Goal: Task Accomplishment & Management: Manage account settings

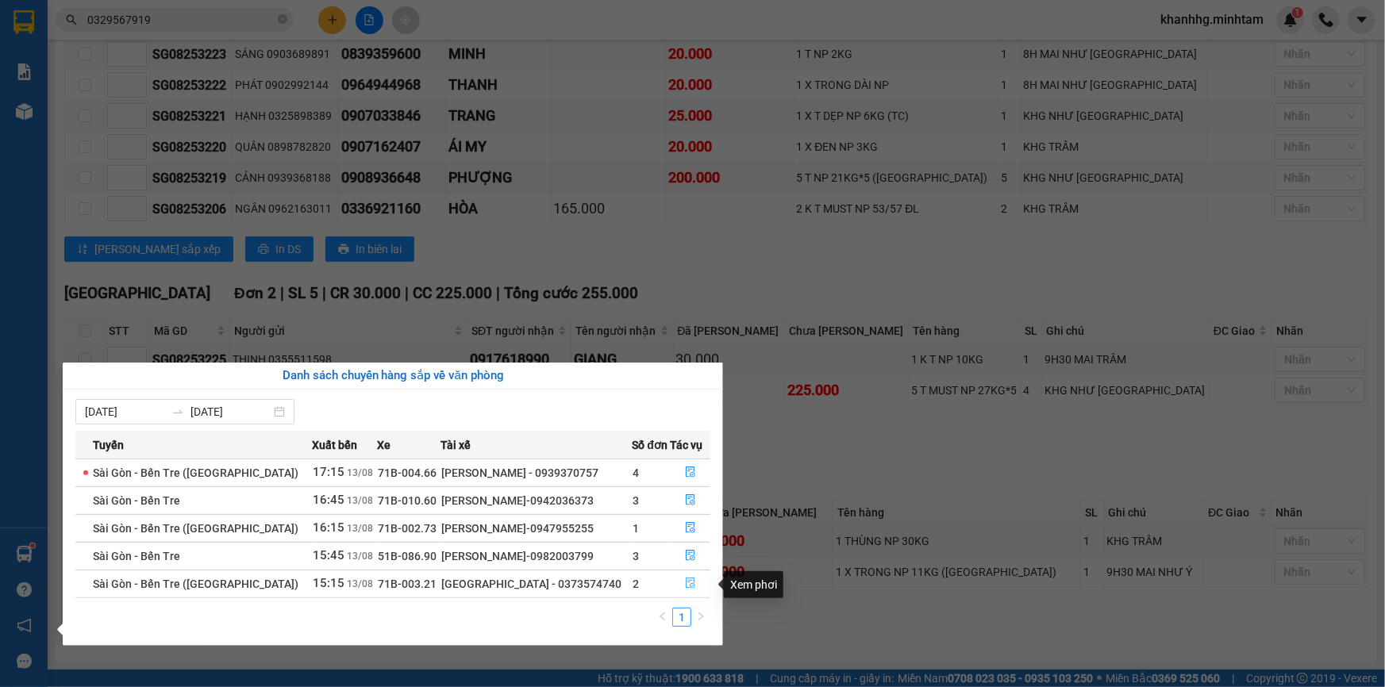
click at [686, 582] on icon "file-done" at bounding box center [691, 583] width 10 height 11
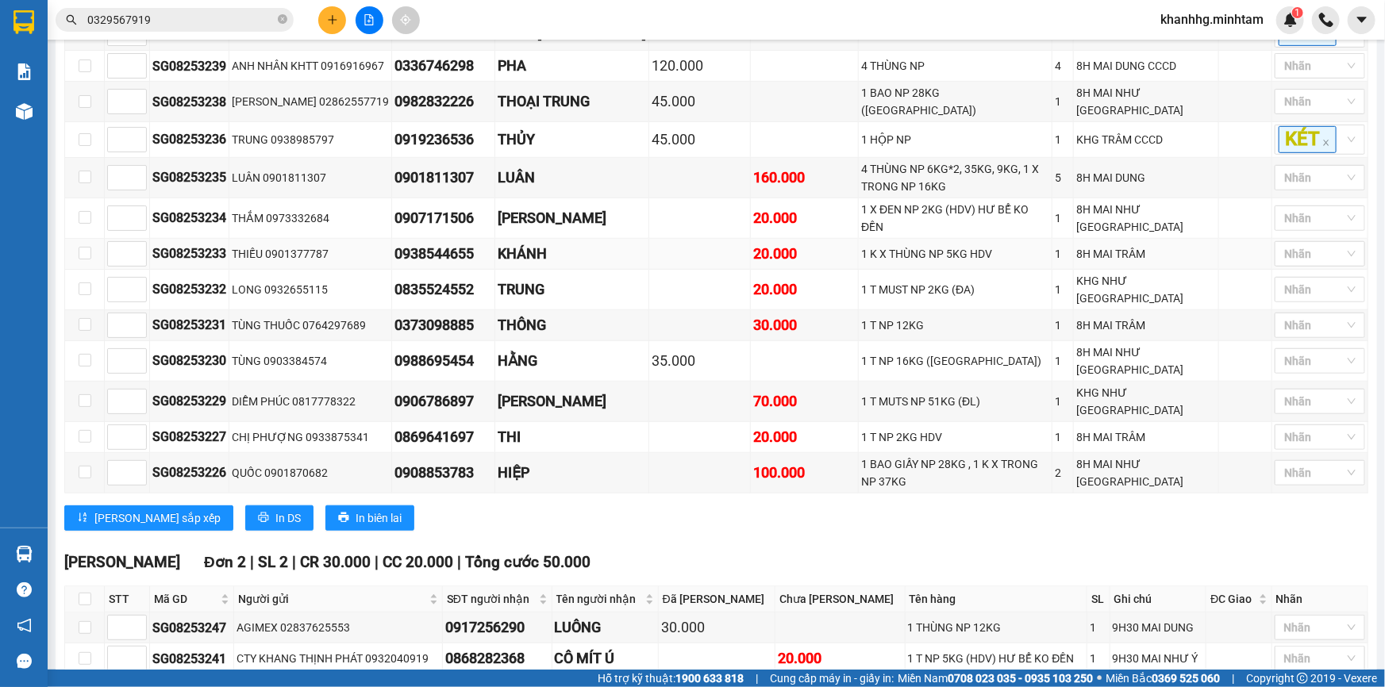
scroll to position [436, 0]
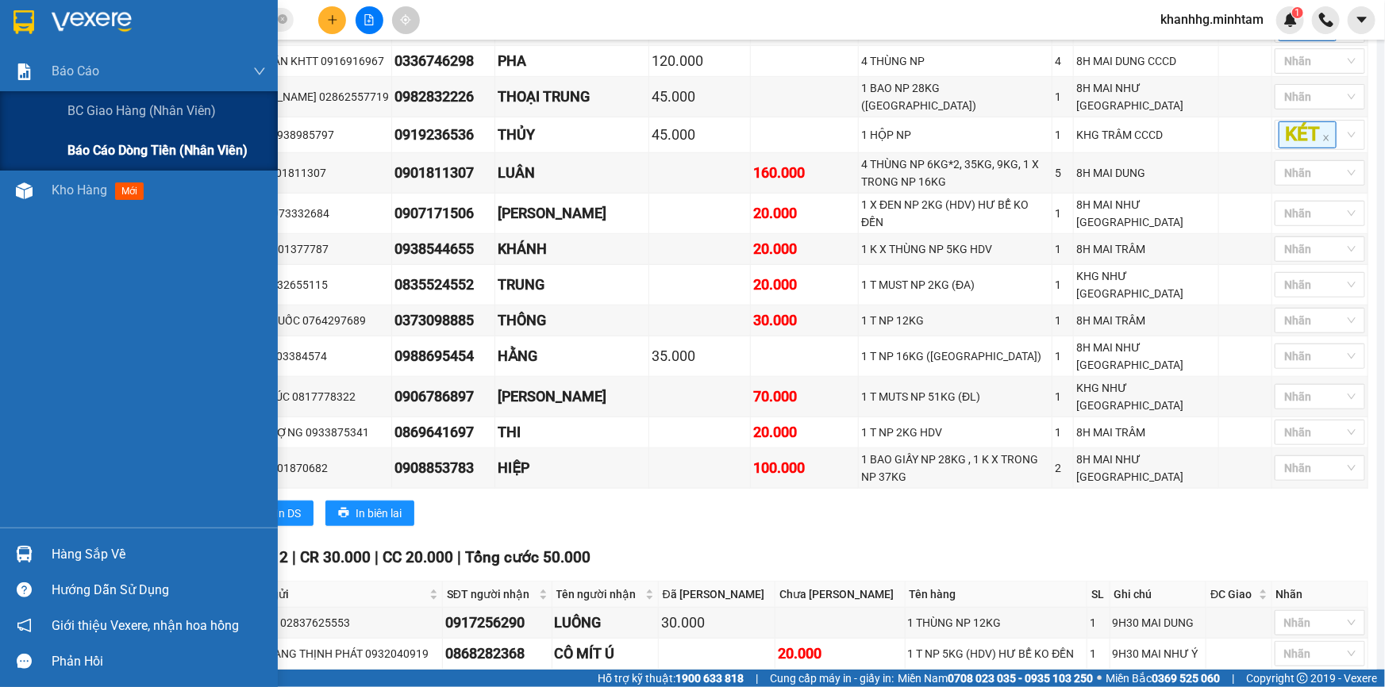
click at [143, 144] on span "Báo cáo dòng tiền (nhân viên)" at bounding box center [157, 150] width 180 height 20
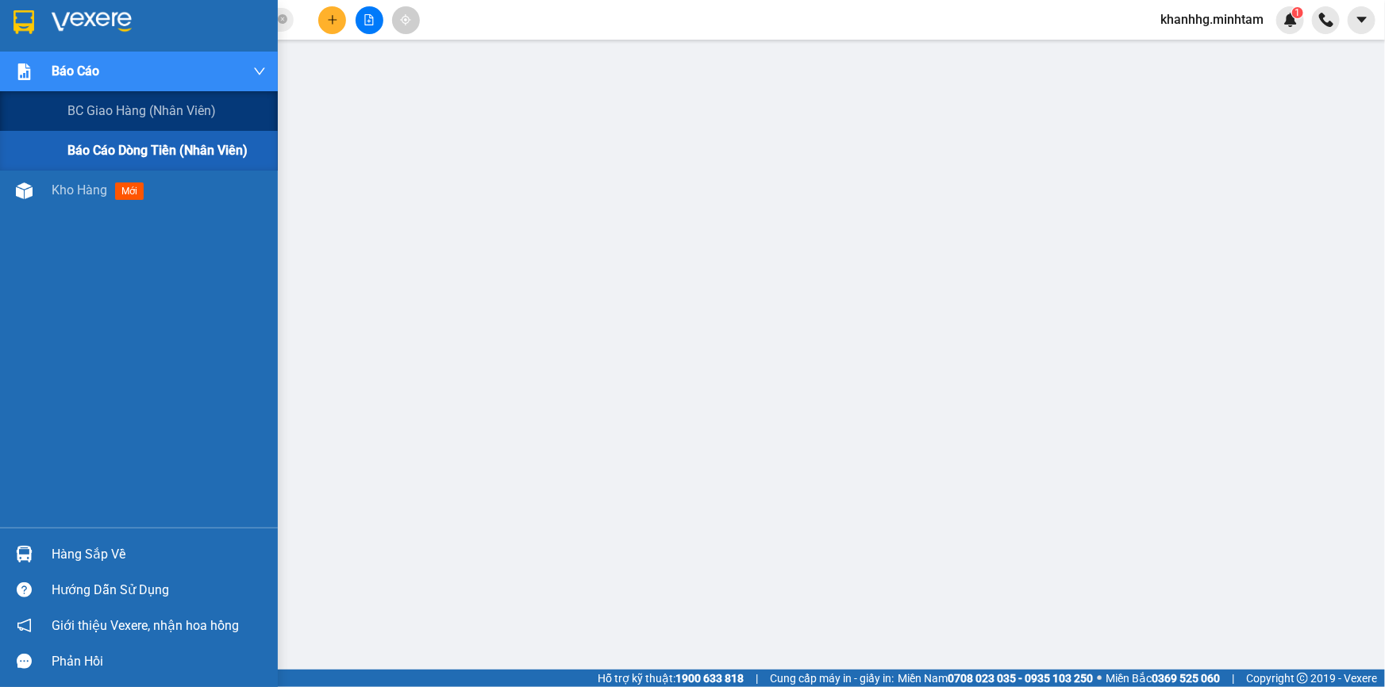
scroll to position [99, 0]
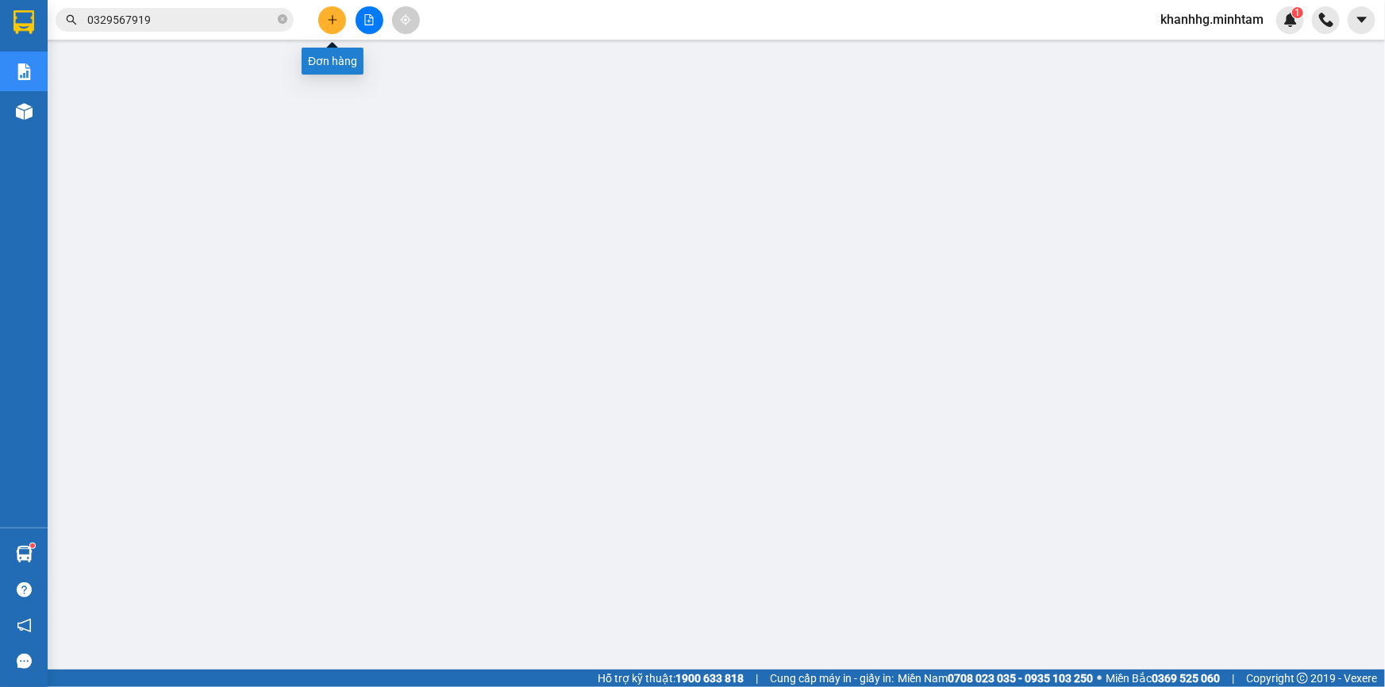
click at [336, 18] on icon "plus" at bounding box center [332, 19] width 11 height 11
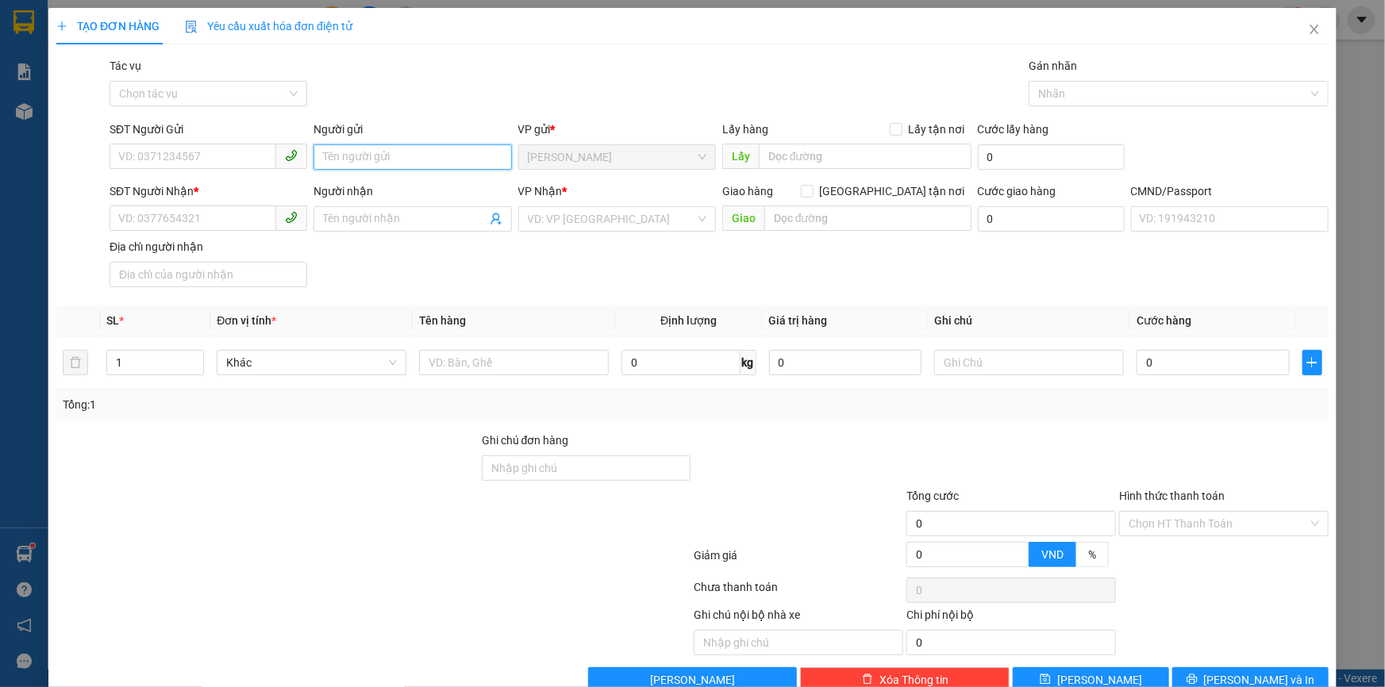
click at [376, 154] on input "Người gửi" at bounding box center [412, 156] width 198 height 25
type input "KHANH 4H"
click at [205, 222] on input "SĐT Người Nhận *" at bounding box center [193, 218] width 167 height 25
type input "00000000000"
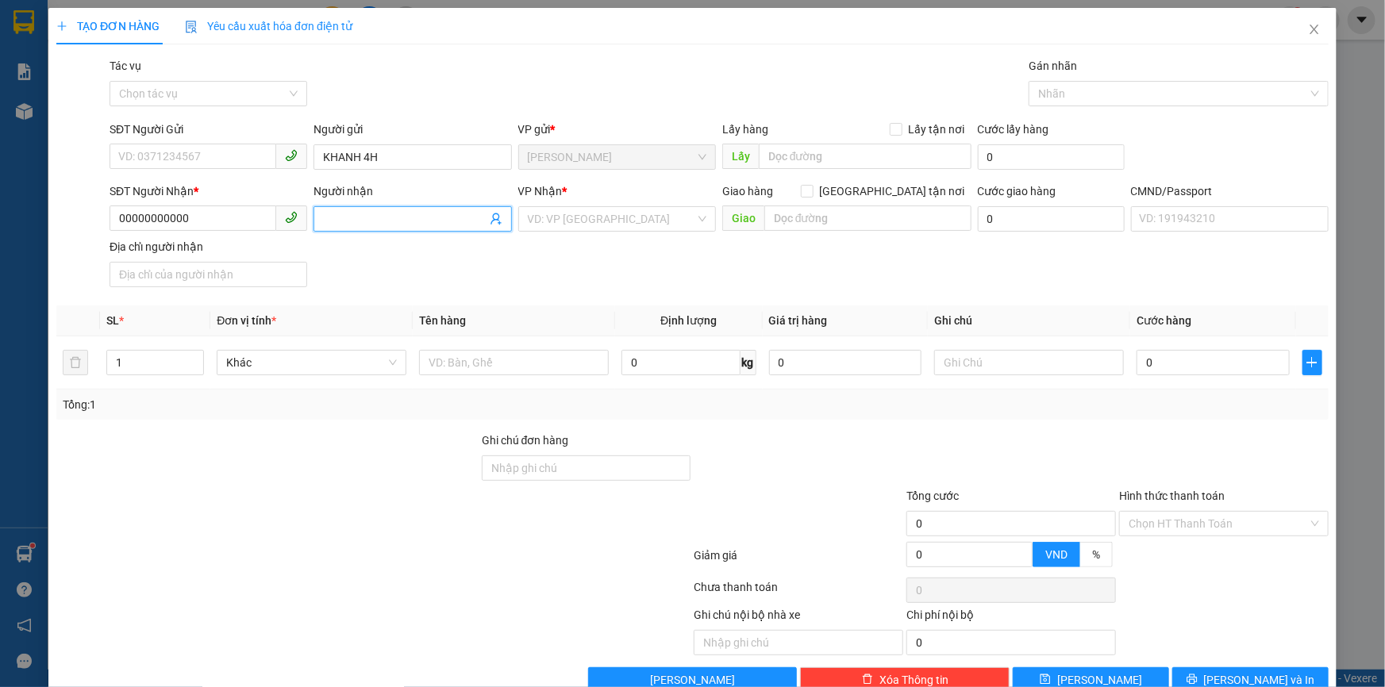
click at [346, 217] on input "Người nhận" at bounding box center [404, 218] width 163 height 17
type input "C KIỀU KT"
click at [643, 231] on input "search" at bounding box center [611, 219] width 167 height 24
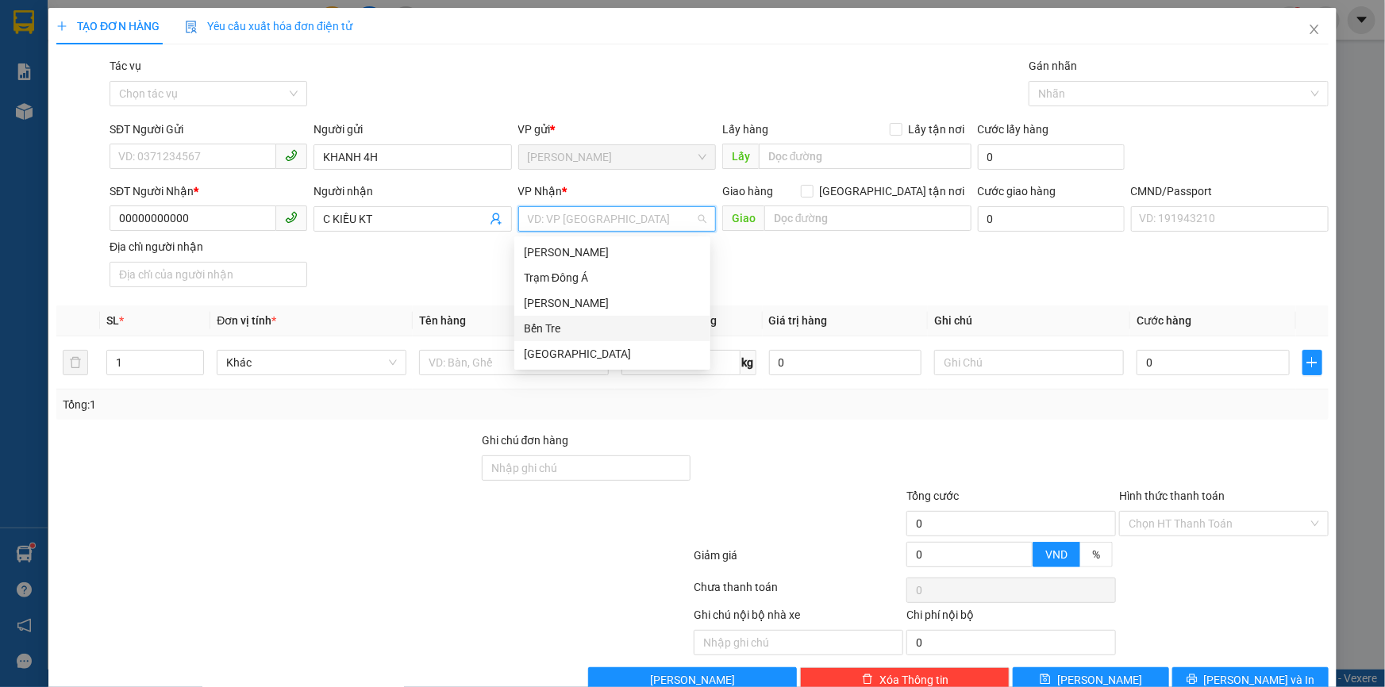
click at [547, 313] on div "[PERSON_NAME] Trạm Đông Á [PERSON_NAME] Tre [GEOGRAPHIC_DATA]" at bounding box center [612, 303] width 196 height 127
click at [541, 321] on div "Bến Tre" at bounding box center [612, 328] width 177 height 17
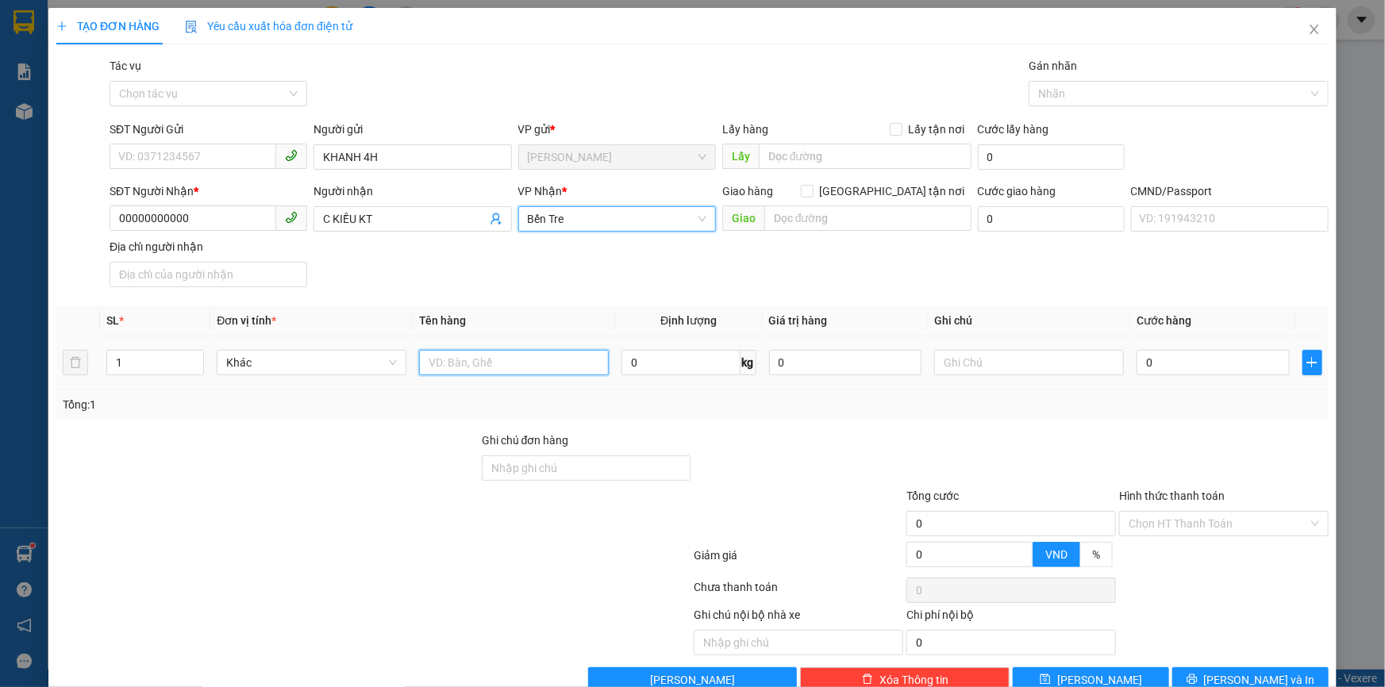
click at [500, 363] on input "text" at bounding box center [514, 362] width 190 height 25
type input "1PB NP TIỀN HG 13/8"
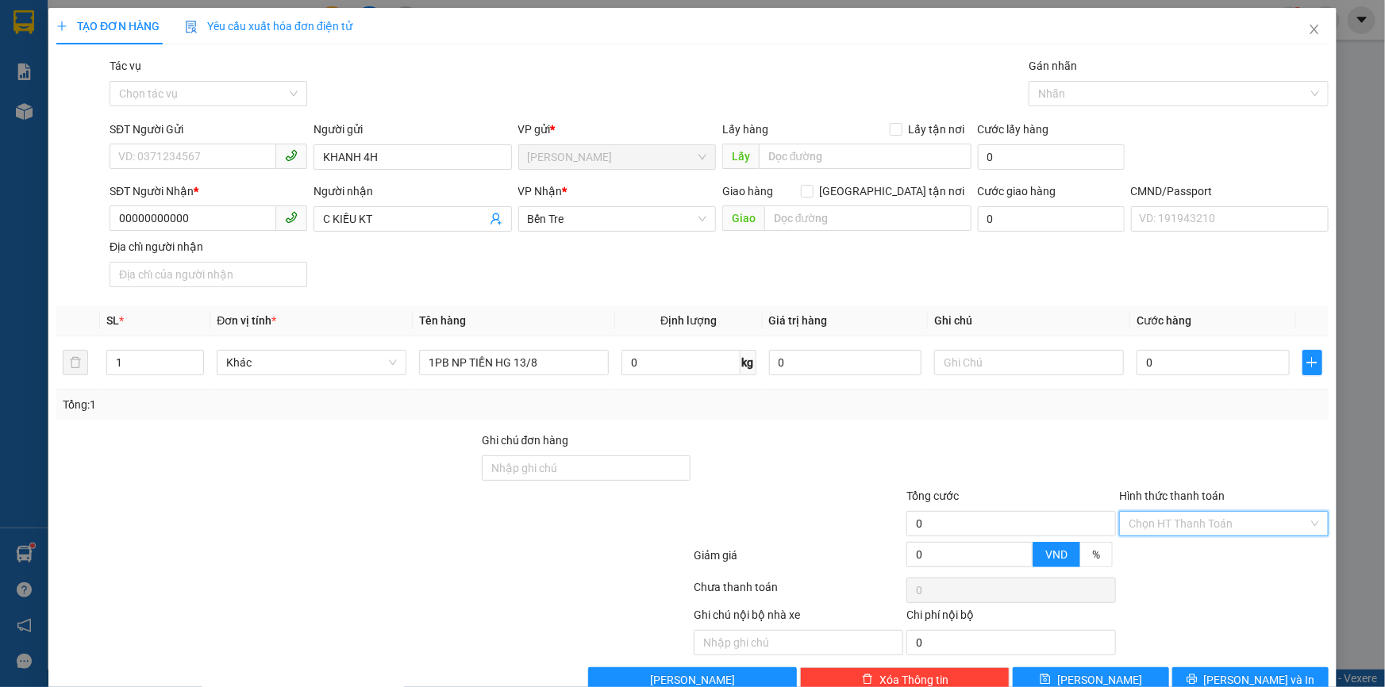
click at [1143, 512] on input "Hình thức thanh toán" at bounding box center [1217, 524] width 179 height 24
click at [1158, 574] on div "Miễn phí" at bounding box center [1214, 581] width 189 height 17
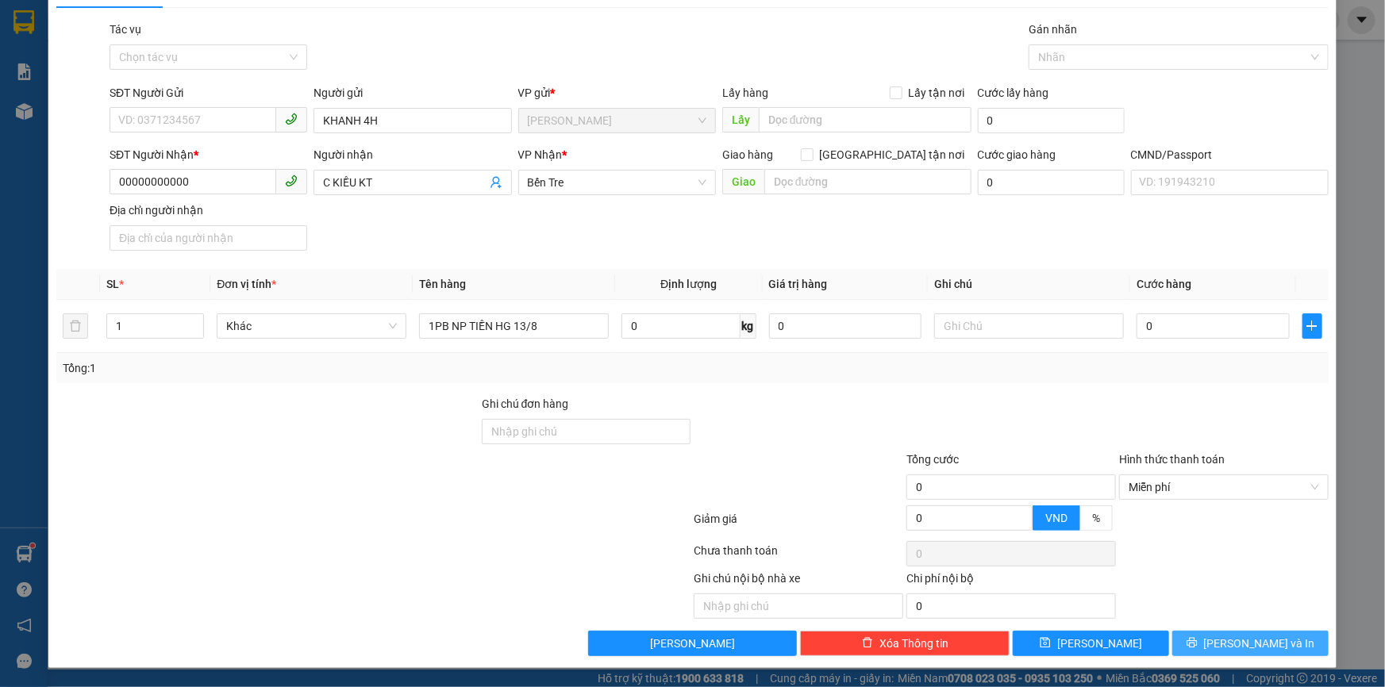
drag, startPoint x: 1218, startPoint y: 647, endPoint x: 1212, endPoint y: 627, distance: 21.6
click at [1197, 644] on icon "printer" at bounding box center [1191, 642] width 11 height 11
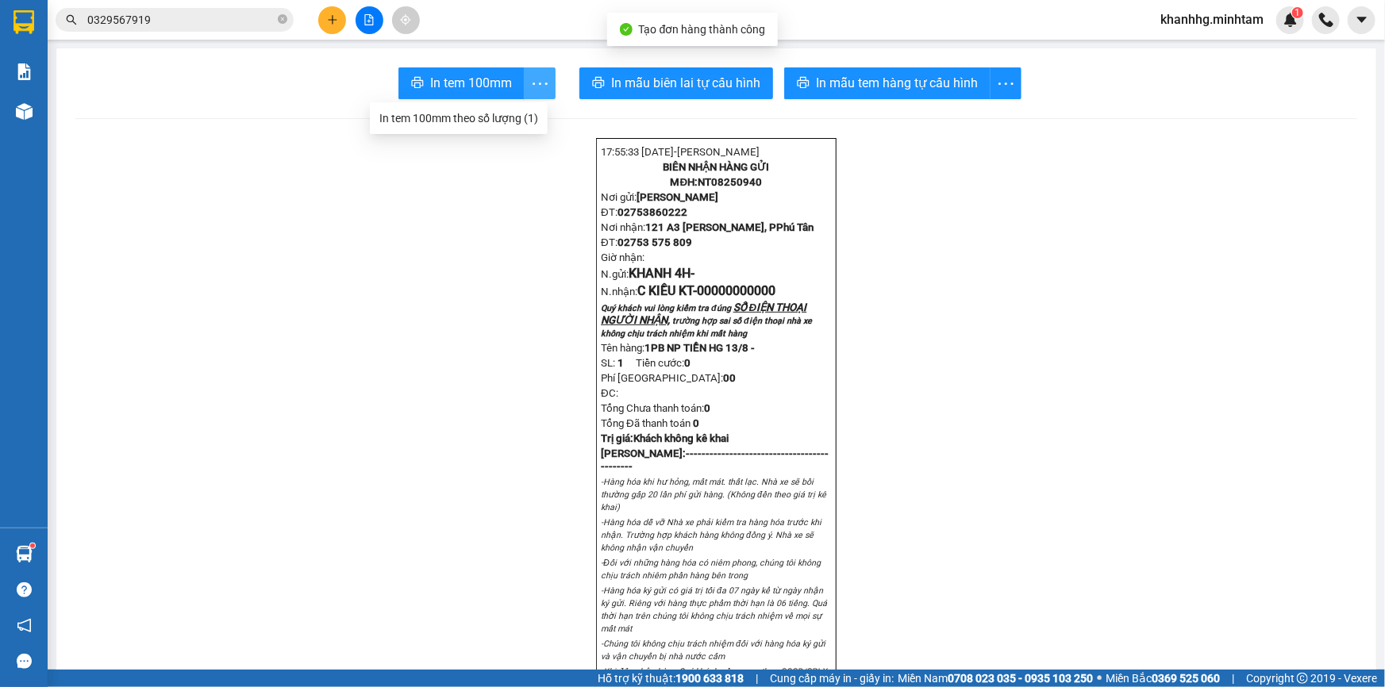
click at [542, 89] on span "more" at bounding box center [539, 84] width 30 height 20
click at [503, 119] on div "In tem 100mm theo số lượng (1)" at bounding box center [458, 118] width 159 height 17
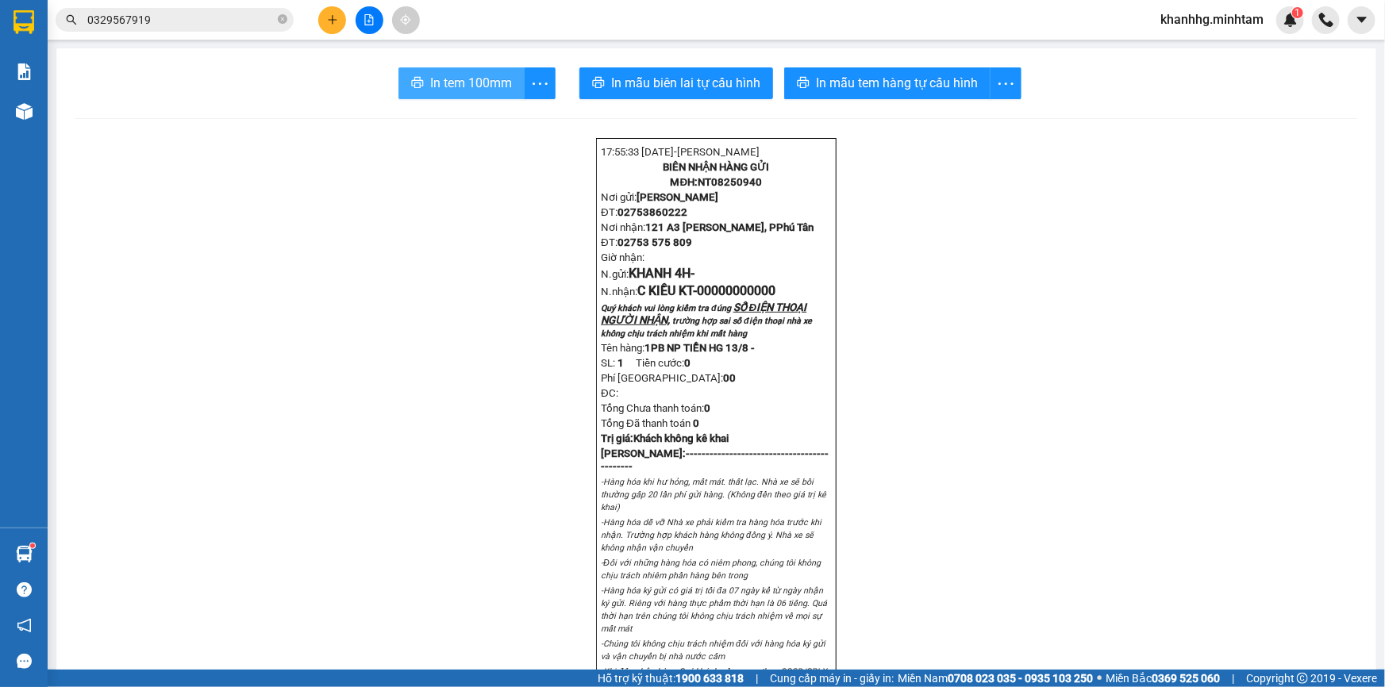
click at [465, 79] on span "In tem 100mm" at bounding box center [471, 83] width 82 height 20
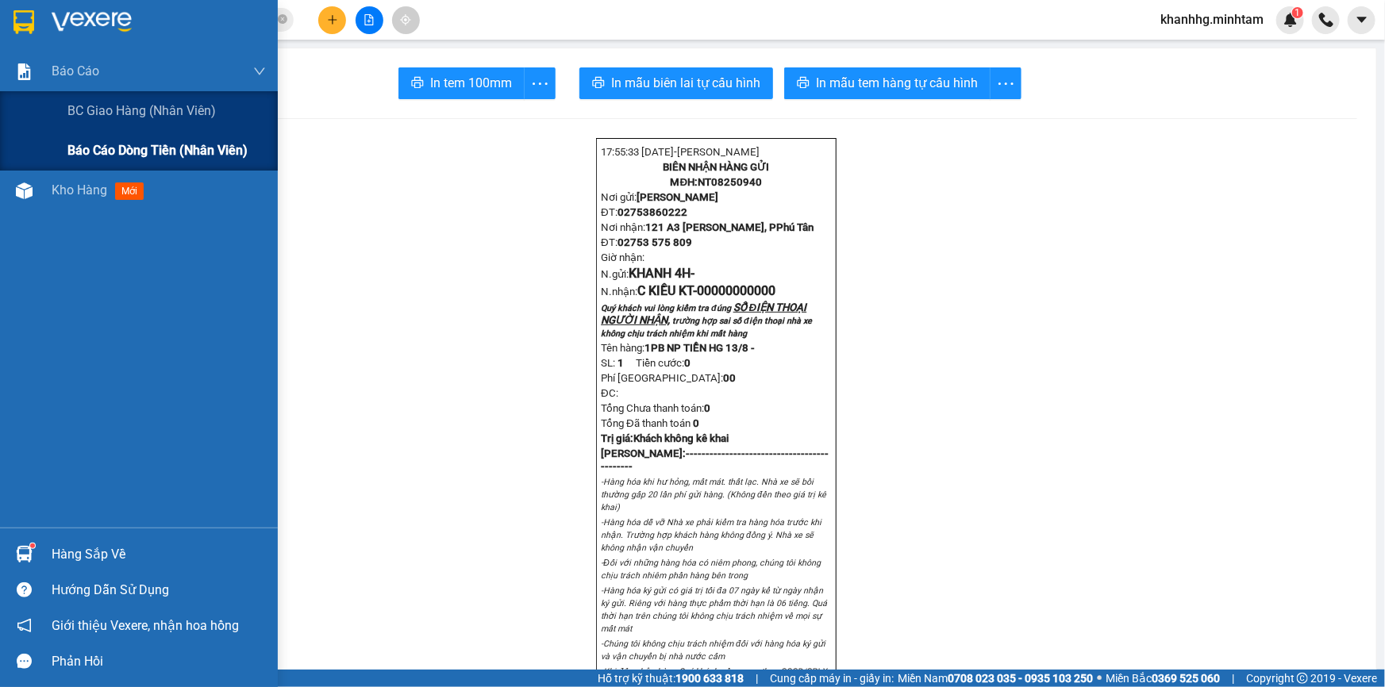
click at [157, 140] on div "Báo cáo dòng tiền (nhân viên)" at bounding box center [166, 151] width 198 height 40
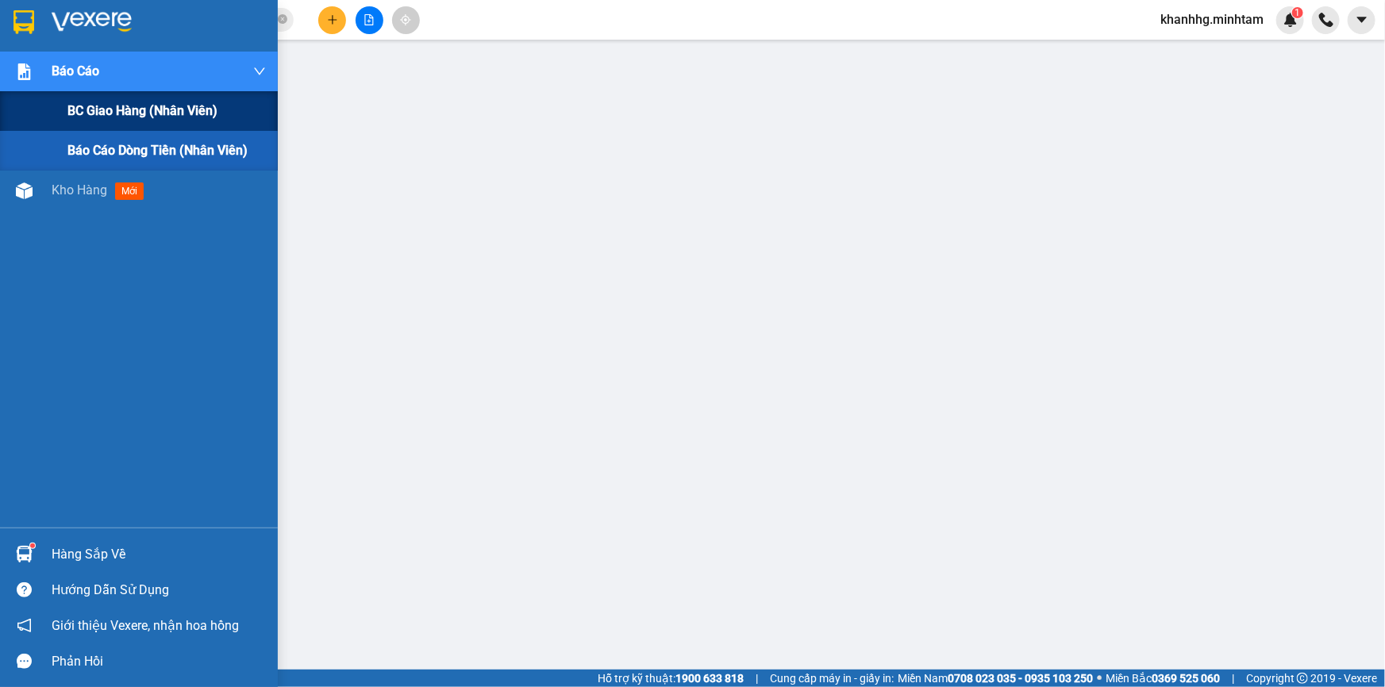
click at [103, 102] on span "BC giao hàng (nhân viên)" at bounding box center [142, 111] width 150 height 20
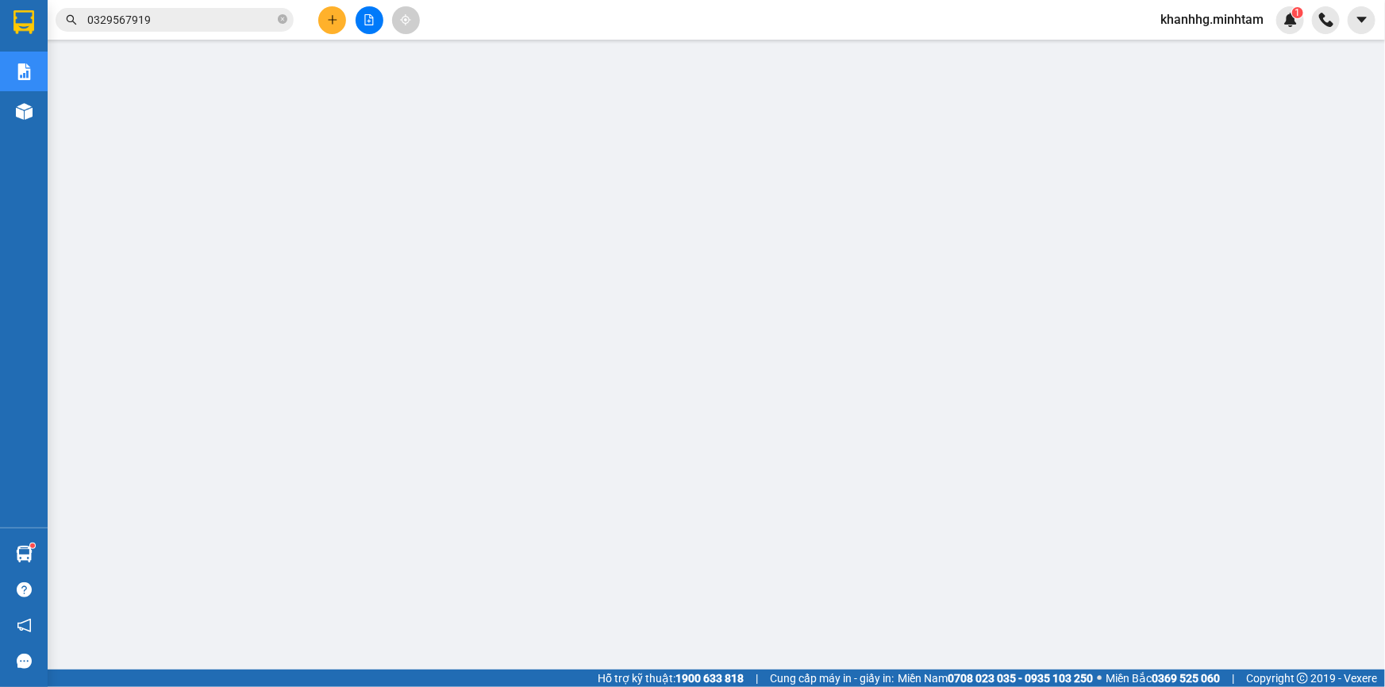
click at [1210, 16] on span "khanhhg.minhtam" at bounding box center [1211, 20] width 129 height 20
click at [1185, 47] on span "Đăng xuất" at bounding box center [1219, 48] width 96 height 17
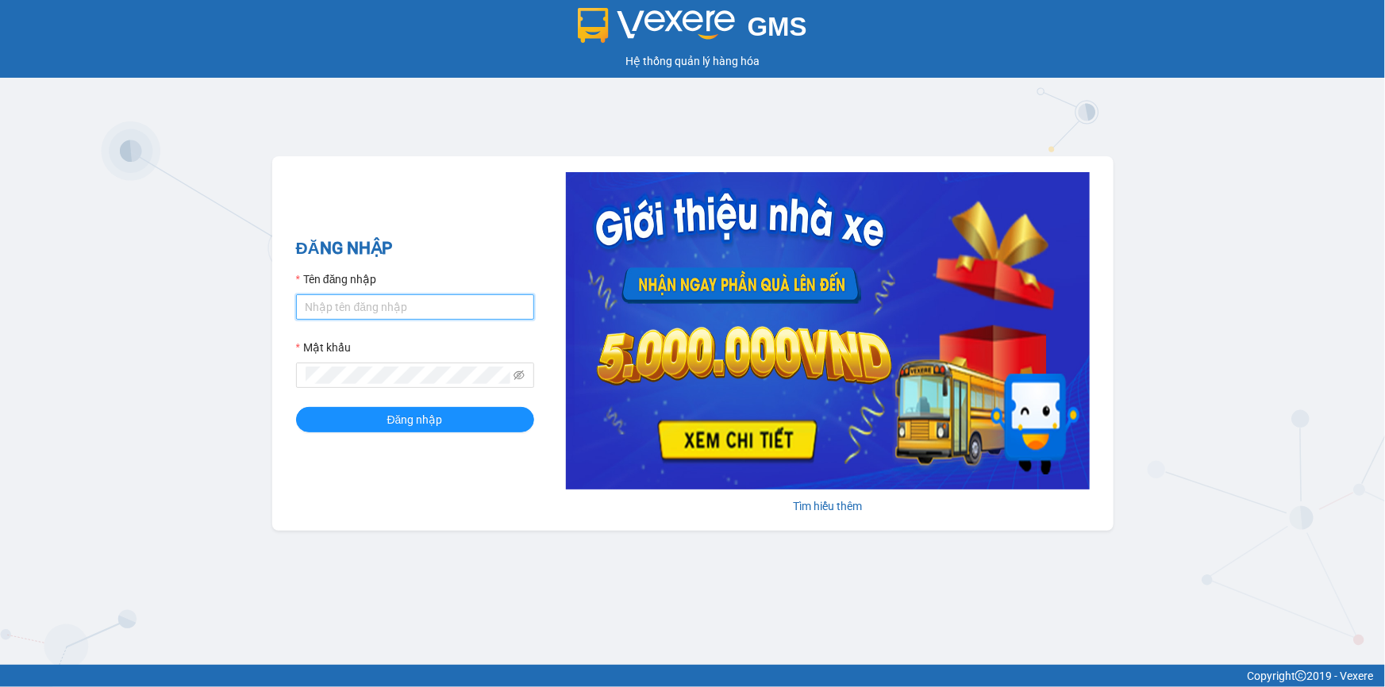
click at [386, 305] on input "Tên đăng nhập" at bounding box center [415, 306] width 238 height 25
type input "trong.minhtam"
click at [296, 407] on button "Đăng nhập" at bounding box center [415, 419] width 238 height 25
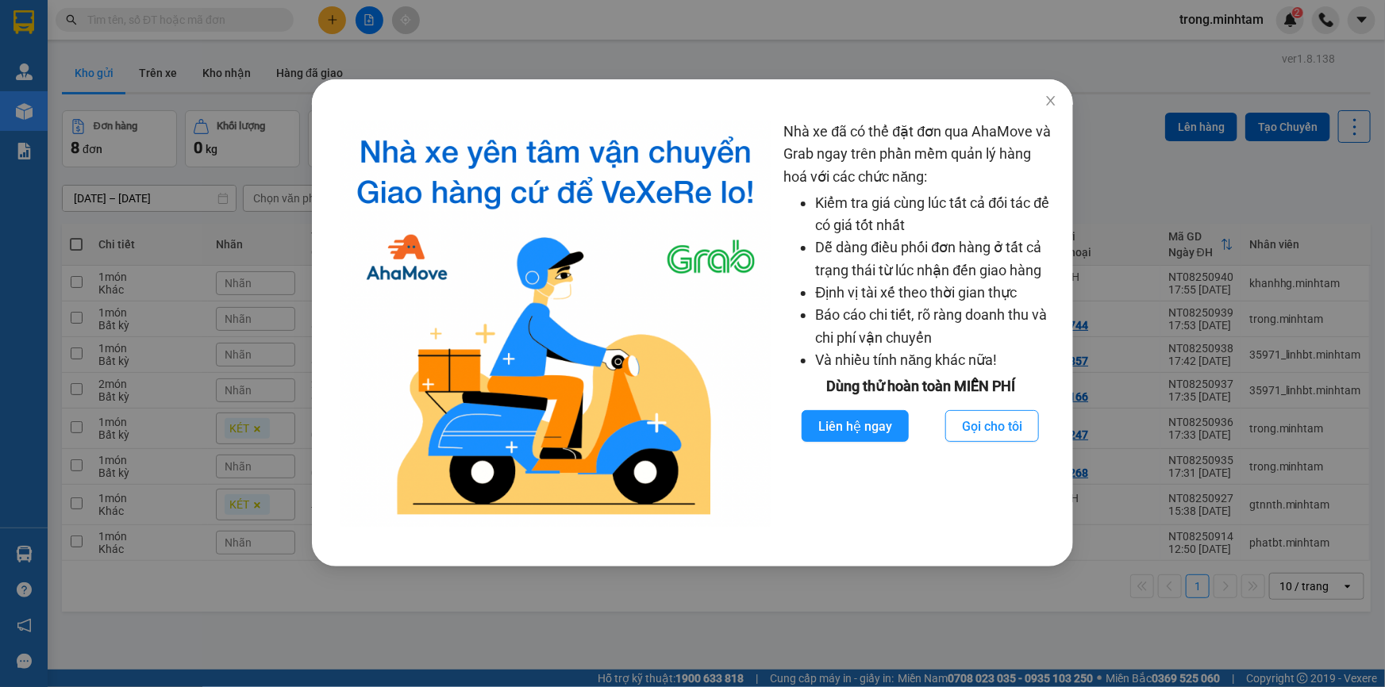
click at [337, 19] on div "Nhà xe đã có thể đặt đơn qua AhaMove và Grab ngay trên phần mềm quản lý hàng ho…" at bounding box center [692, 343] width 1385 height 687
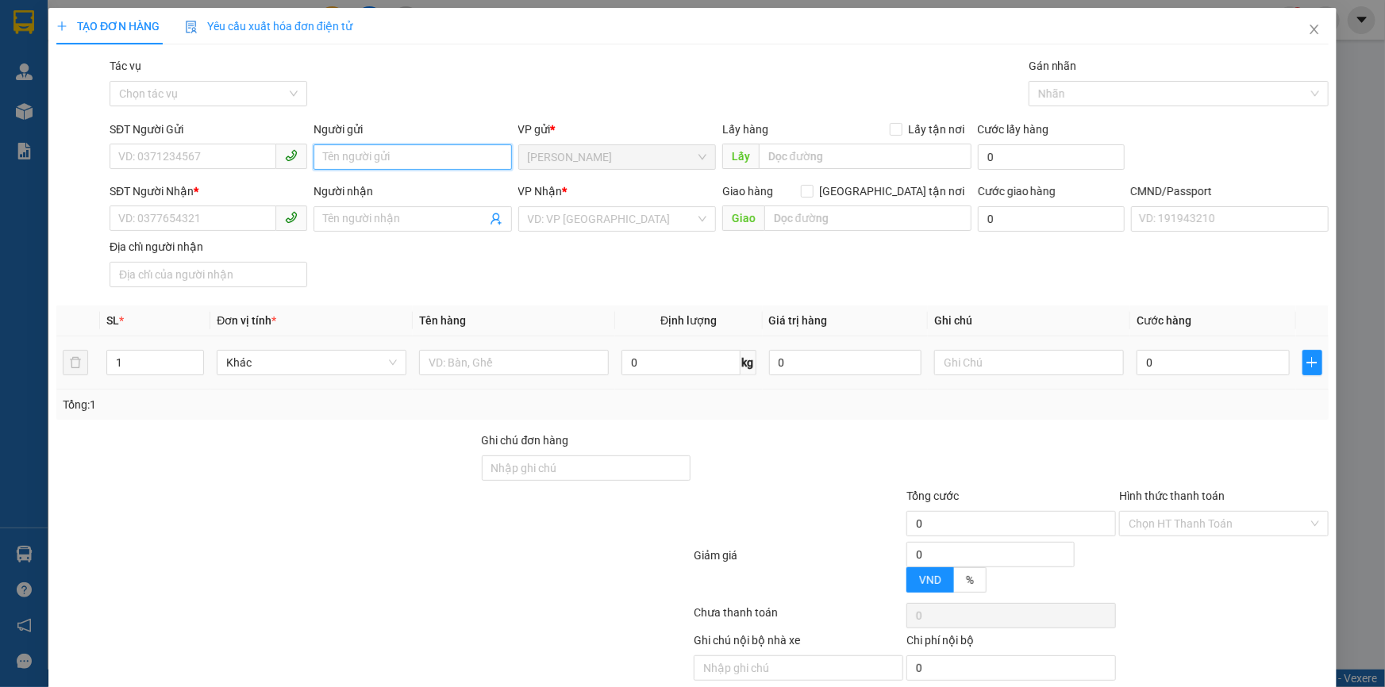
click at [435, 153] on input "Người gửi" at bounding box center [412, 156] width 198 height 25
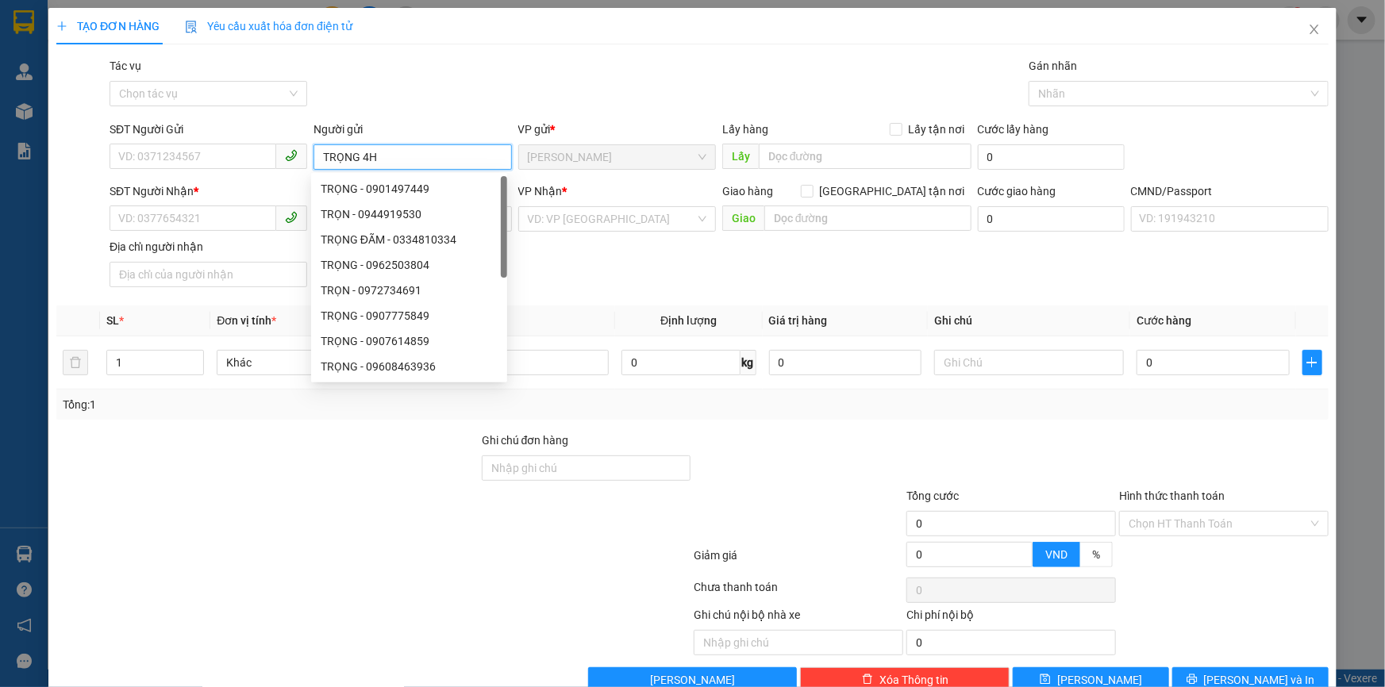
type input "TRỌNG 4H"
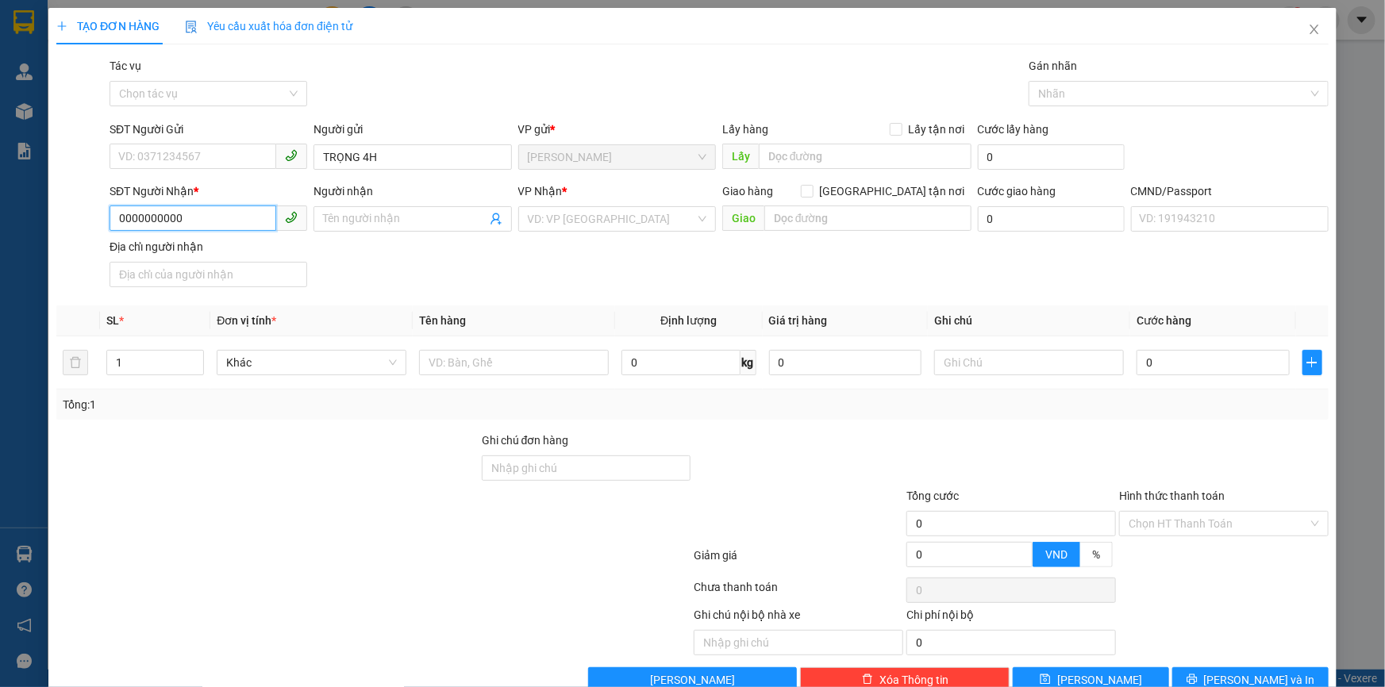
type input "0000000000"
type input "SẾP VỸ ANH NX"
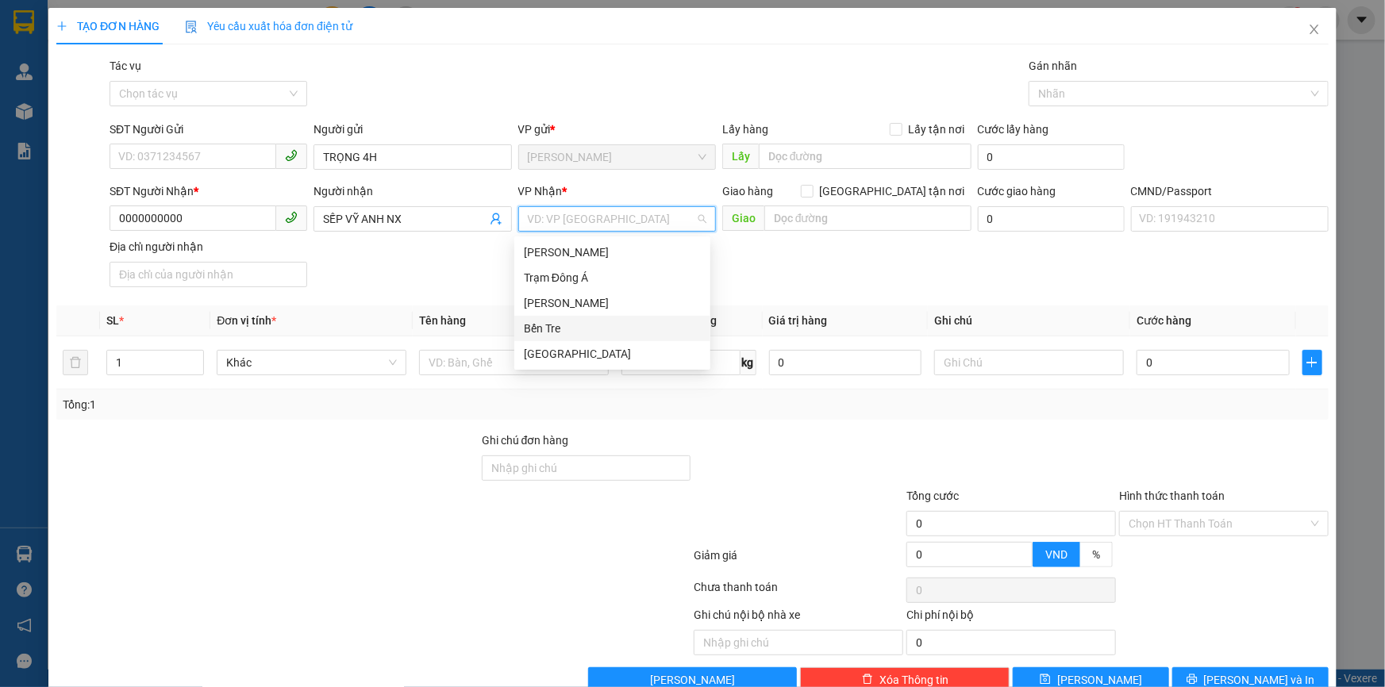
click at [551, 326] on div "Bến Tre" at bounding box center [612, 328] width 177 height 17
click at [487, 359] on input "text" at bounding box center [514, 362] width 190 height 25
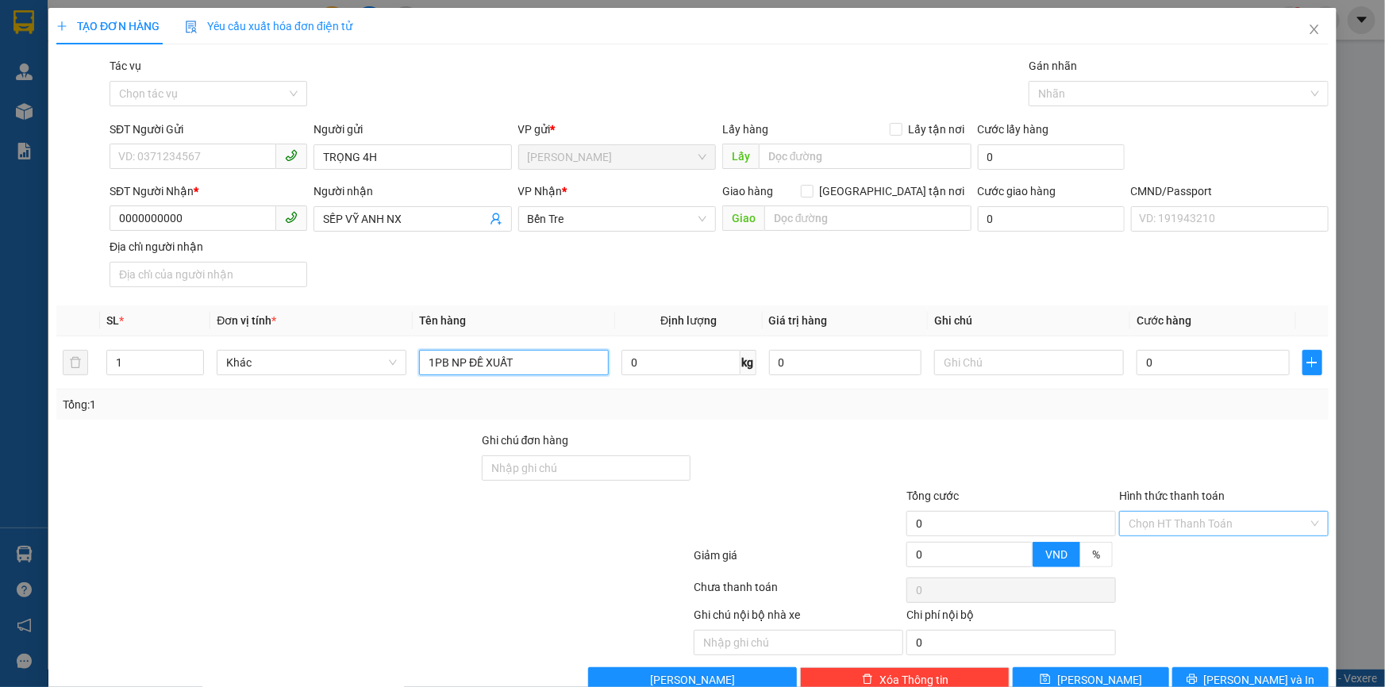
type input "1PB NP ĐỀ XUẤT"
click at [1149, 520] on input "Hình thức thanh toán" at bounding box center [1217, 524] width 179 height 24
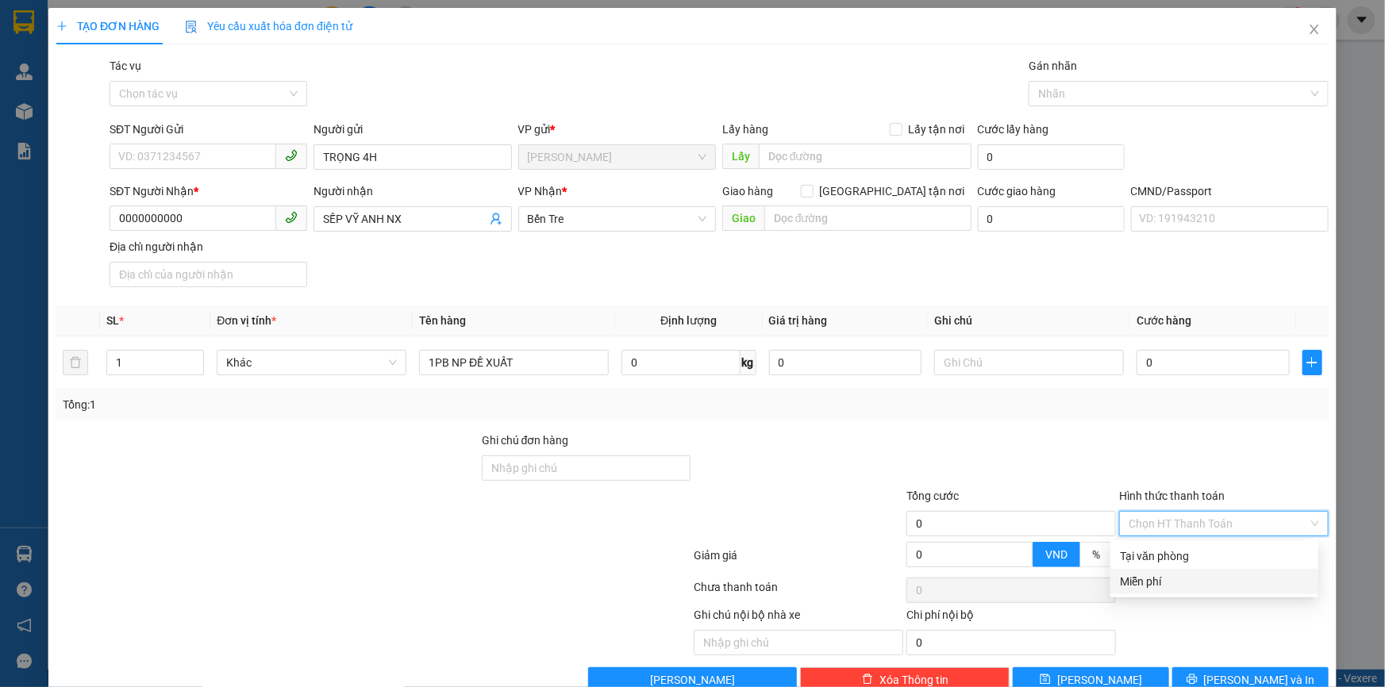
click at [1145, 578] on div "Miễn phí" at bounding box center [1214, 581] width 189 height 17
click at [1082, 95] on div at bounding box center [1170, 93] width 276 height 19
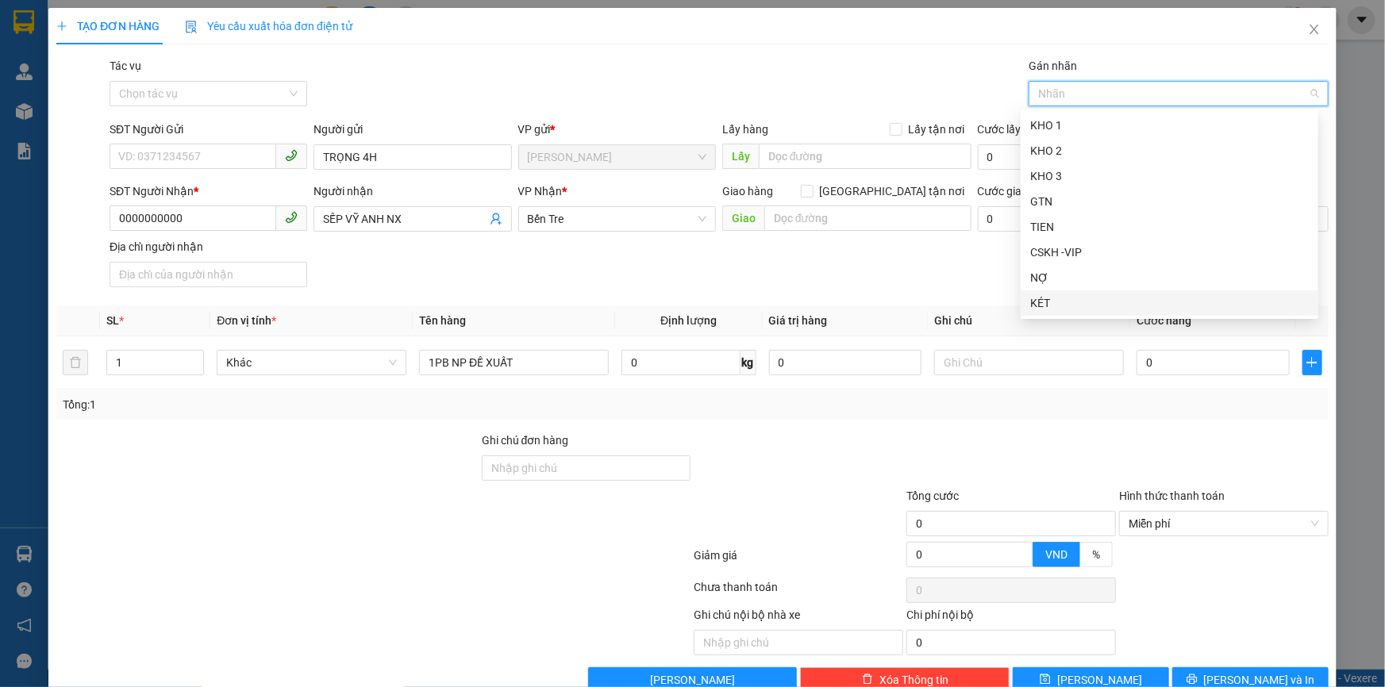
click at [1052, 301] on div "KÉT" at bounding box center [1169, 302] width 279 height 17
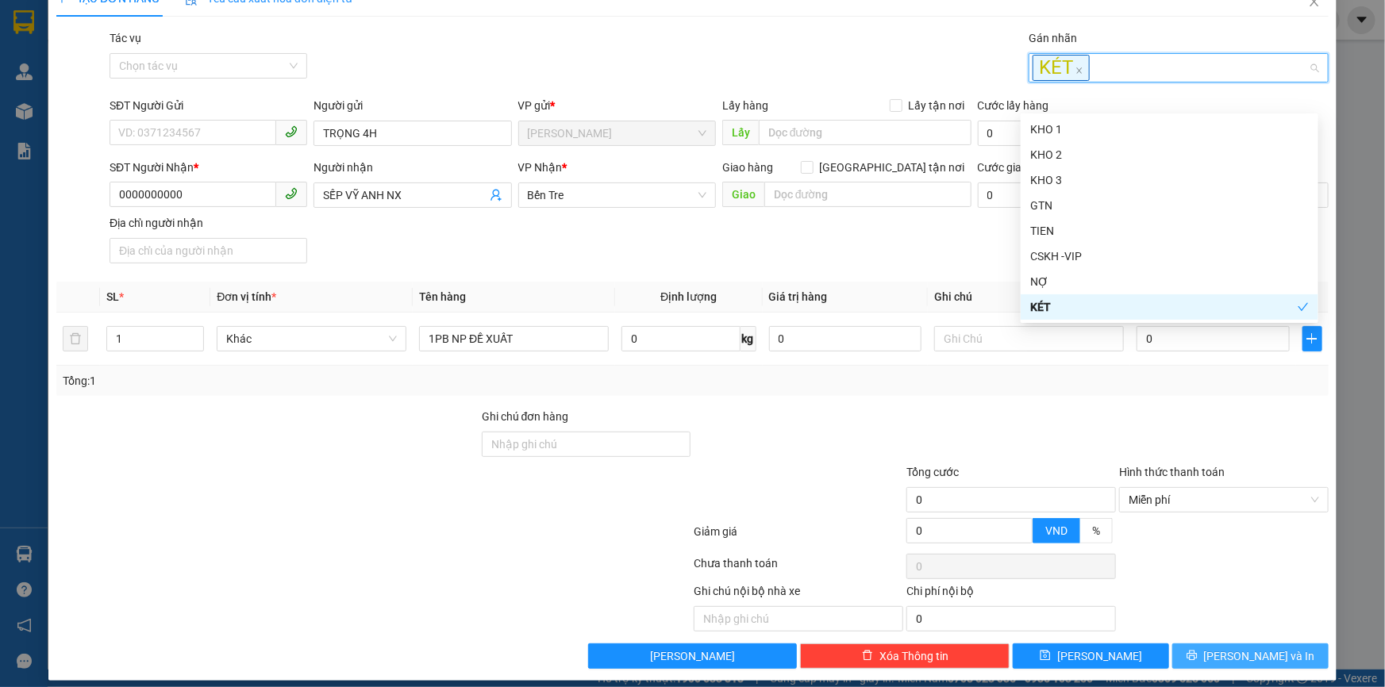
scroll to position [41, 0]
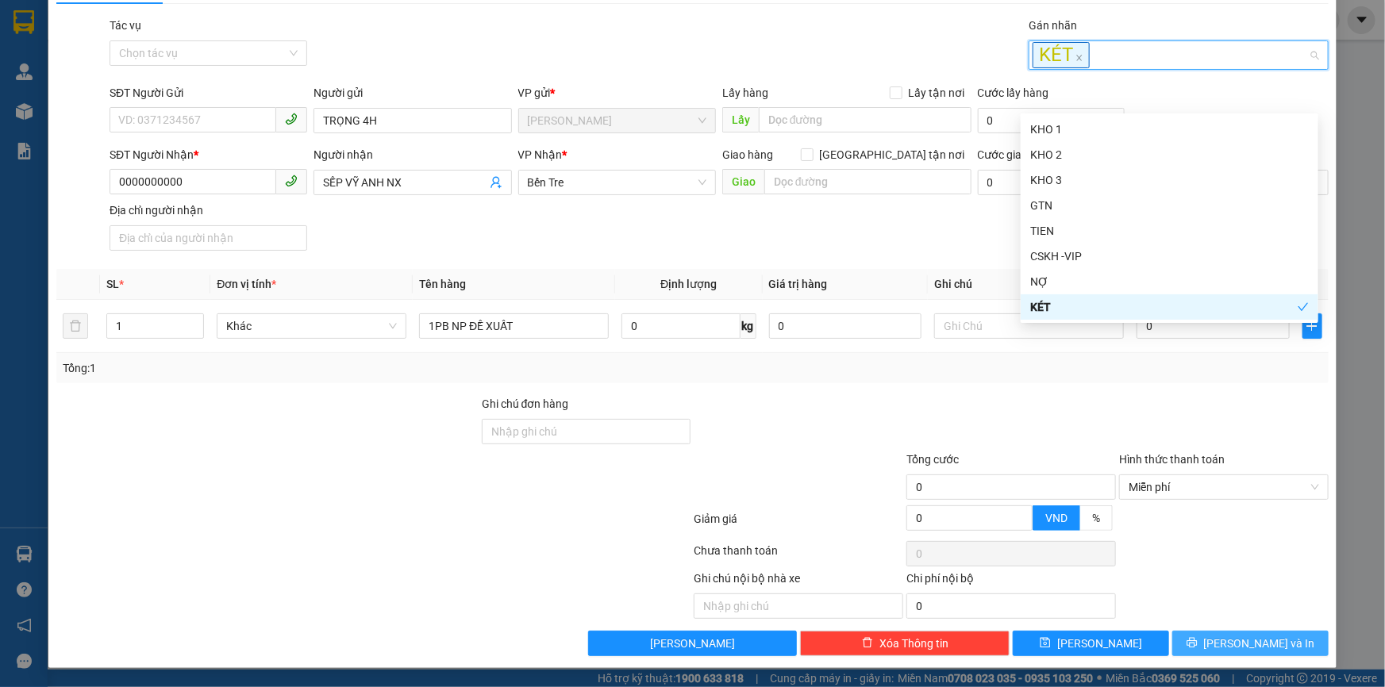
click at [1199, 640] on button "[PERSON_NAME] và In" at bounding box center [1250, 643] width 156 height 25
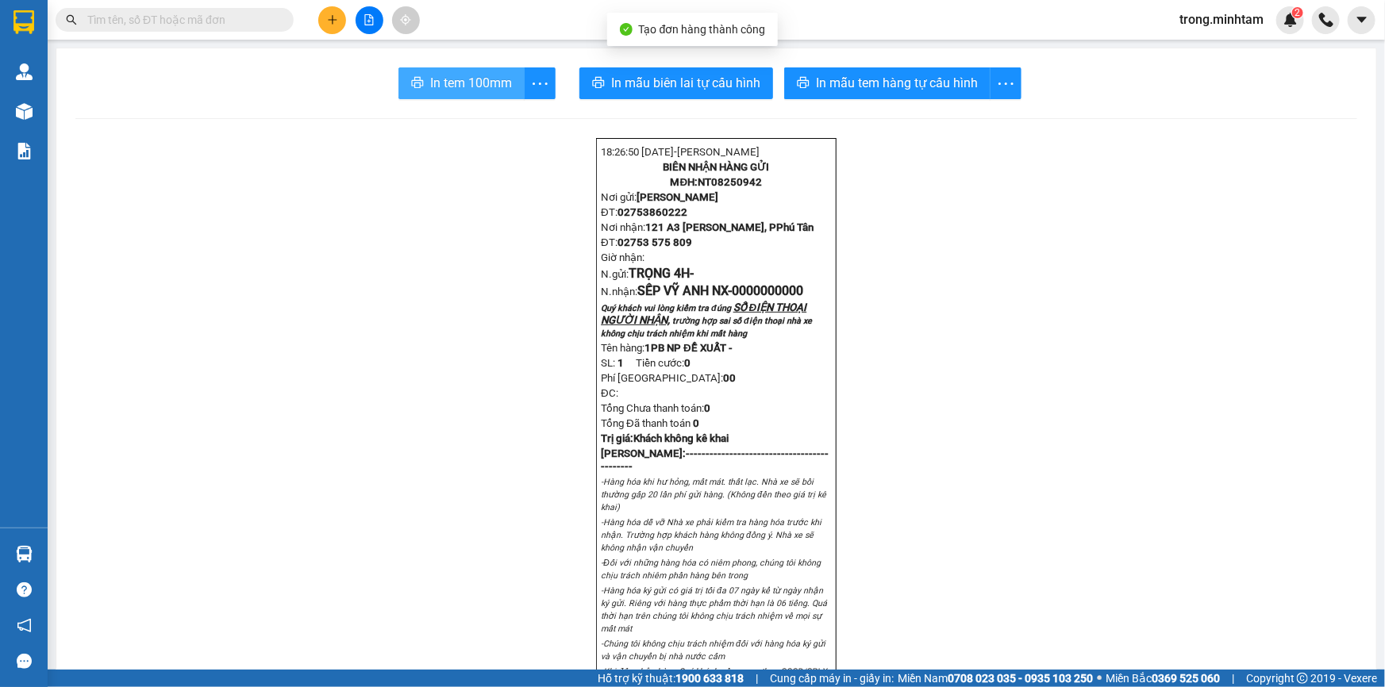
click at [462, 84] on span "In tem 100mm" at bounding box center [471, 83] width 82 height 20
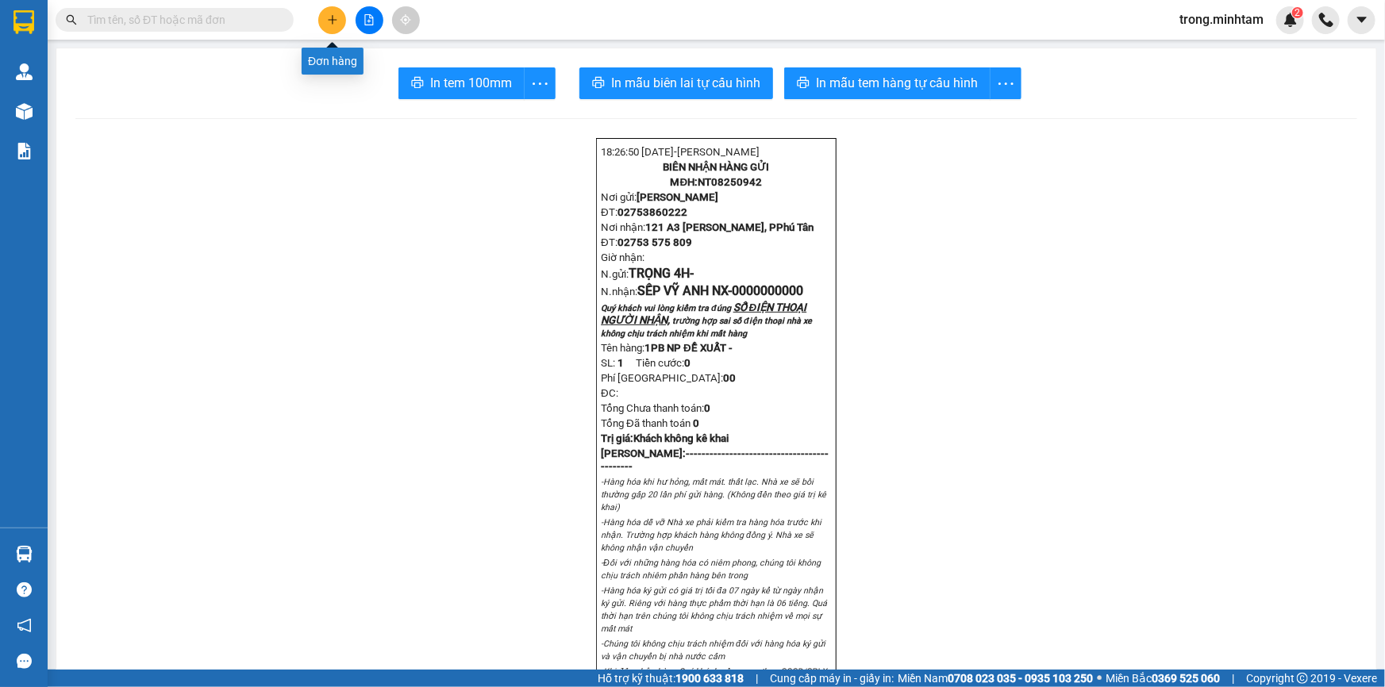
click at [325, 13] on button at bounding box center [332, 20] width 28 height 28
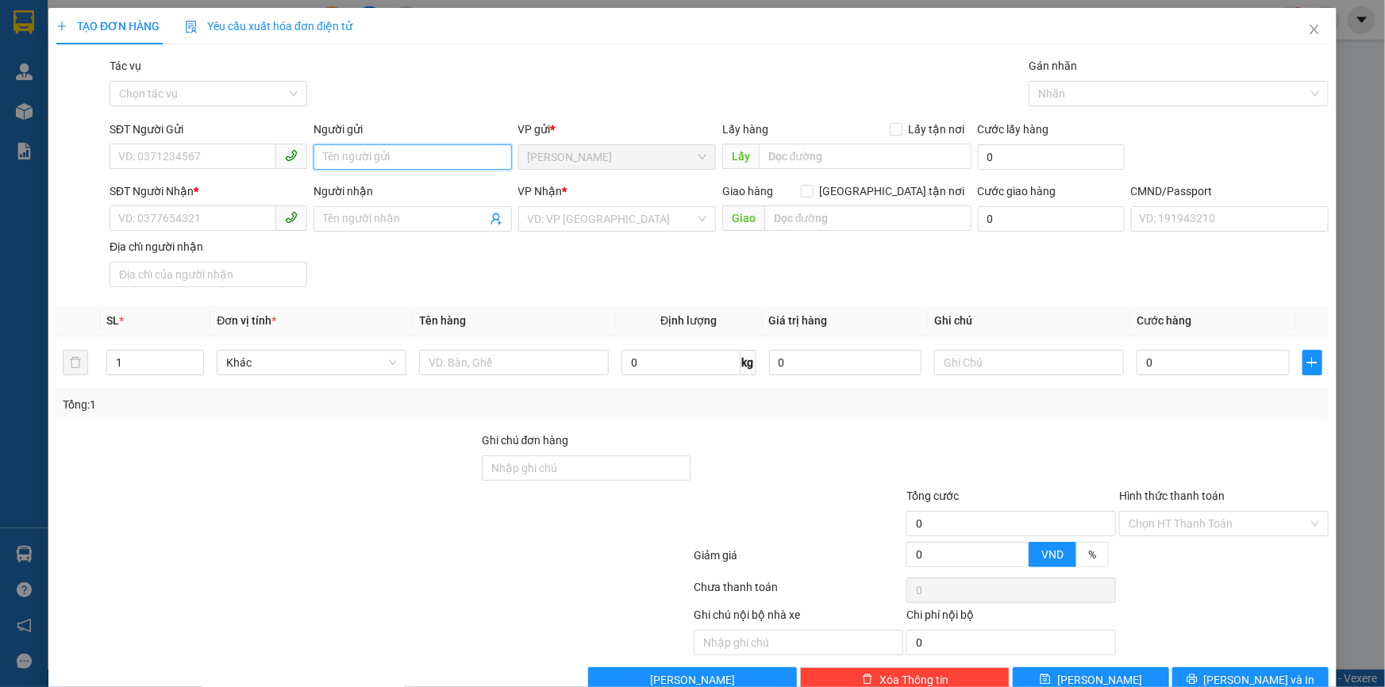
click at [351, 159] on input "Người gửi" at bounding box center [412, 156] width 198 height 25
type input "TRỌNG 4H"
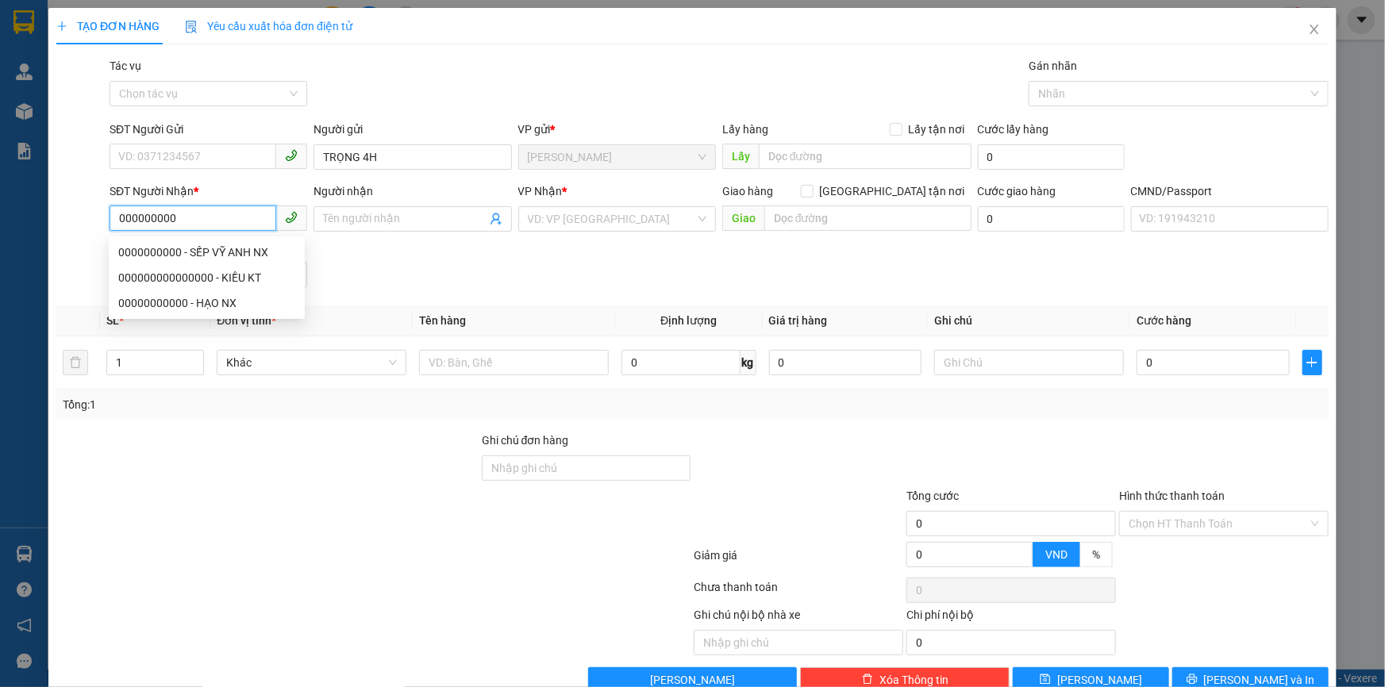
drag, startPoint x: 134, startPoint y: 223, endPoint x: 108, endPoint y: 222, distance: 26.2
click at [110, 222] on input "000000000" at bounding box center [193, 218] width 167 height 25
drag, startPoint x: 153, startPoint y: 220, endPoint x: 143, endPoint y: 221, distance: 10.3
click at [143, 221] on input "000000000" at bounding box center [193, 218] width 167 height 25
click at [186, 218] on input "000000000" at bounding box center [193, 218] width 167 height 25
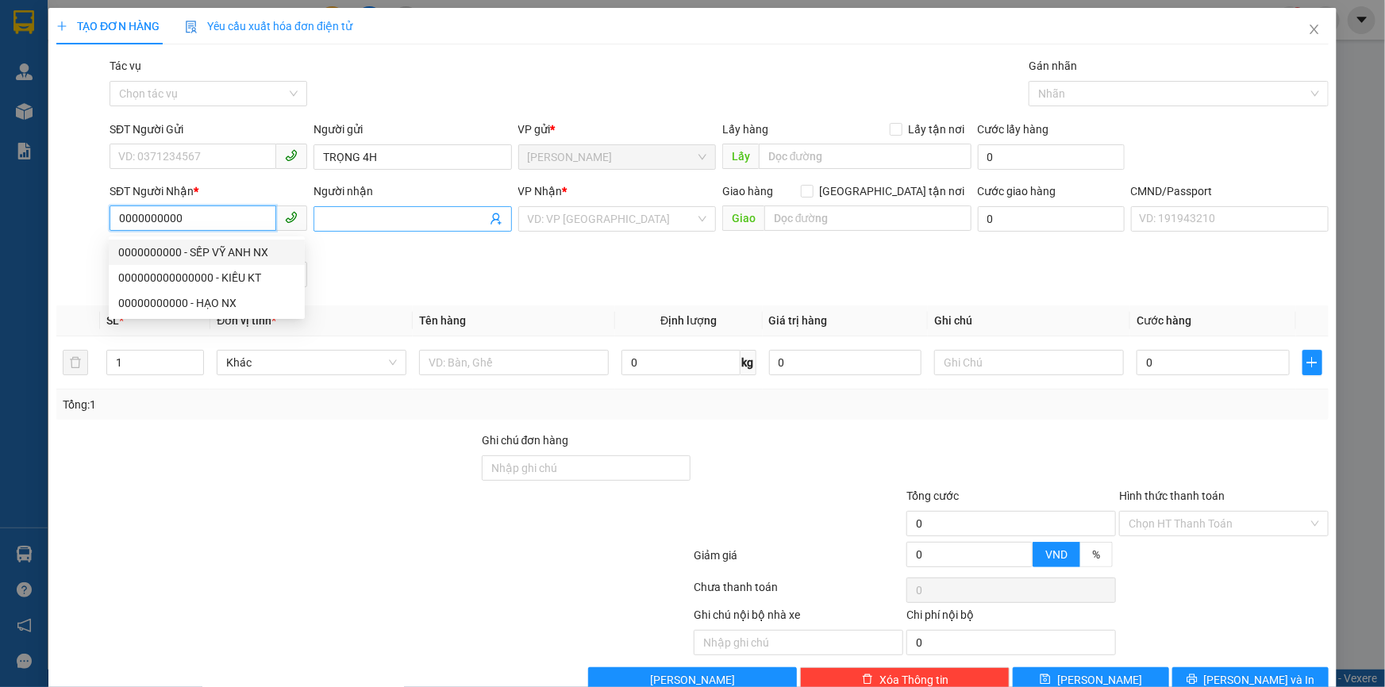
type input "0000000000"
click at [350, 214] on input "Người nhận" at bounding box center [404, 218] width 163 height 17
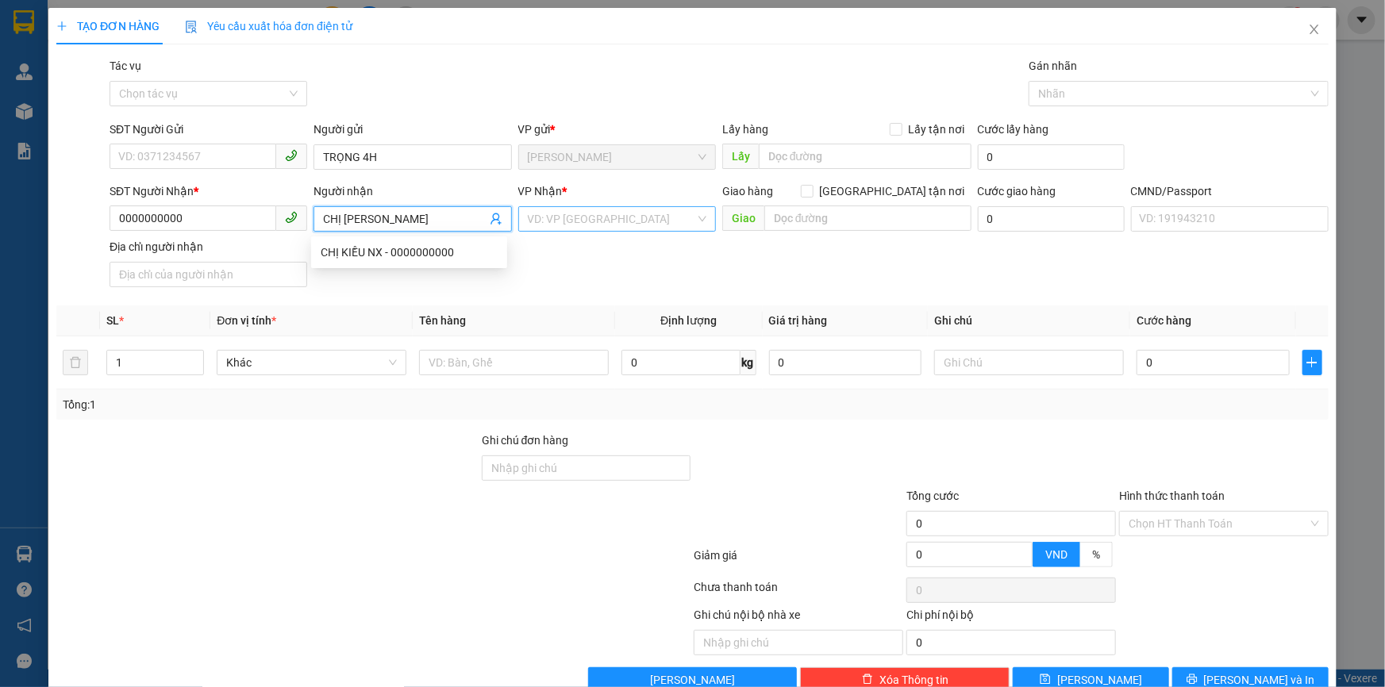
type input "CHỊ KIỀU NX"
click at [575, 228] on input "search" at bounding box center [611, 219] width 167 height 24
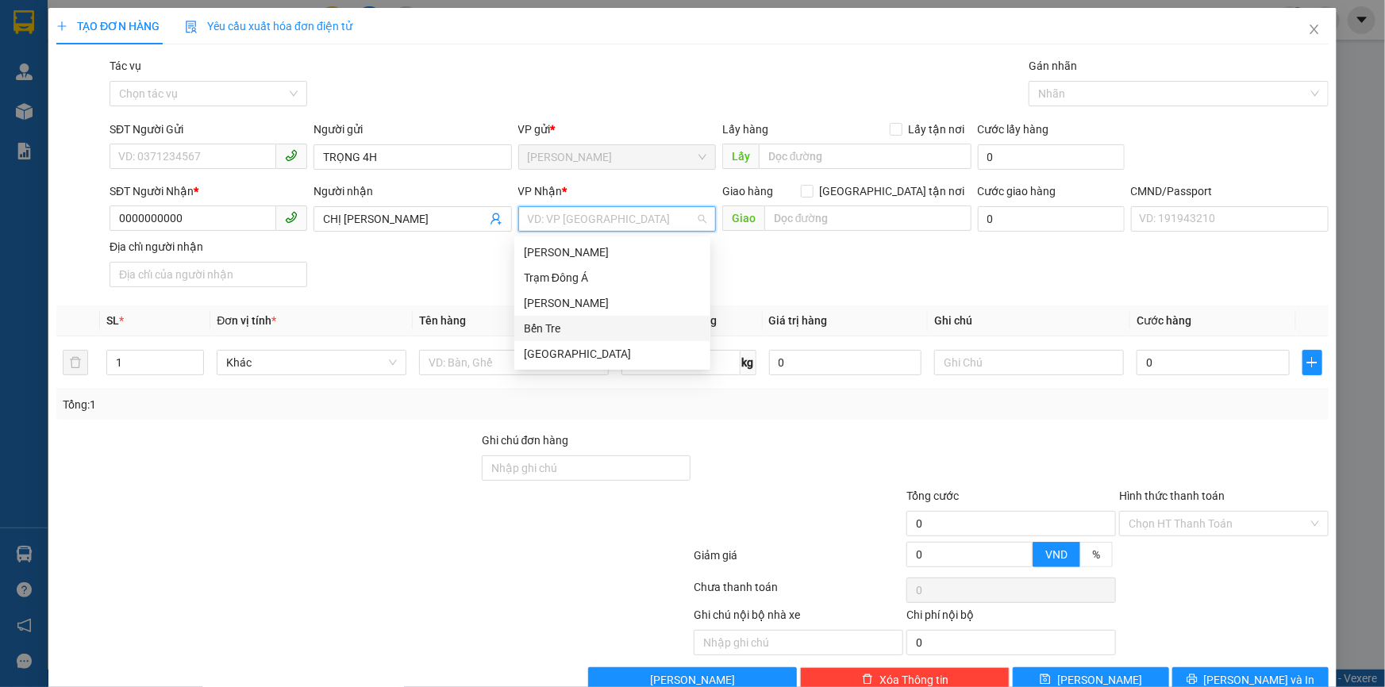
click at [550, 326] on div "Bến Tre" at bounding box center [612, 328] width 177 height 17
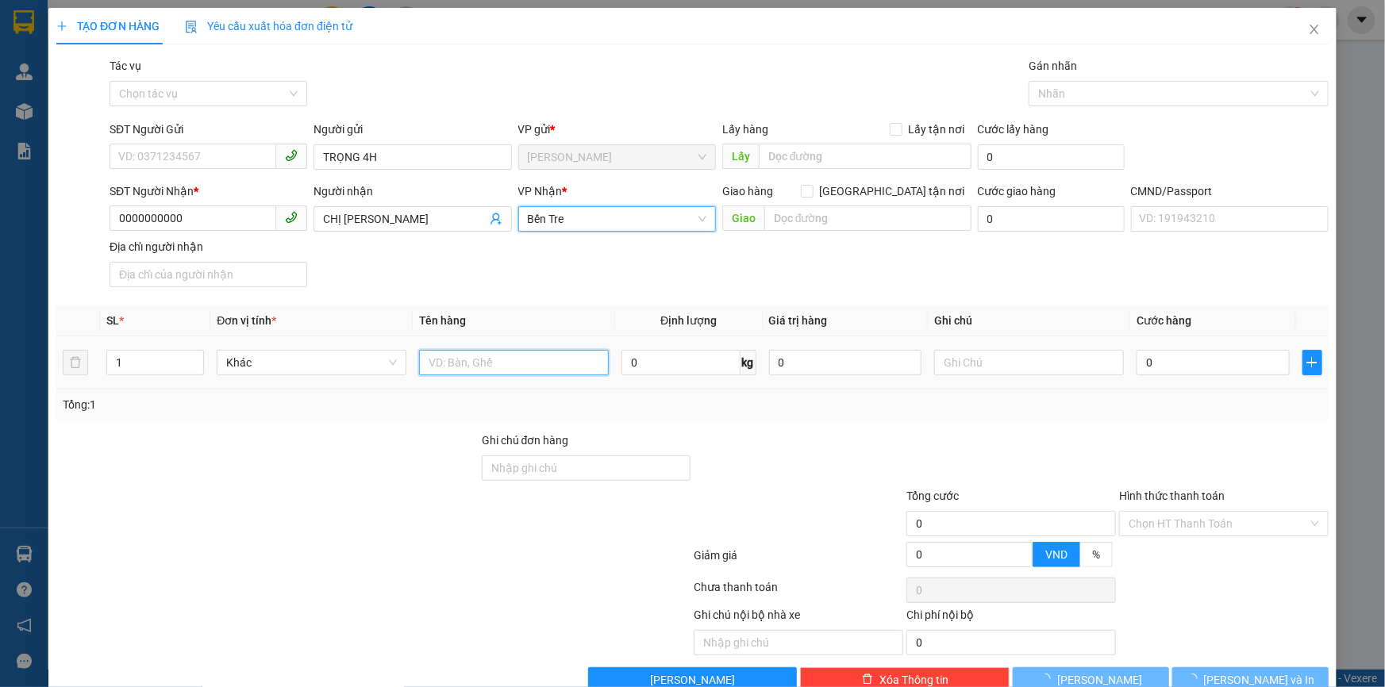
click at [478, 366] on input "text" at bounding box center [514, 362] width 190 height 25
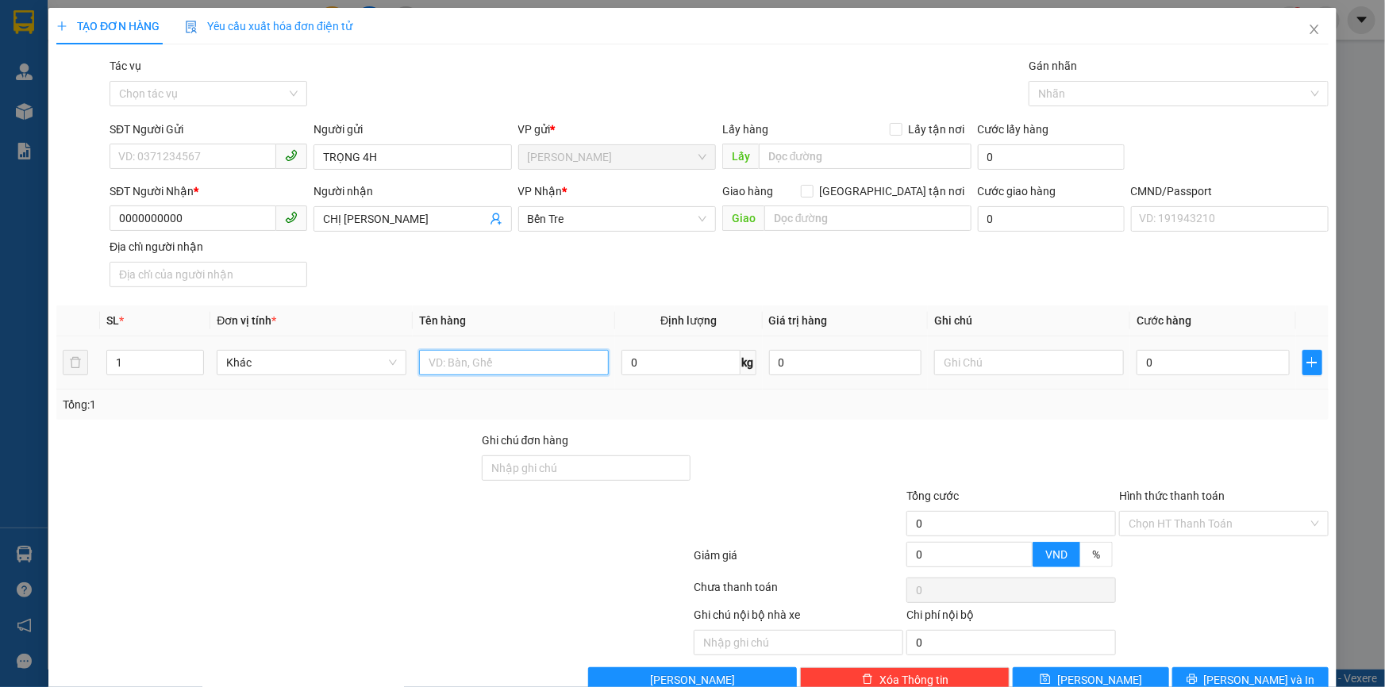
click at [478, 366] on input "text" at bounding box center [514, 362] width 190 height 25
type input "1PB TIỀN HG"
click at [1006, 367] on input "text" at bounding box center [1029, 362] width 190 height 25
type input "TIỀN HG NGÀY 13/08/2025"
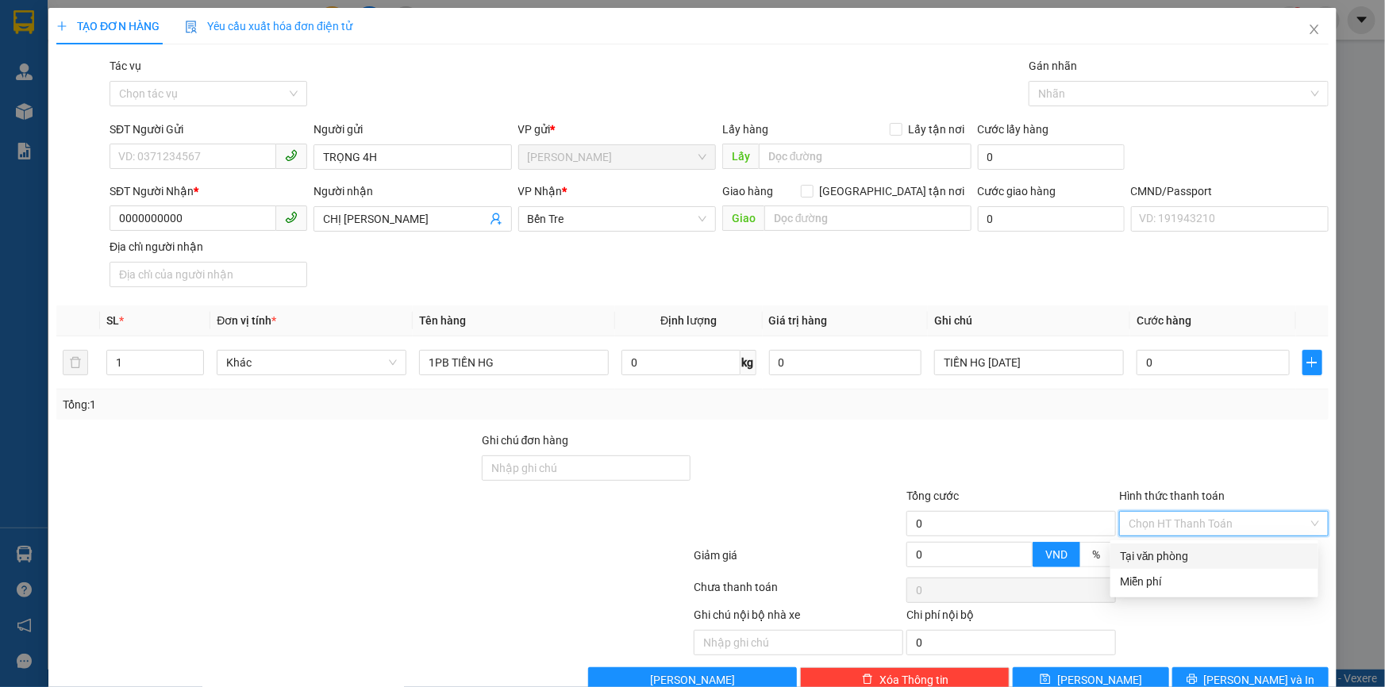
click at [1132, 517] on input "Hình thức thanh toán" at bounding box center [1217, 524] width 179 height 24
click at [1147, 576] on div "Miễn phí" at bounding box center [1214, 581] width 189 height 17
click at [1074, 102] on div at bounding box center [1170, 93] width 276 height 19
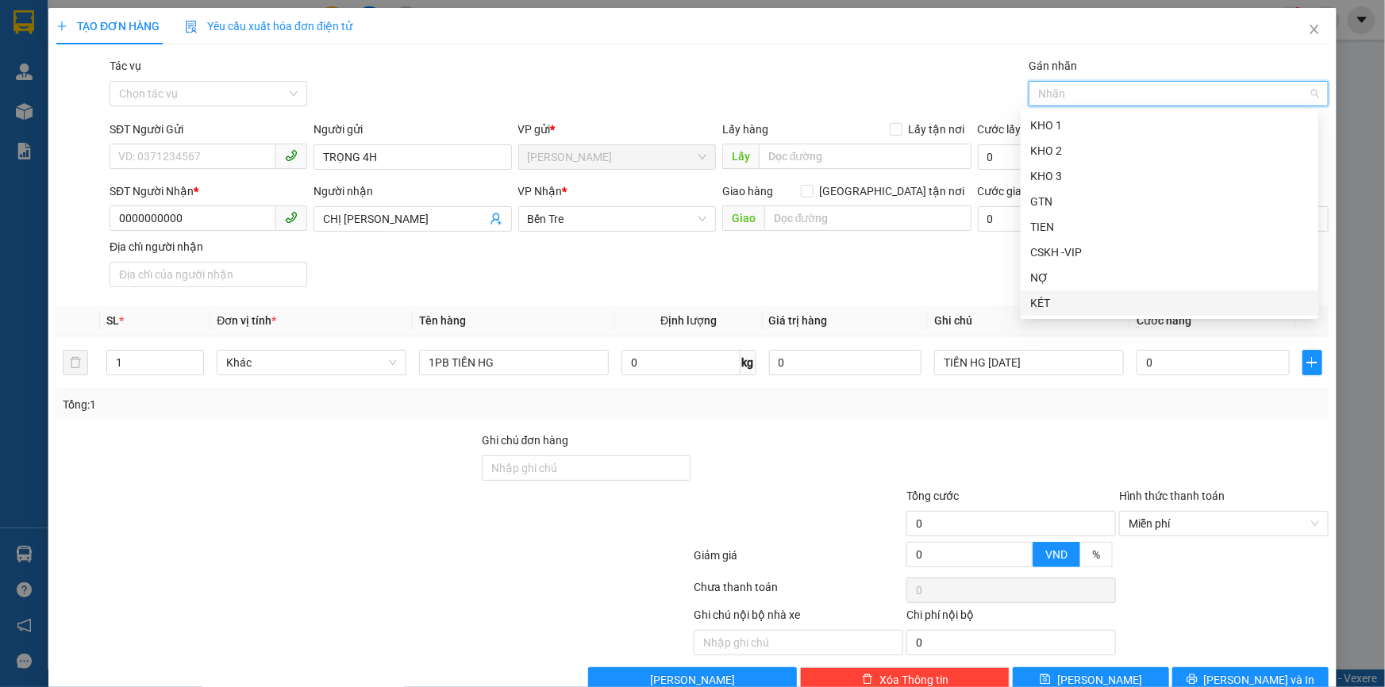
click at [1059, 302] on div "KÉT" at bounding box center [1169, 302] width 279 height 17
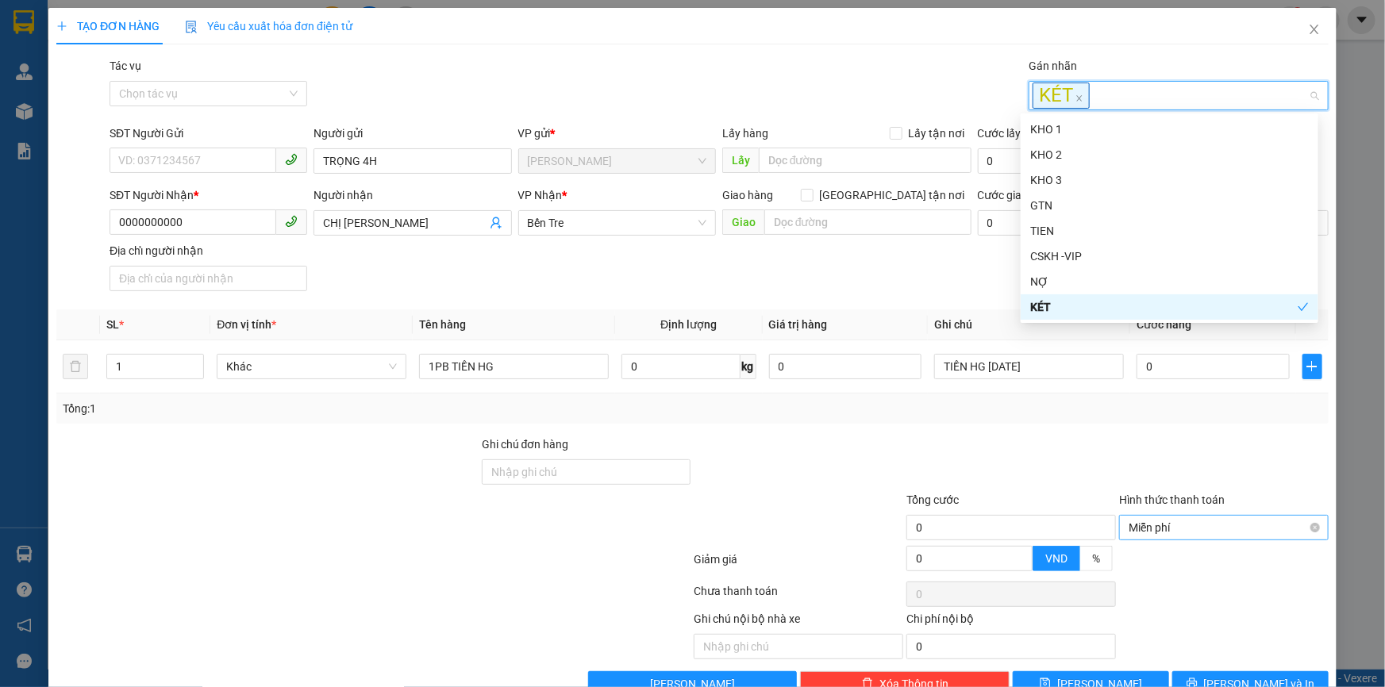
scroll to position [41, 0]
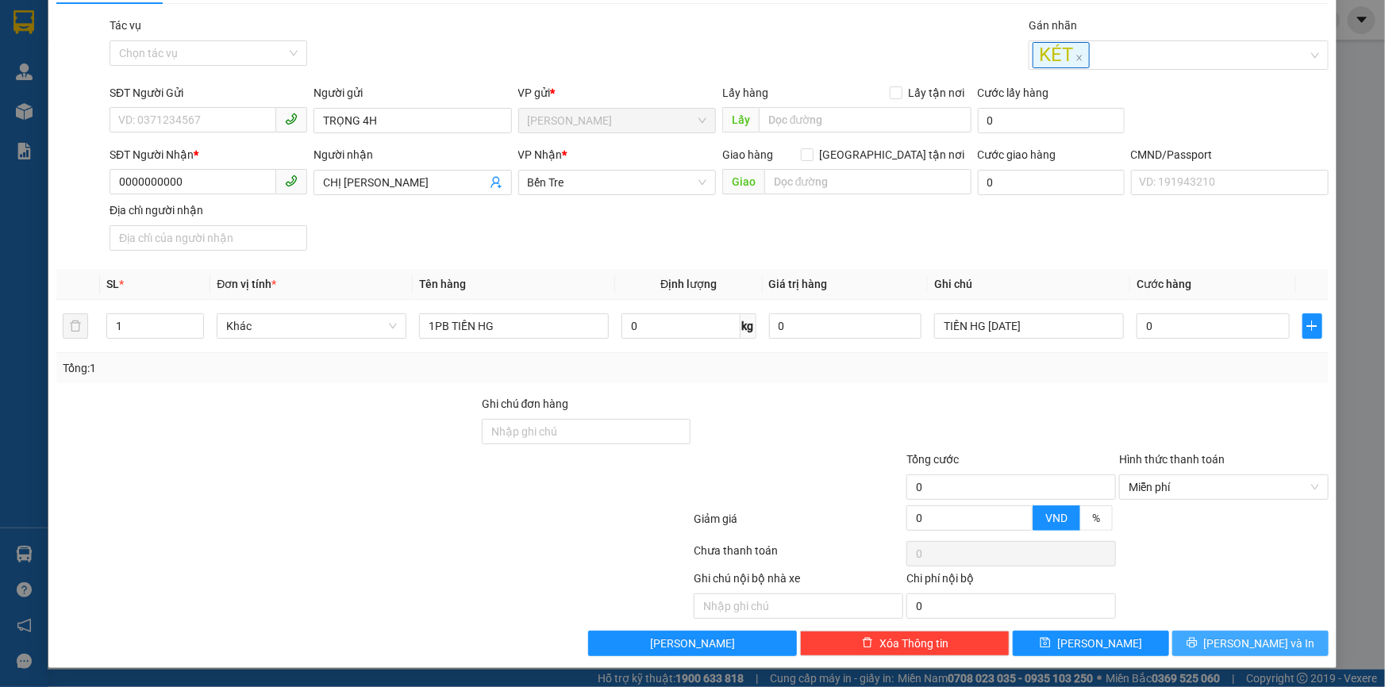
click at [1227, 643] on span "[PERSON_NAME] và In" at bounding box center [1259, 643] width 111 height 17
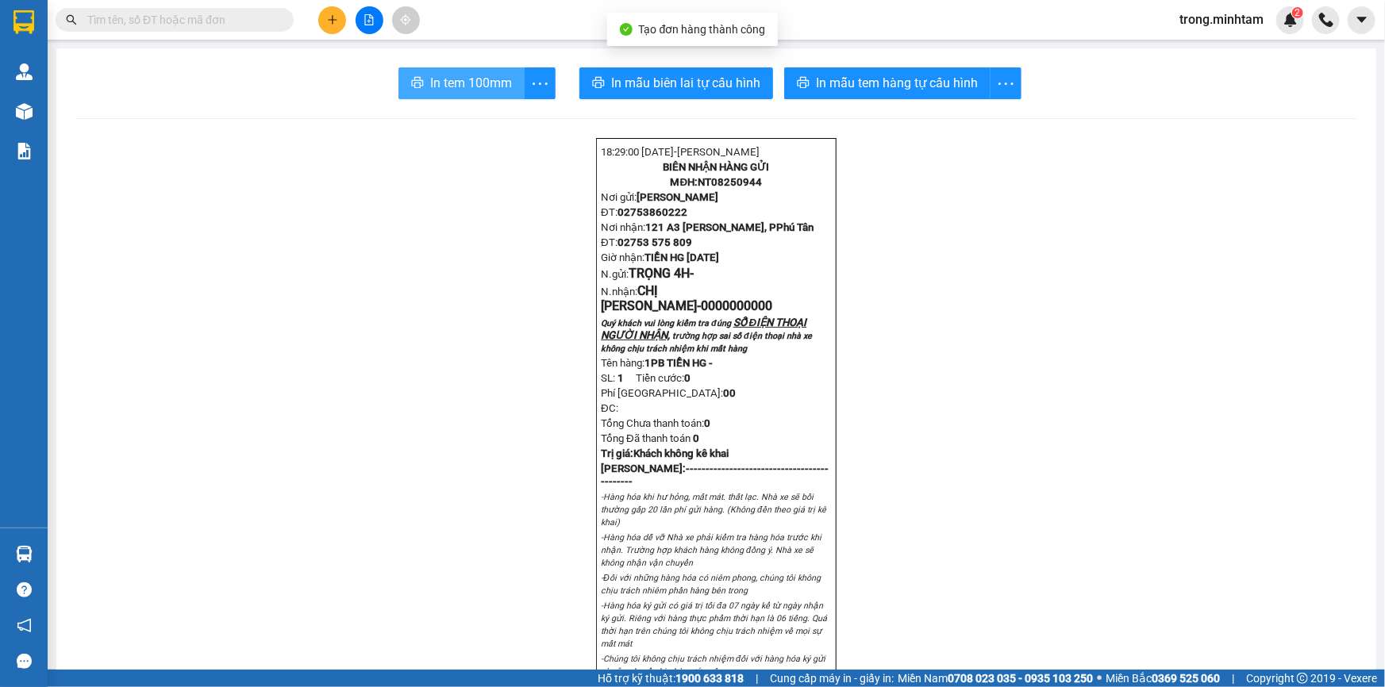
click at [422, 95] on button "In tem 100mm" at bounding box center [461, 83] width 126 height 32
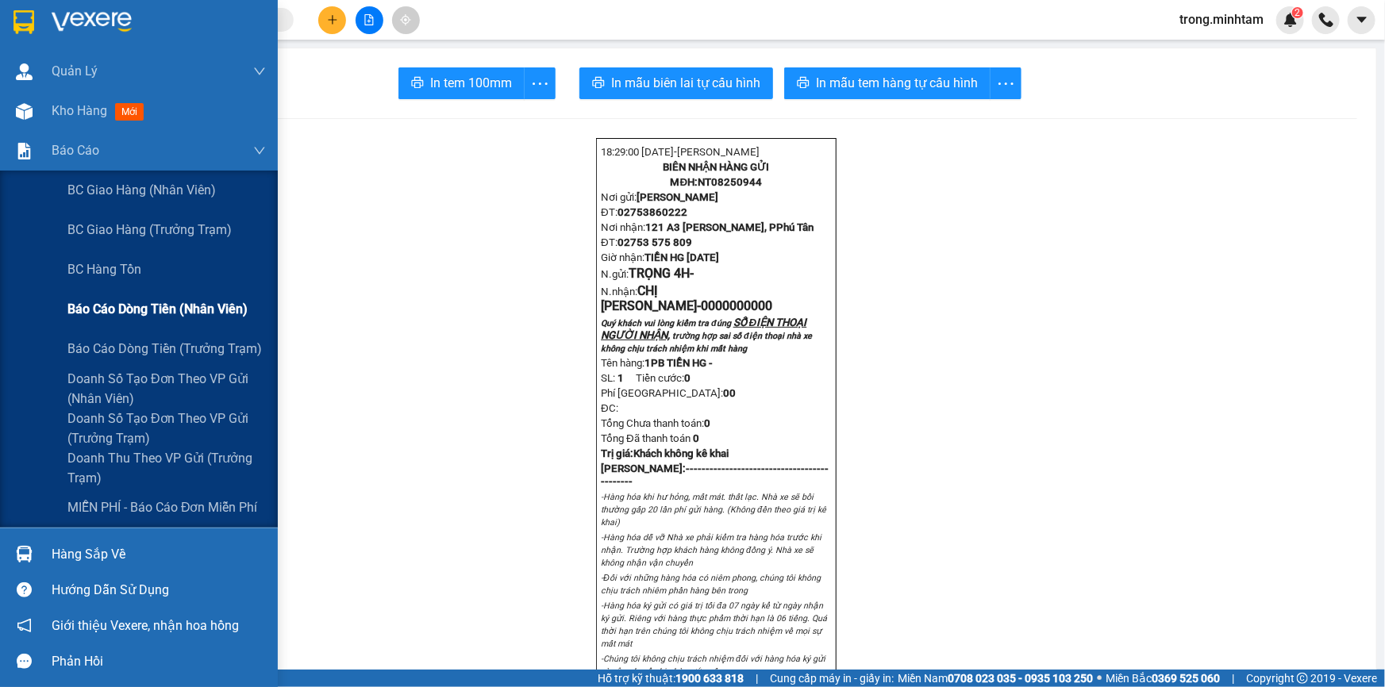
click at [176, 314] on span "Báo cáo dòng tiền (nhân viên)" at bounding box center [157, 309] width 180 height 20
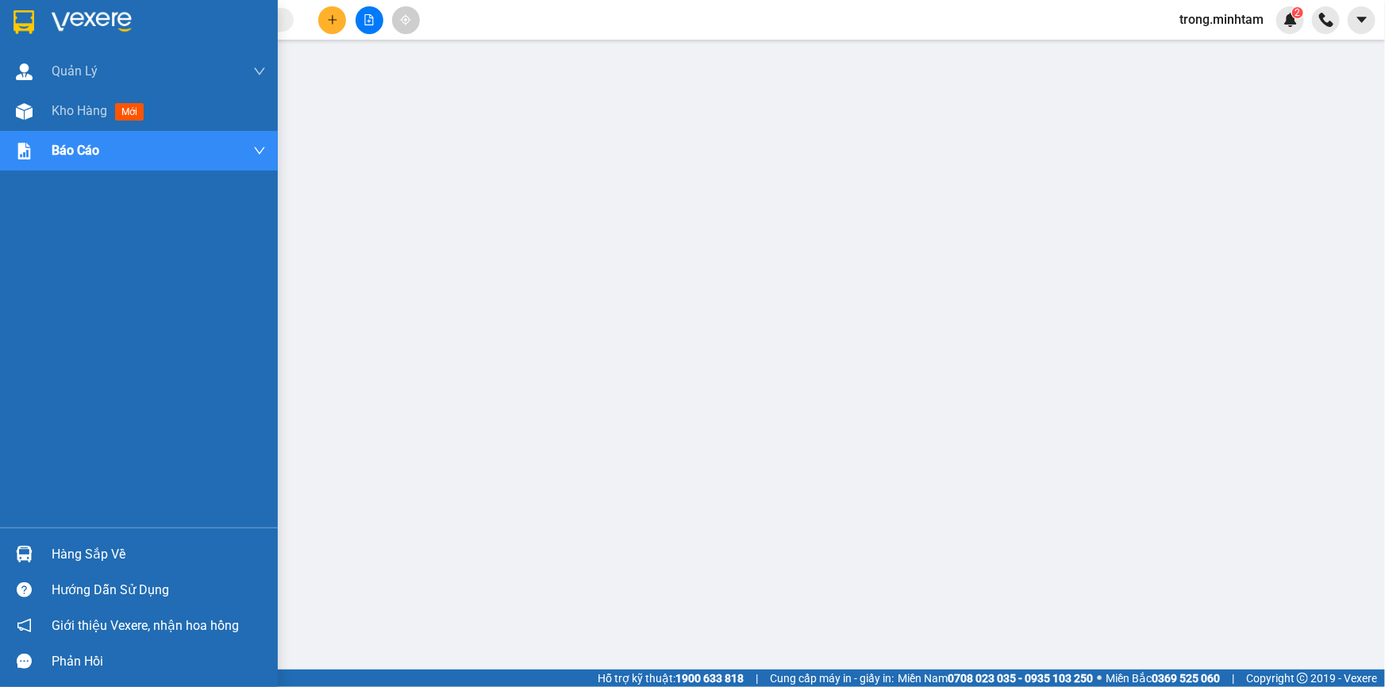
click at [111, 540] on div "Hàng sắp về" at bounding box center [139, 554] width 278 height 36
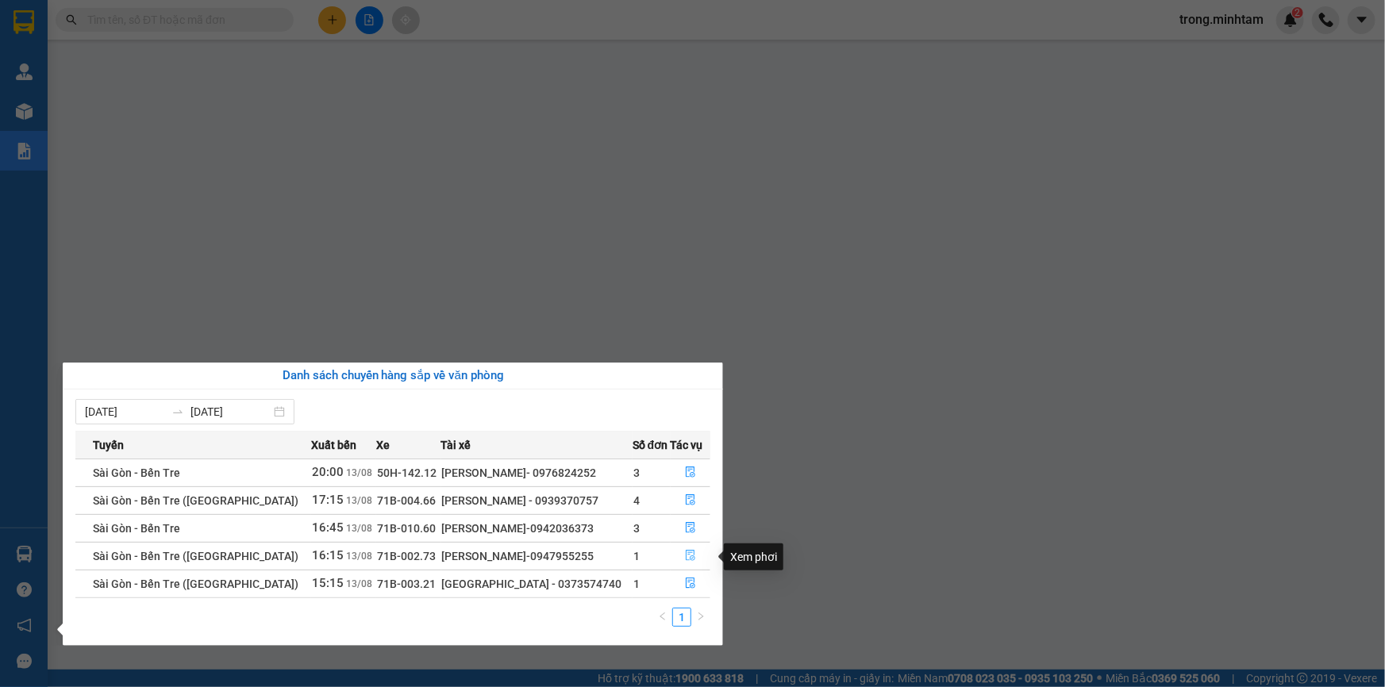
click at [685, 553] on icon "file-done" at bounding box center [690, 555] width 11 height 11
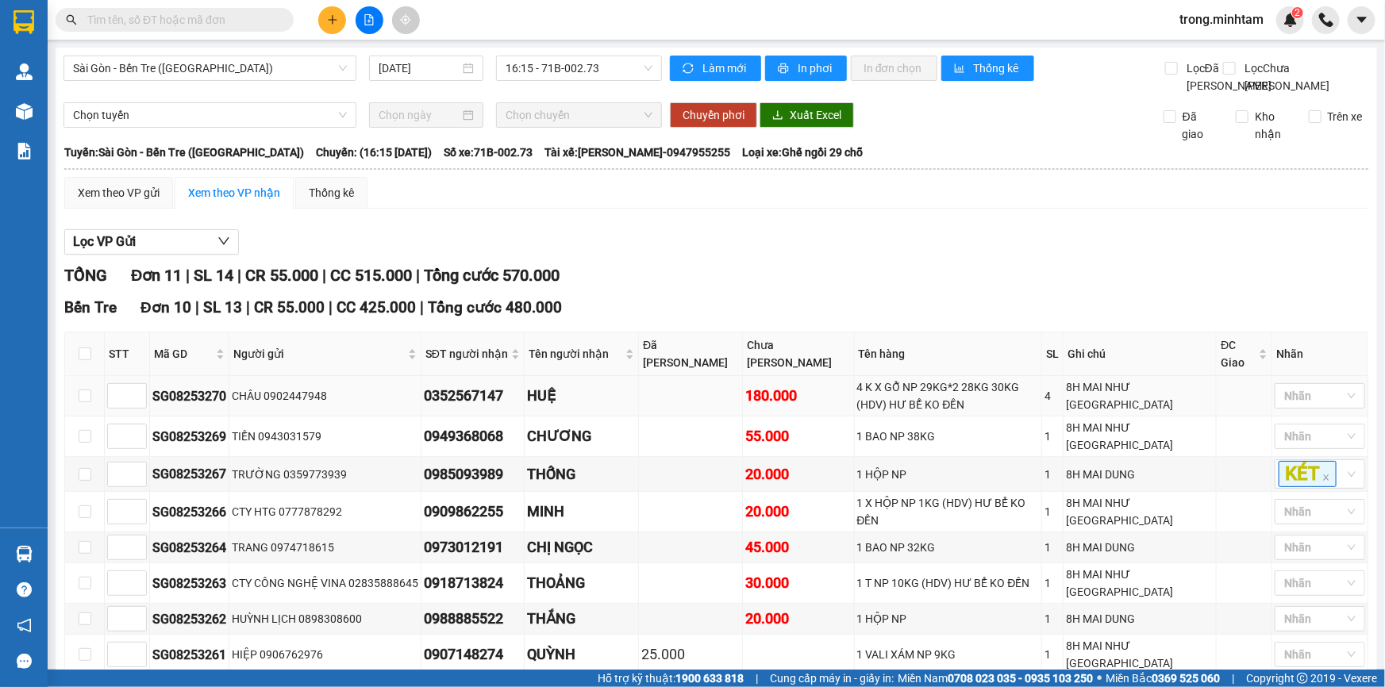
scroll to position [248, 0]
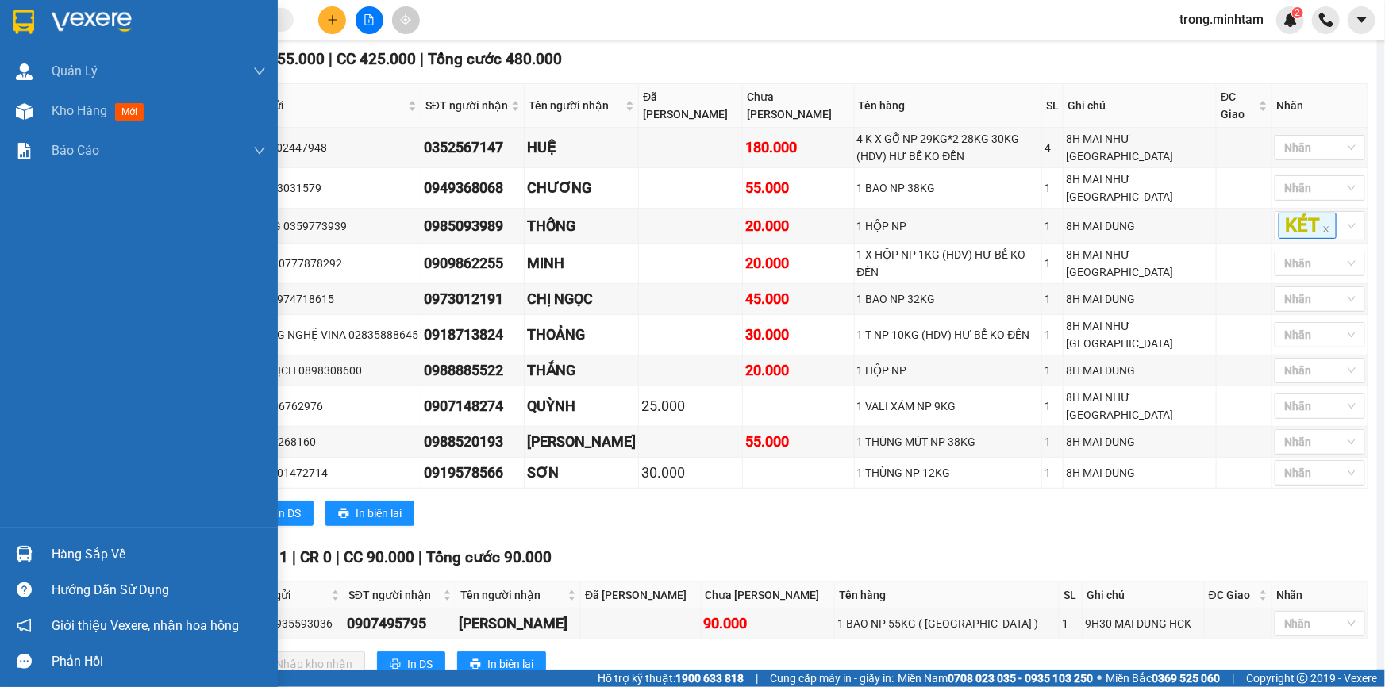
click at [79, 556] on div "Hàng sắp về" at bounding box center [159, 555] width 214 height 24
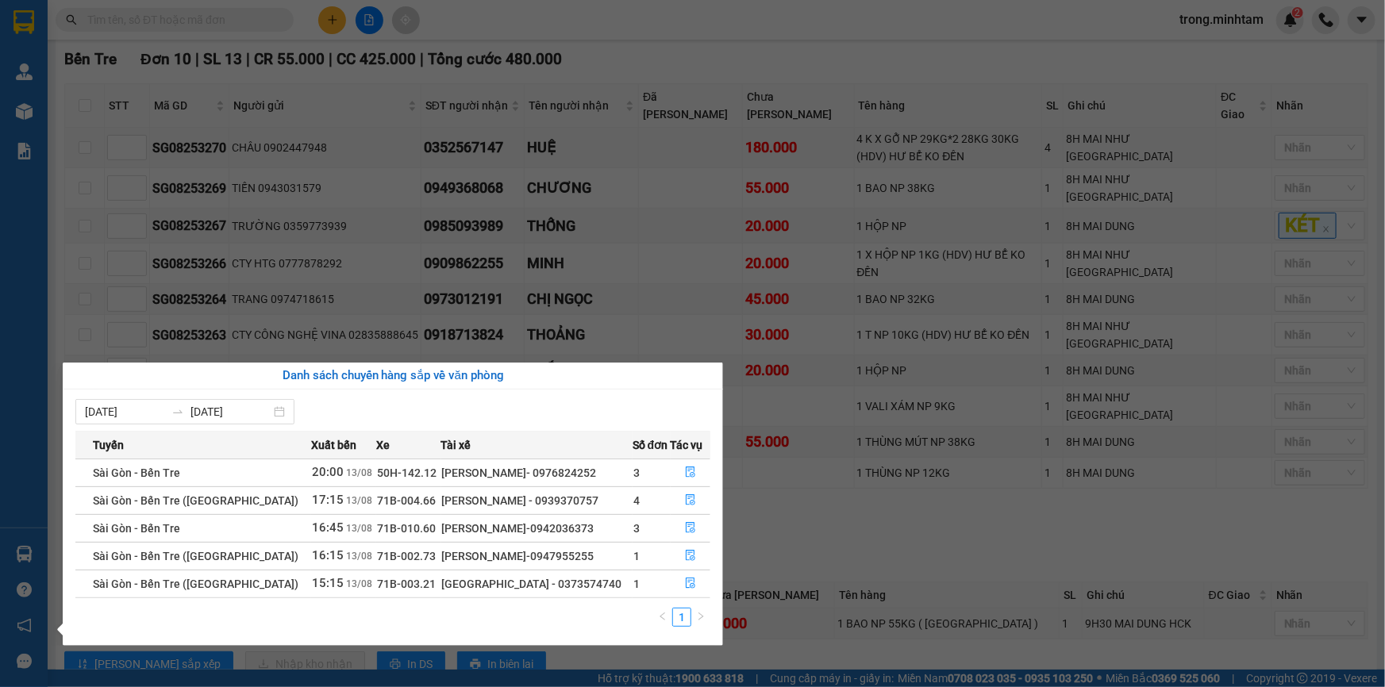
click at [833, 511] on section "Kết quả tìm kiếm ( 0 ) Bộ lọc No Data trong.minhtam 2 Quản Lý Quản lý khách hàn…" at bounding box center [692, 343] width 1385 height 687
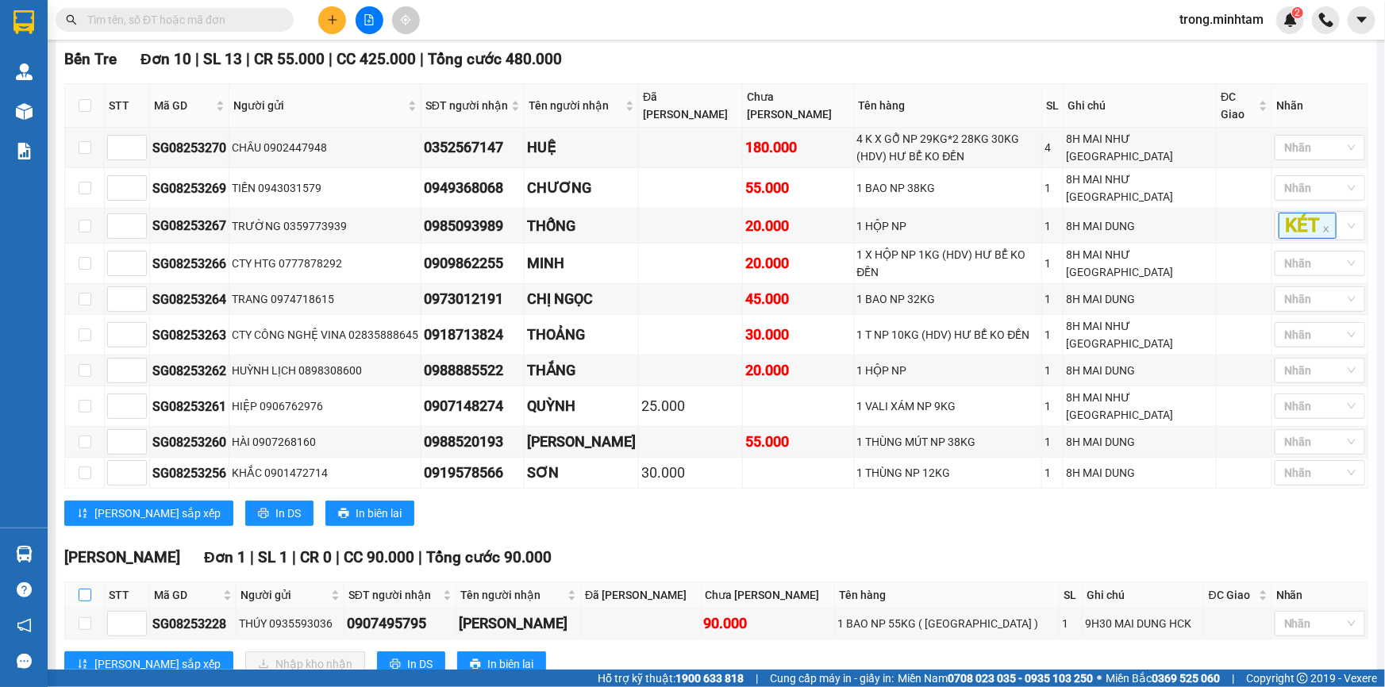
click at [90, 589] on input "checkbox" at bounding box center [85, 595] width 13 height 13
checkbox input "true"
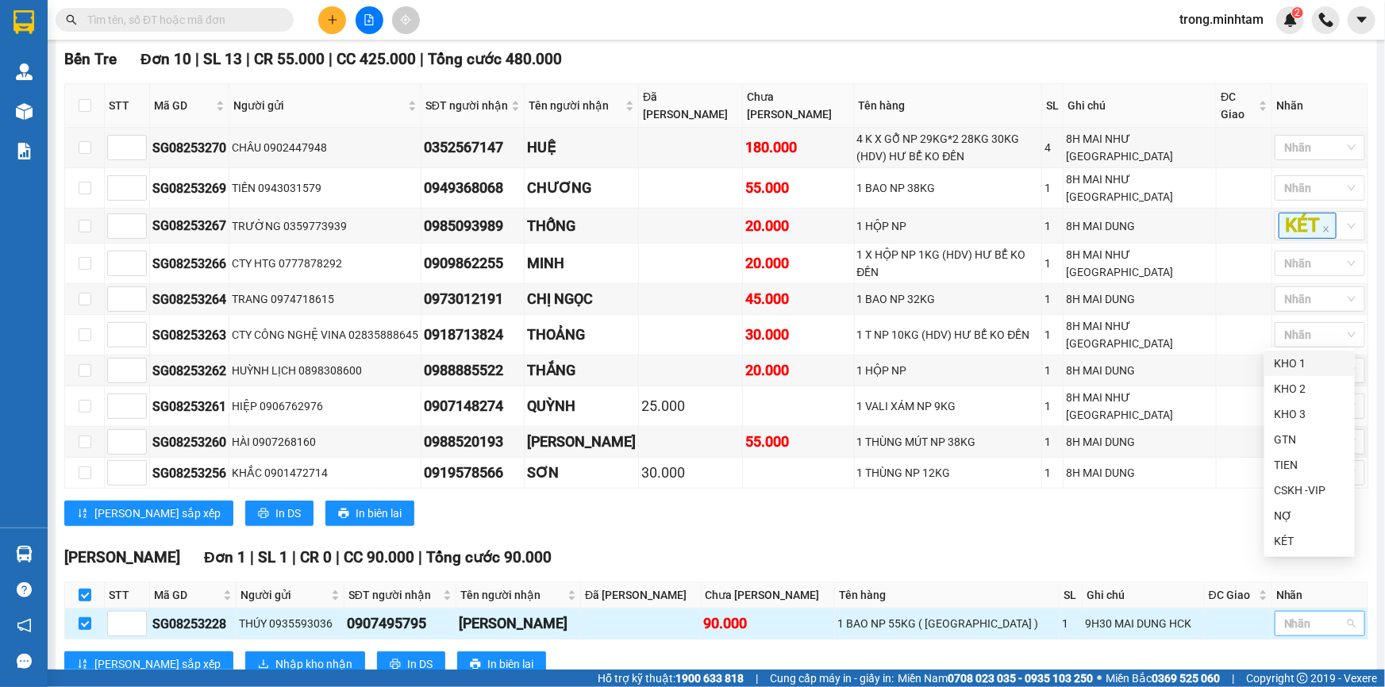
click at [1278, 614] on div at bounding box center [1311, 623] width 67 height 19
click at [1296, 362] on div "KHO 1" at bounding box center [1309, 363] width 71 height 17
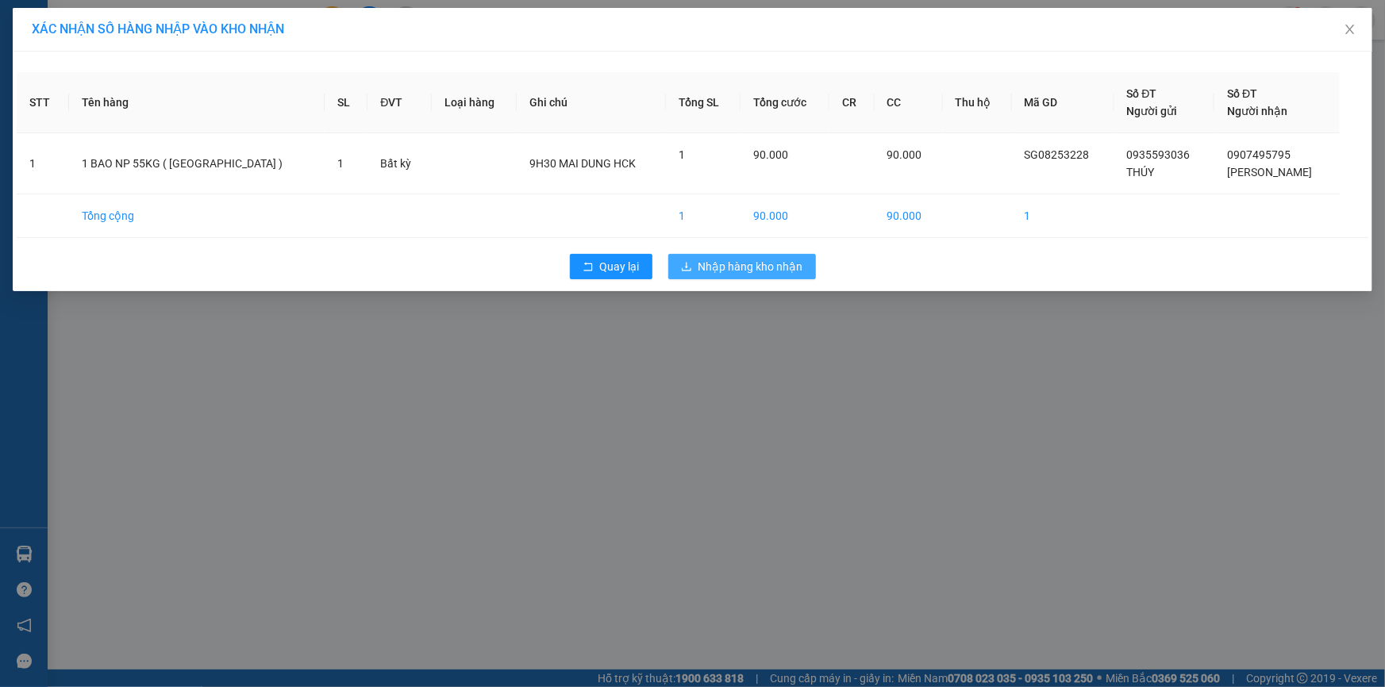
click at [724, 271] on span "Nhập hàng kho nhận" at bounding box center [750, 266] width 105 height 17
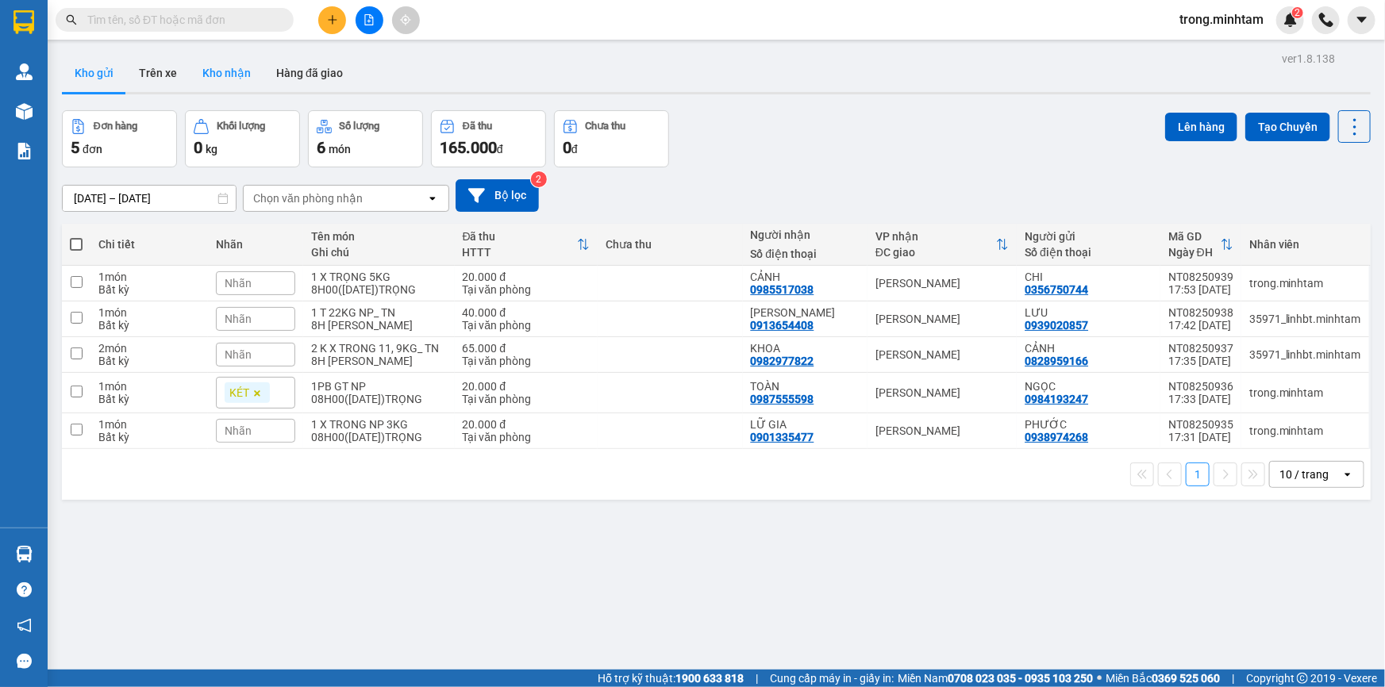
click at [214, 79] on button "Kho nhận" at bounding box center [227, 73] width 74 height 38
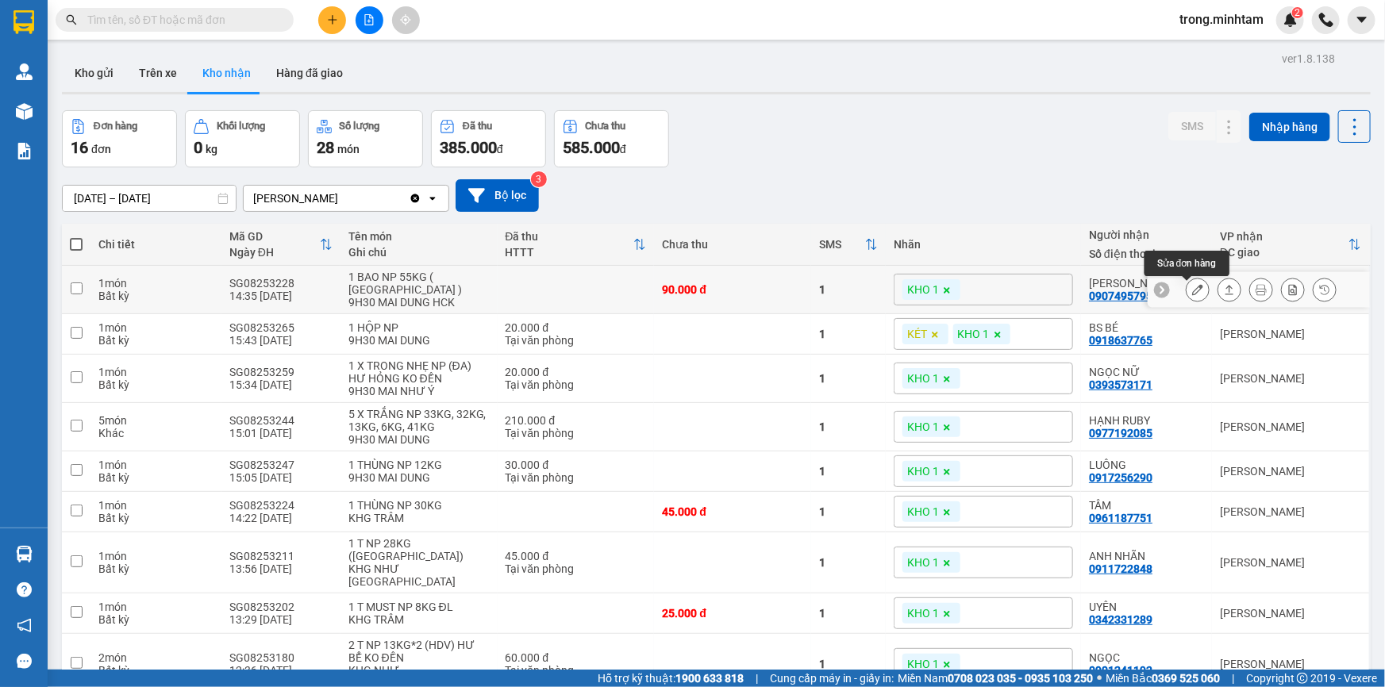
click at [1192, 291] on icon at bounding box center [1197, 289] width 11 height 11
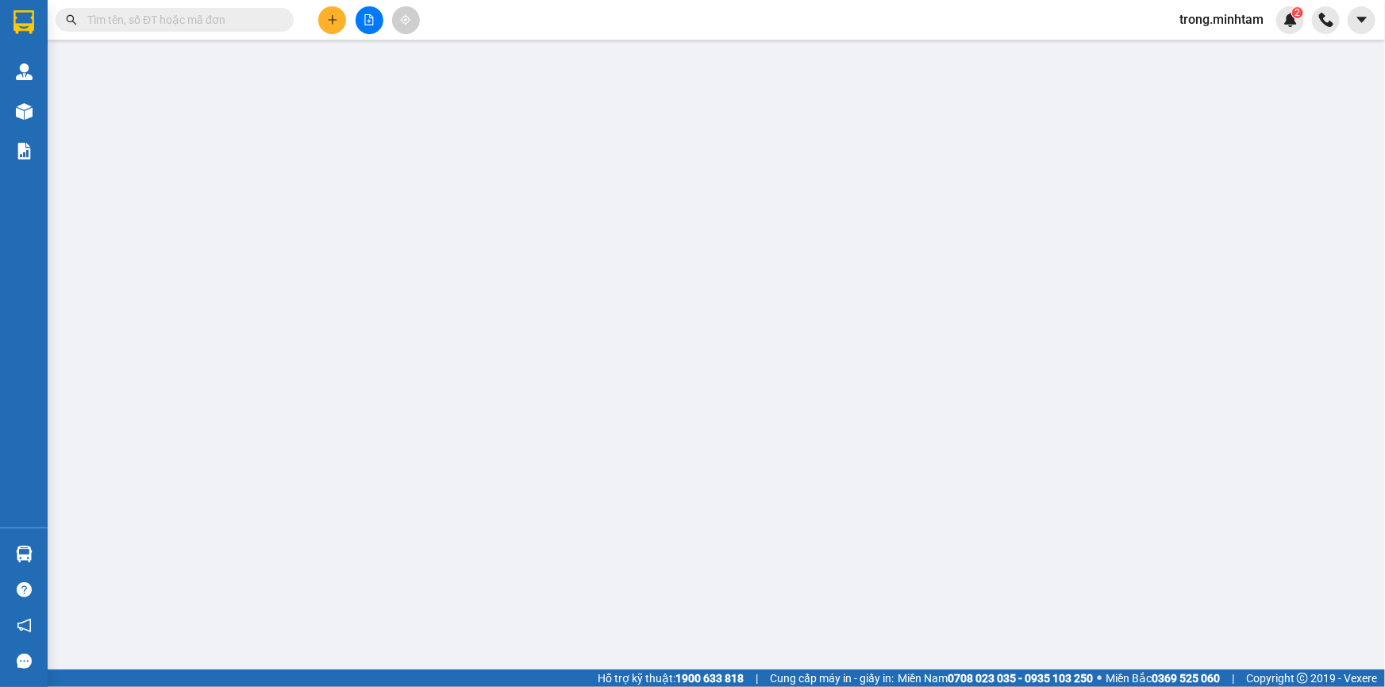
type input "0935593036"
type input "THÚY"
type input "0907495795"
type input "HỒNG TUYẾT"
type input "90.000"
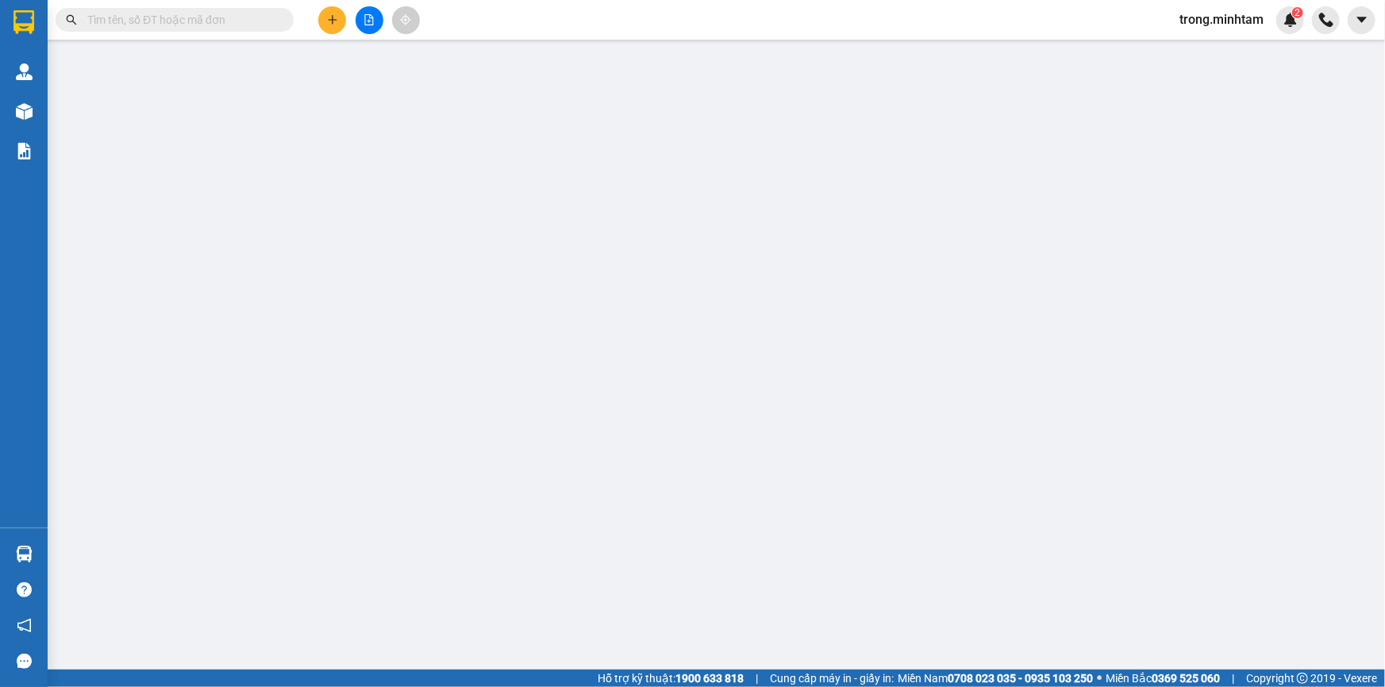
type input "90.000"
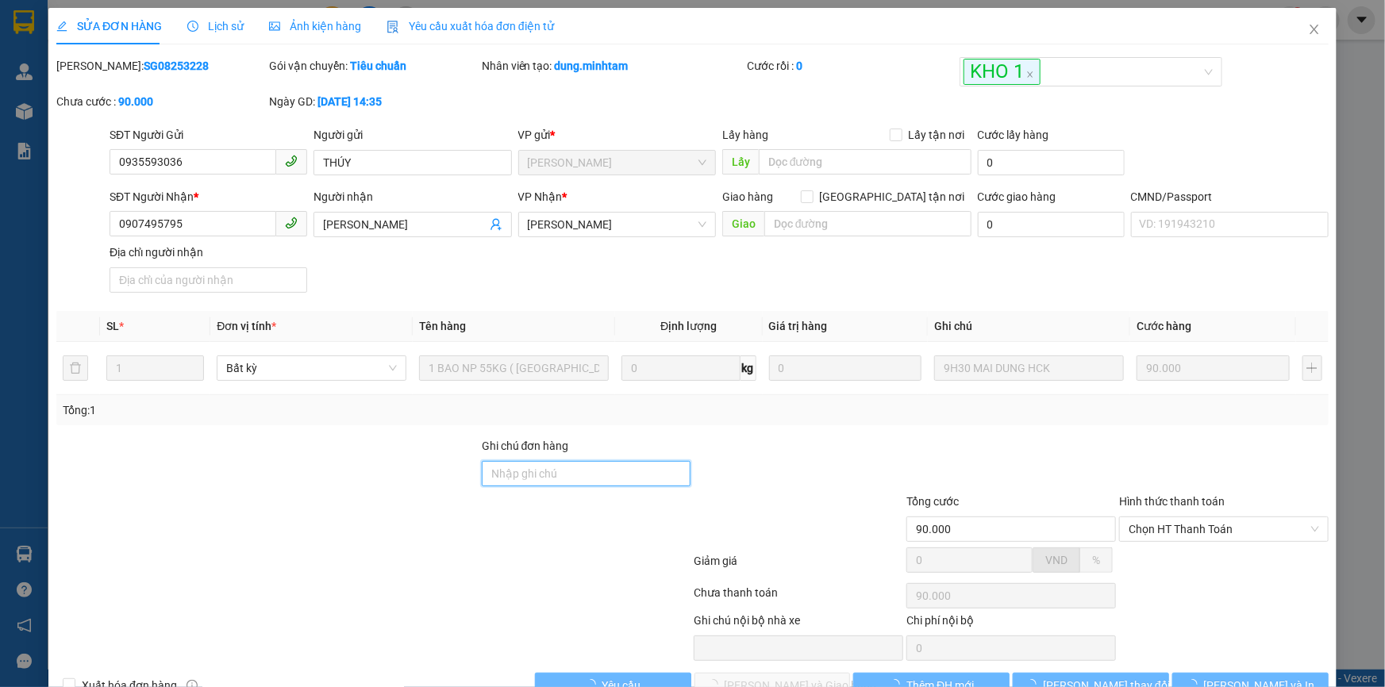
click at [578, 473] on input "Ghi chú đơn hàng" at bounding box center [586, 473] width 209 height 25
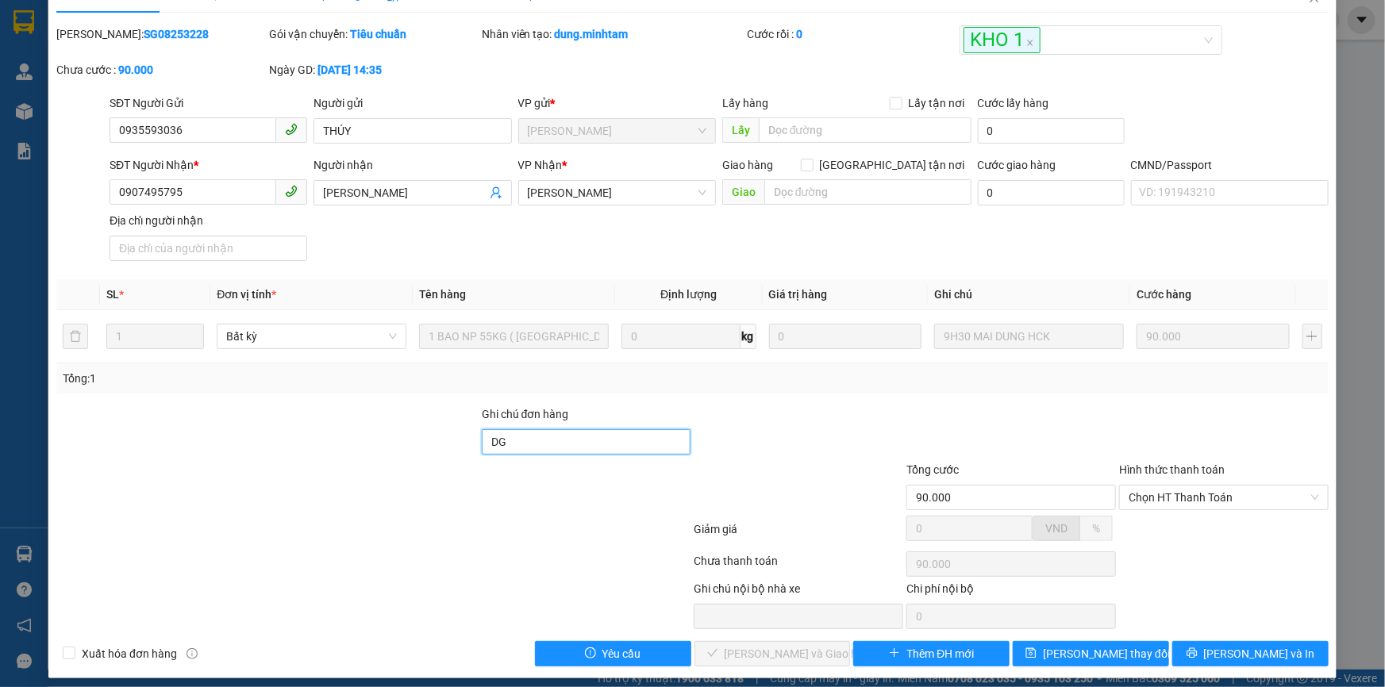
scroll to position [44, 0]
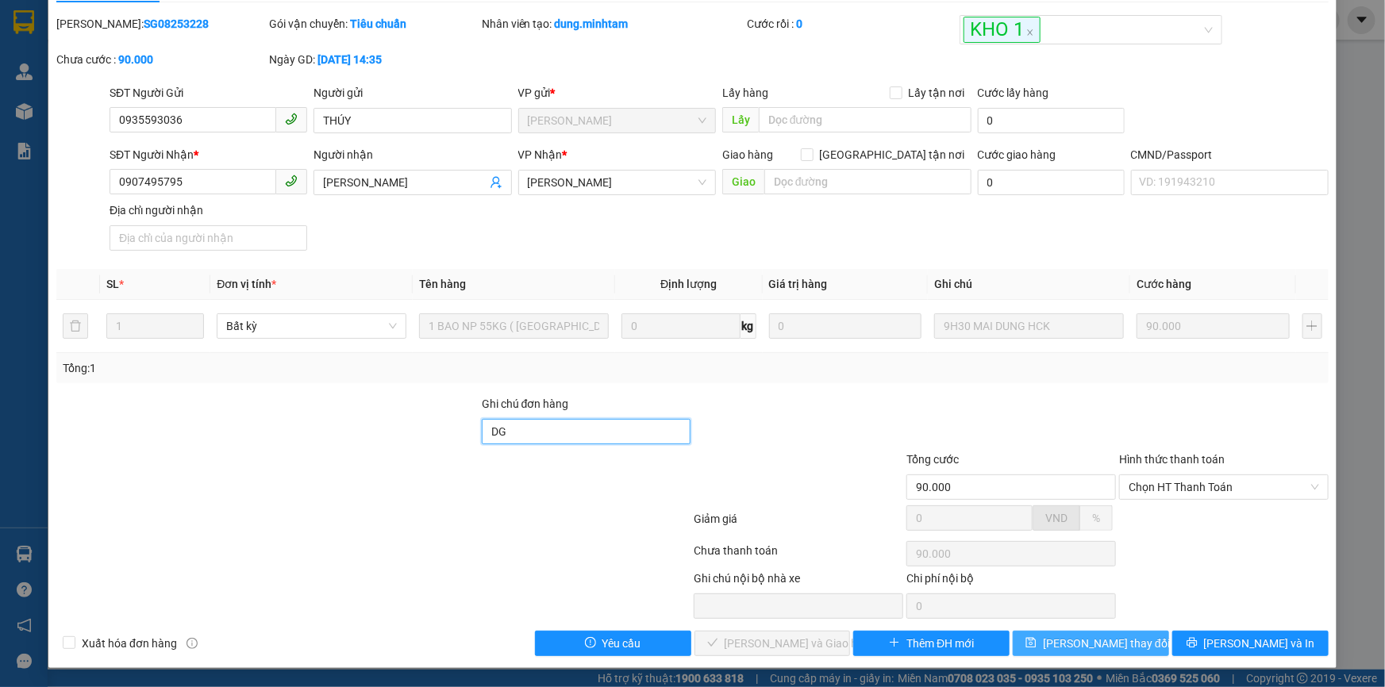
type input "DG"
click at [1100, 643] on span "Lưu thay đổi" at bounding box center [1106, 643] width 127 height 17
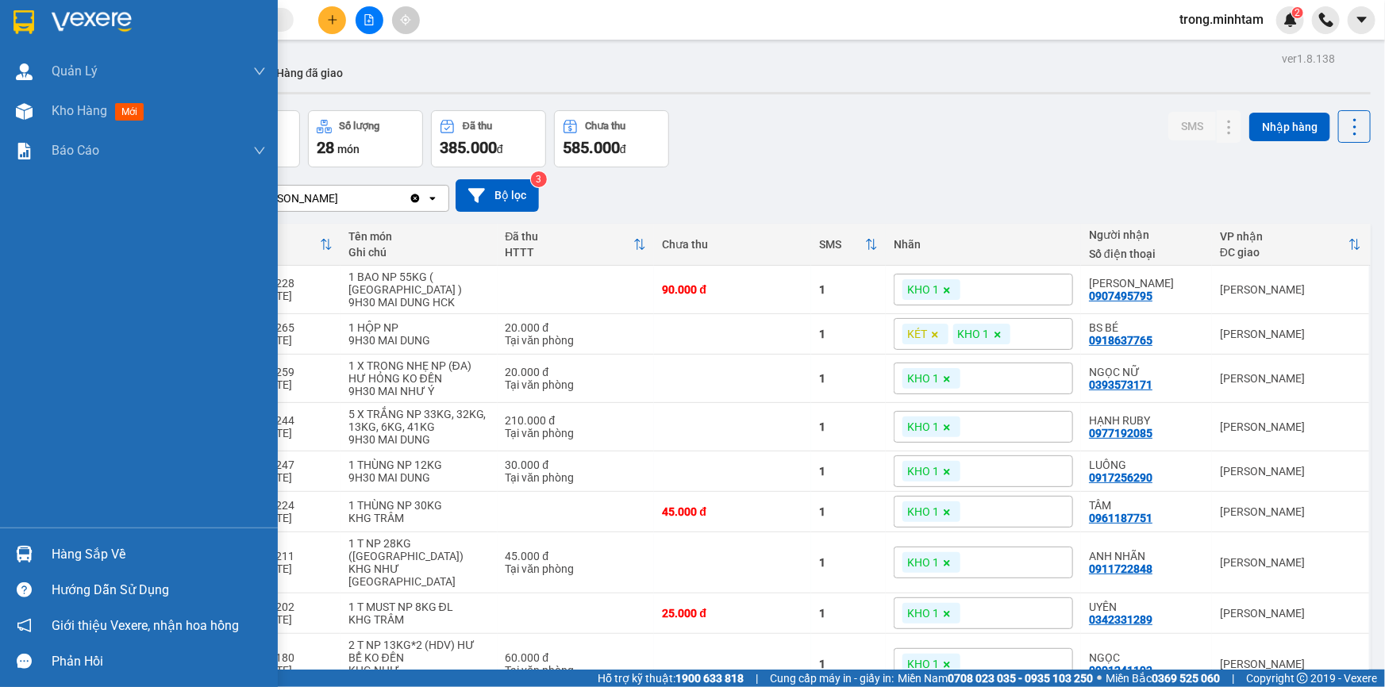
click at [111, 555] on div "Hàng sắp về" at bounding box center [159, 555] width 214 height 24
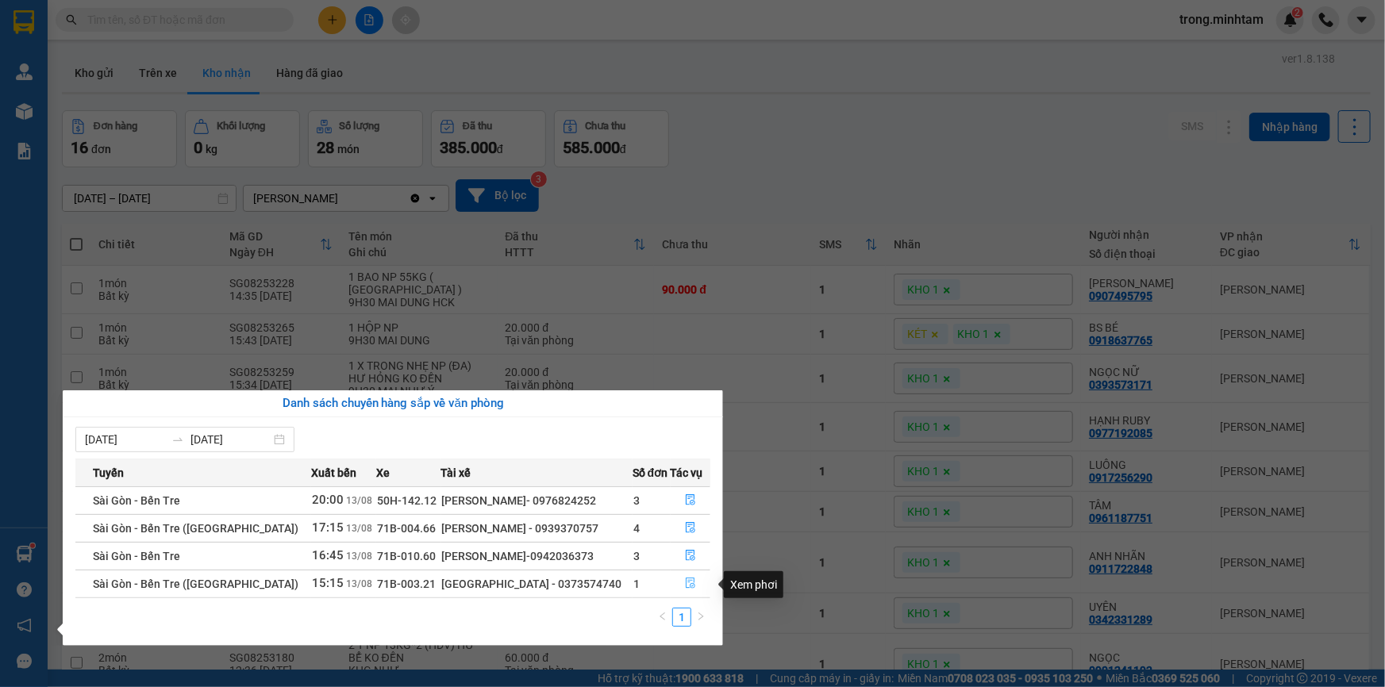
click at [685, 586] on icon "file-done" at bounding box center [690, 583] width 11 height 11
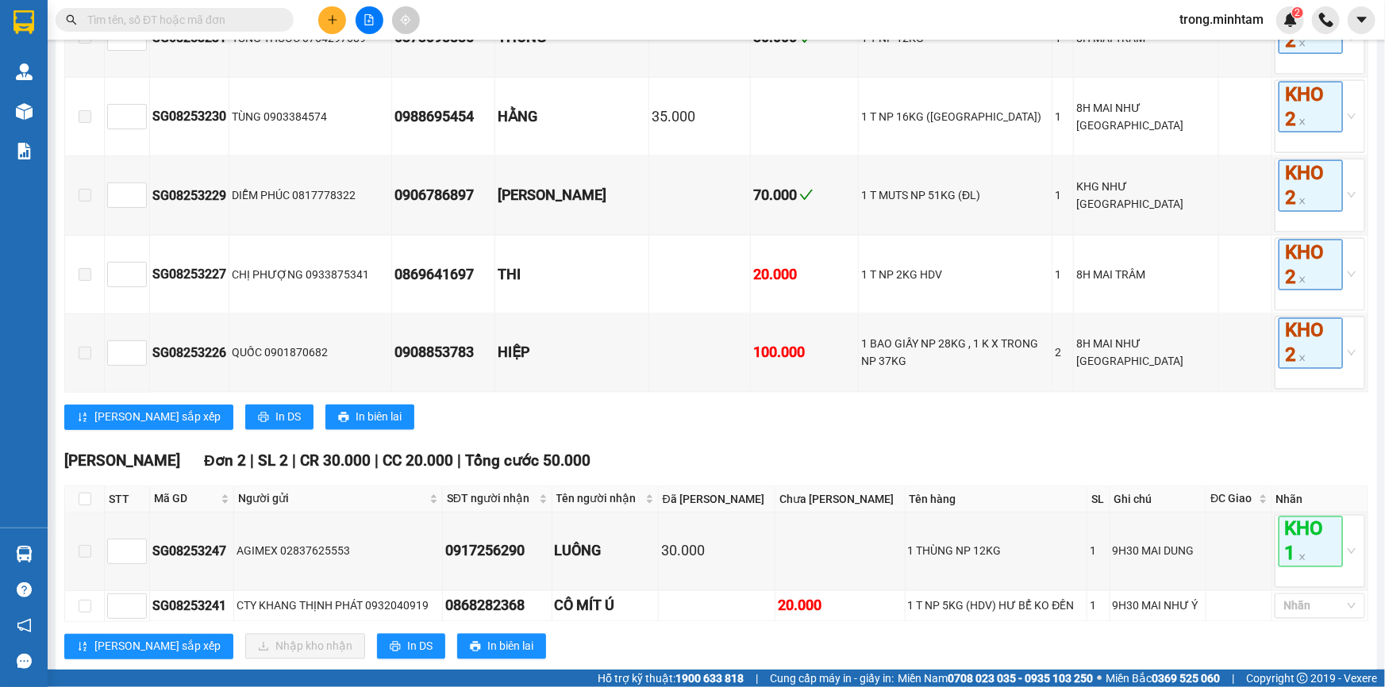
scroll to position [1246, 0]
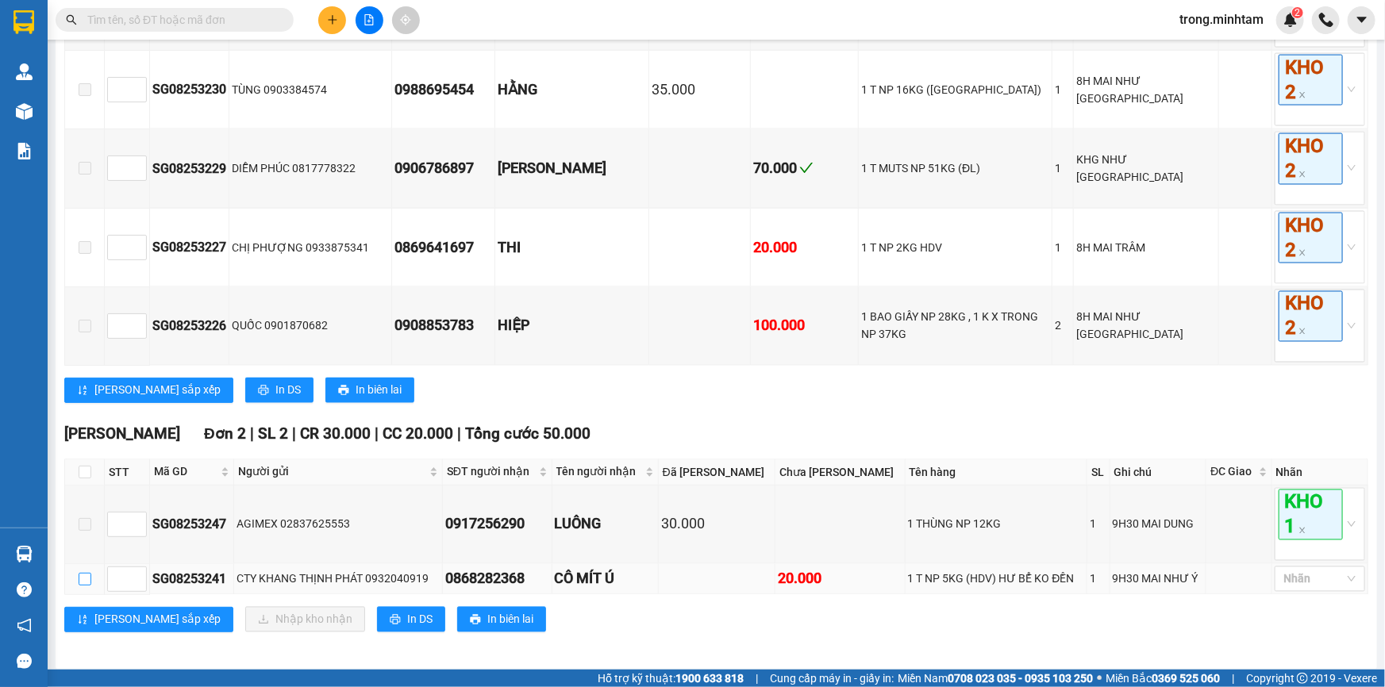
click at [80, 573] on input "checkbox" at bounding box center [85, 579] width 13 height 13
checkbox input "true"
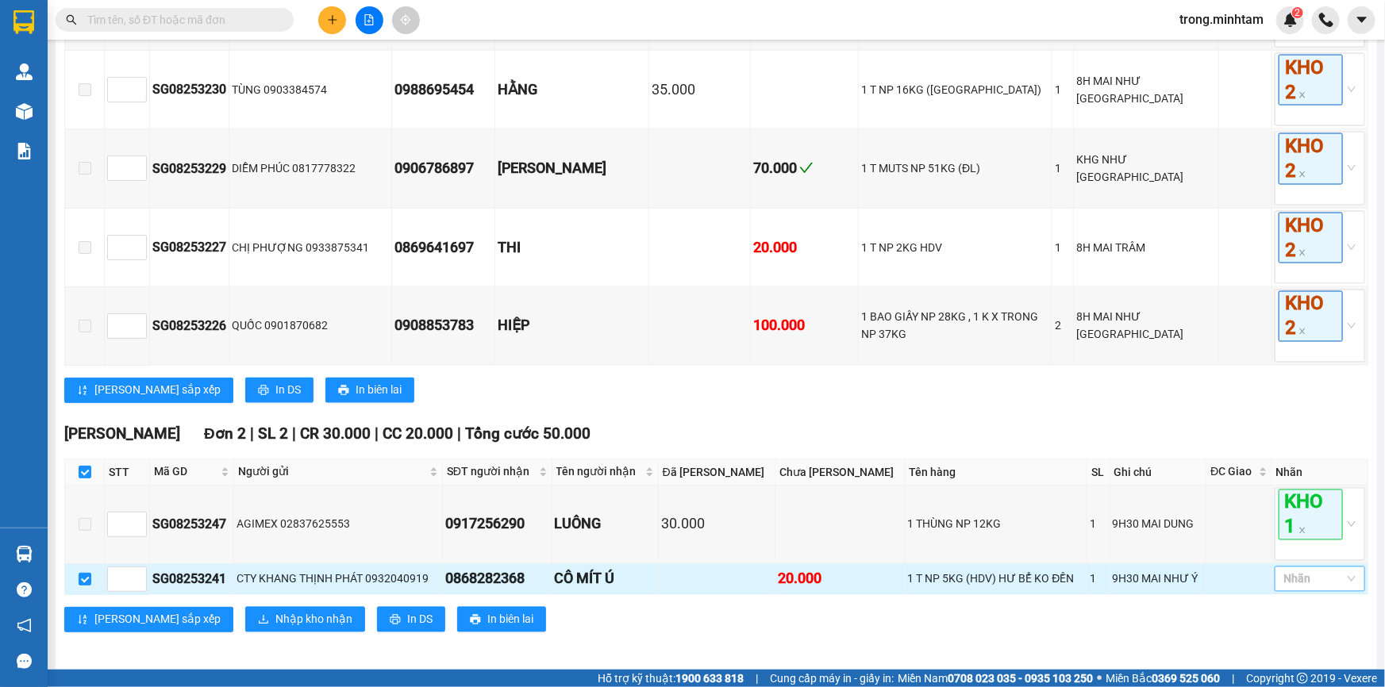
click at [1291, 572] on div at bounding box center [1311, 579] width 67 height 19
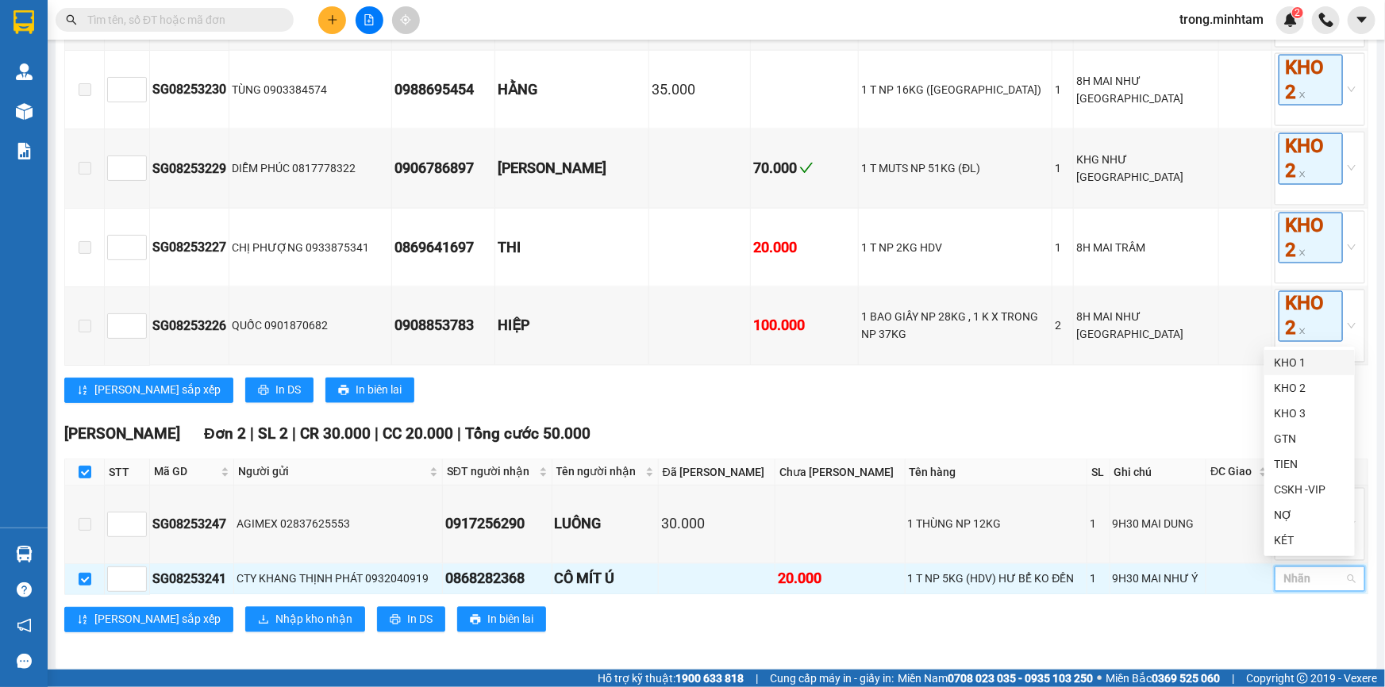
click at [1305, 354] on div "KHO 1" at bounding box center [1309, 362] width 71 height 17
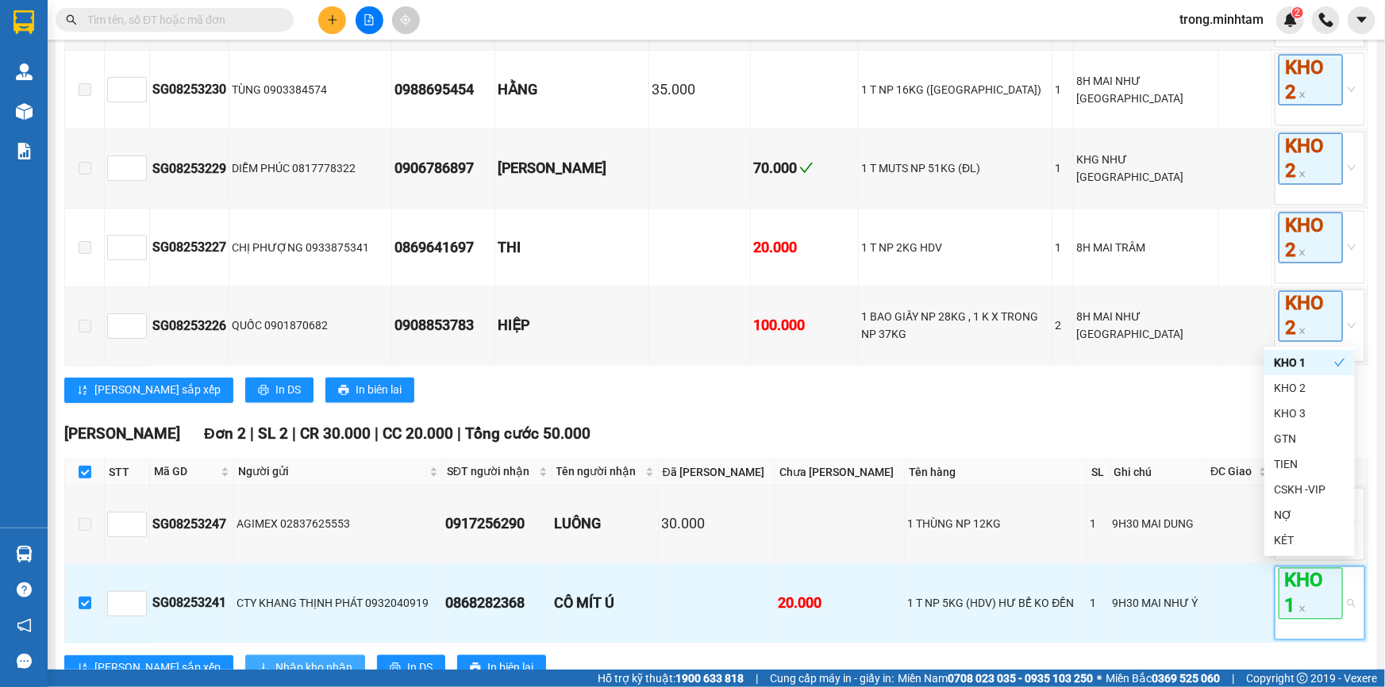
click at [277, 659] on span "Nhập kho nhận" at bounding box center [313, 667] width 77 height 17
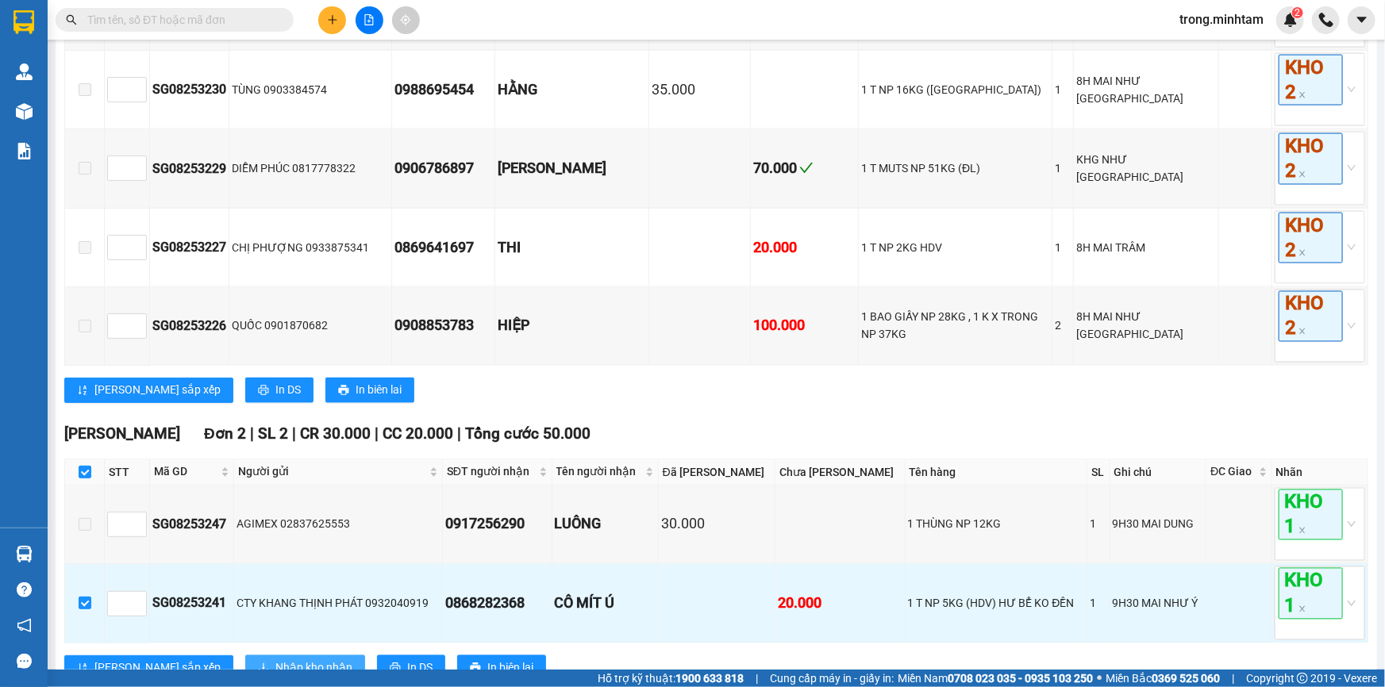
click at [275, 659] on span "Nhập kho nhận" at bounding box center [313, 667] width 77 height 17
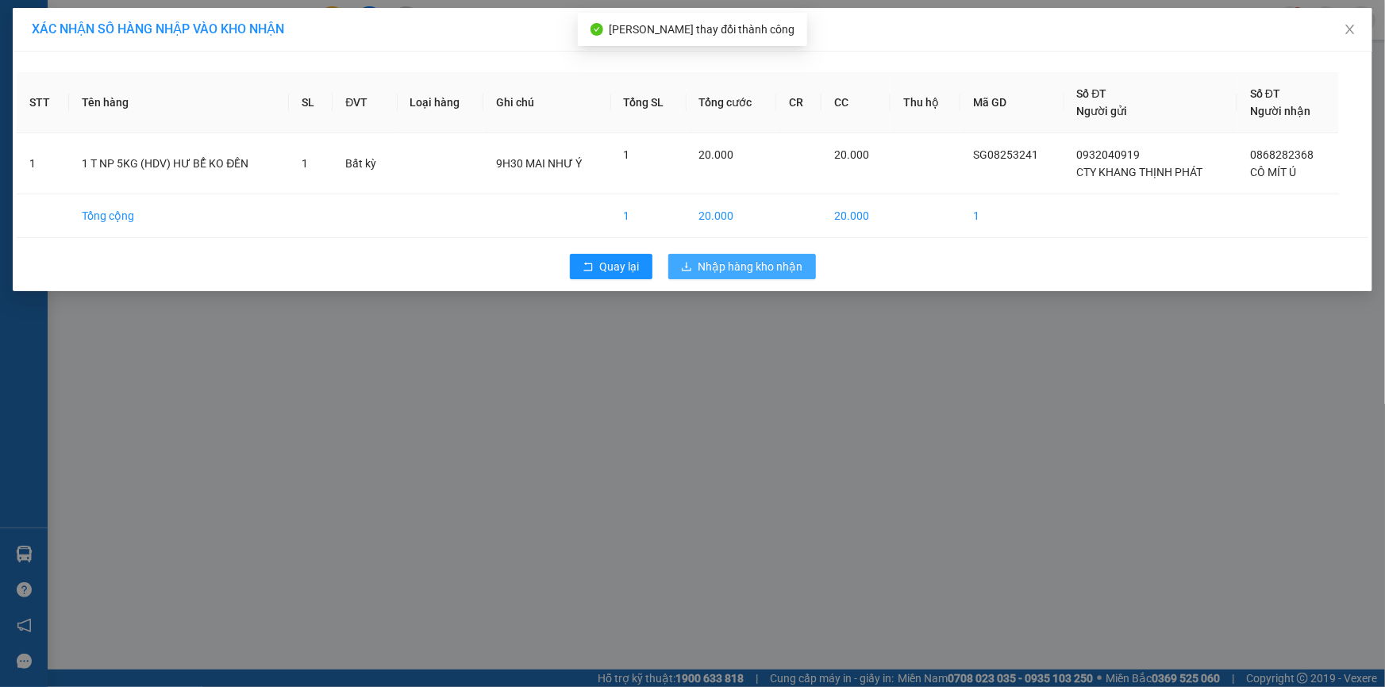
click at [727, 268] on span "Nhập hàng kho nhận" at bounding box center [750, 266] width 105 height 17
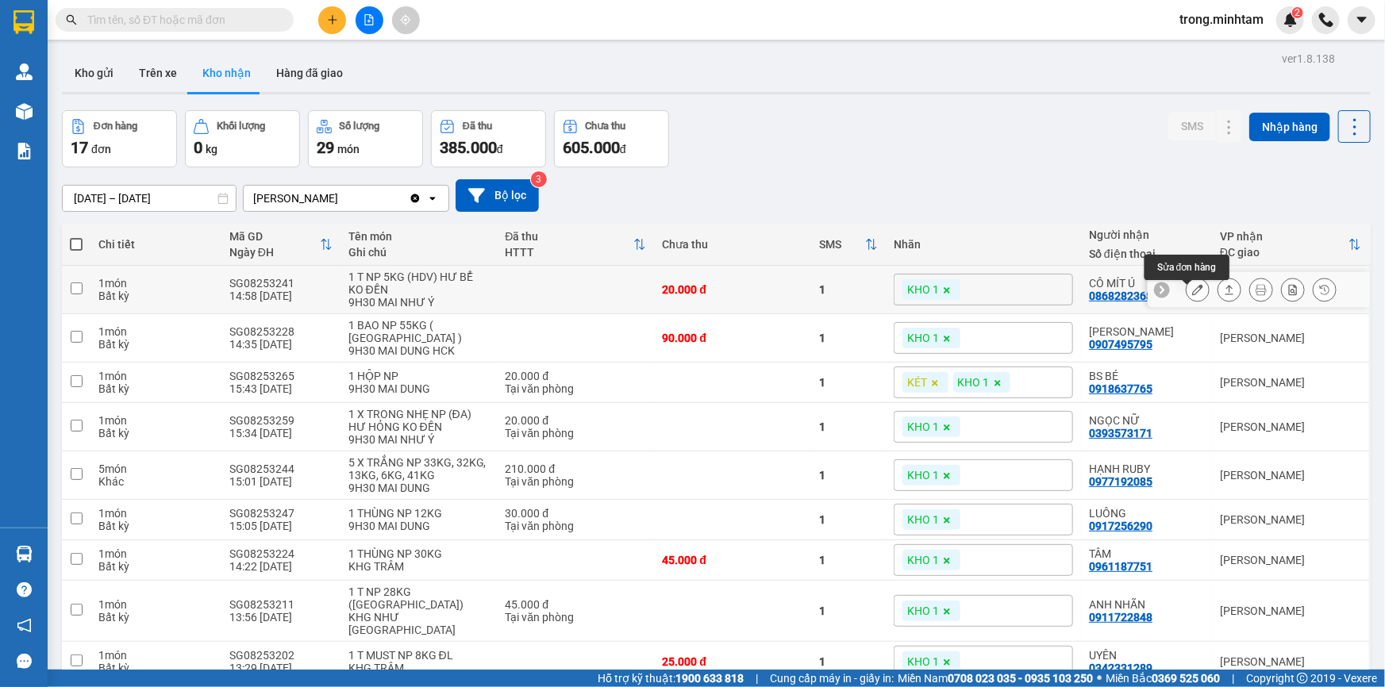
click at [1192, 295] on icon at bounding box center [1197, 289] width 11 height 11
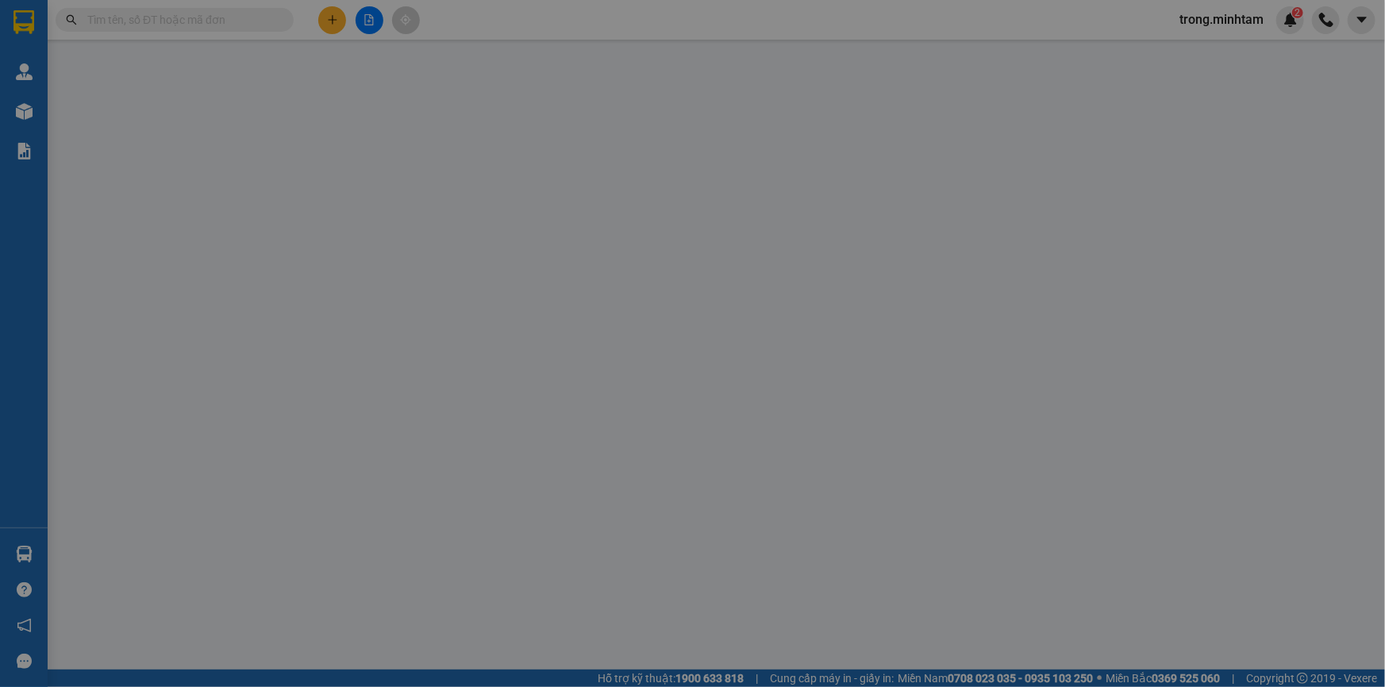
type input "0932040919"
type input "CTY KHANG THỊNH PHÁT"
type input "0868282368"
type input "CÔ MÍT Ú"
type input "TRỨNG"
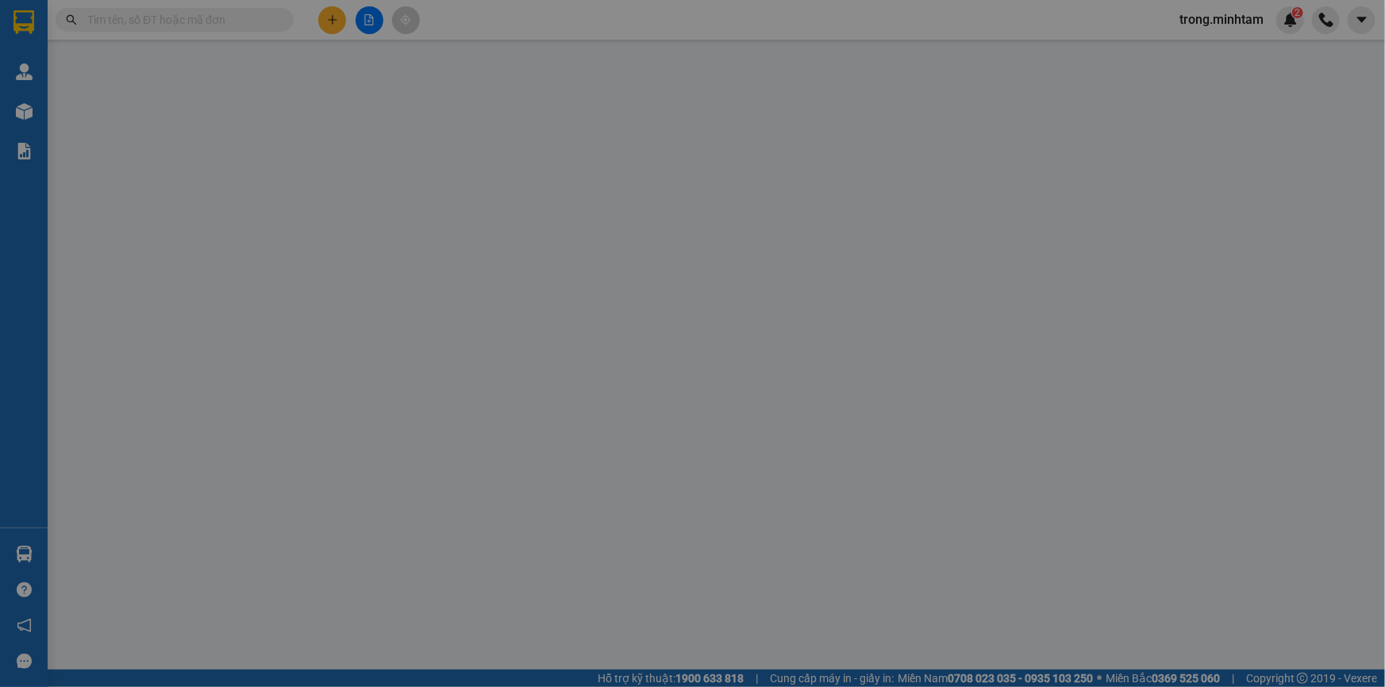
type input "20.000"
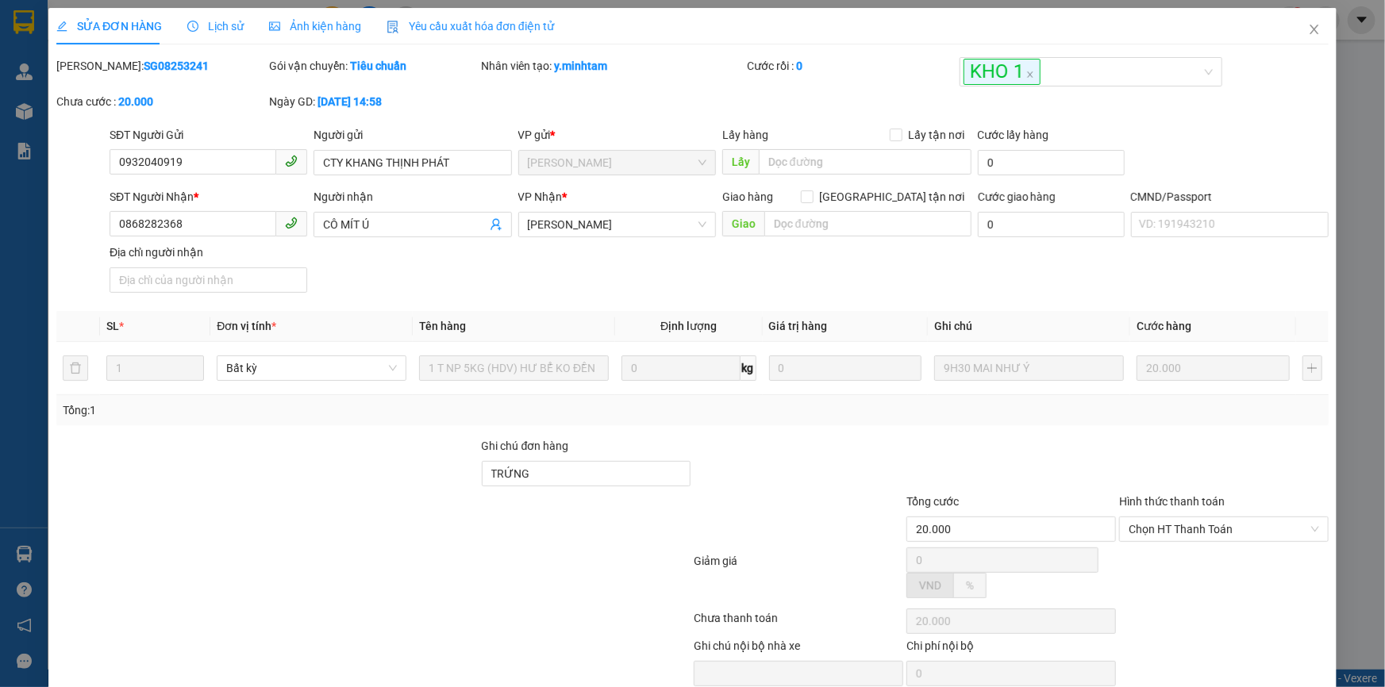
click at [572, 467] on div "SỬA ĐƠN HÀNG Lịch sử Ảnh kiện hàng Yêu cầu xuất hóa đơn điện tử Total Paid Fee …" at bounding box center [692, 343] width 1385 height 687
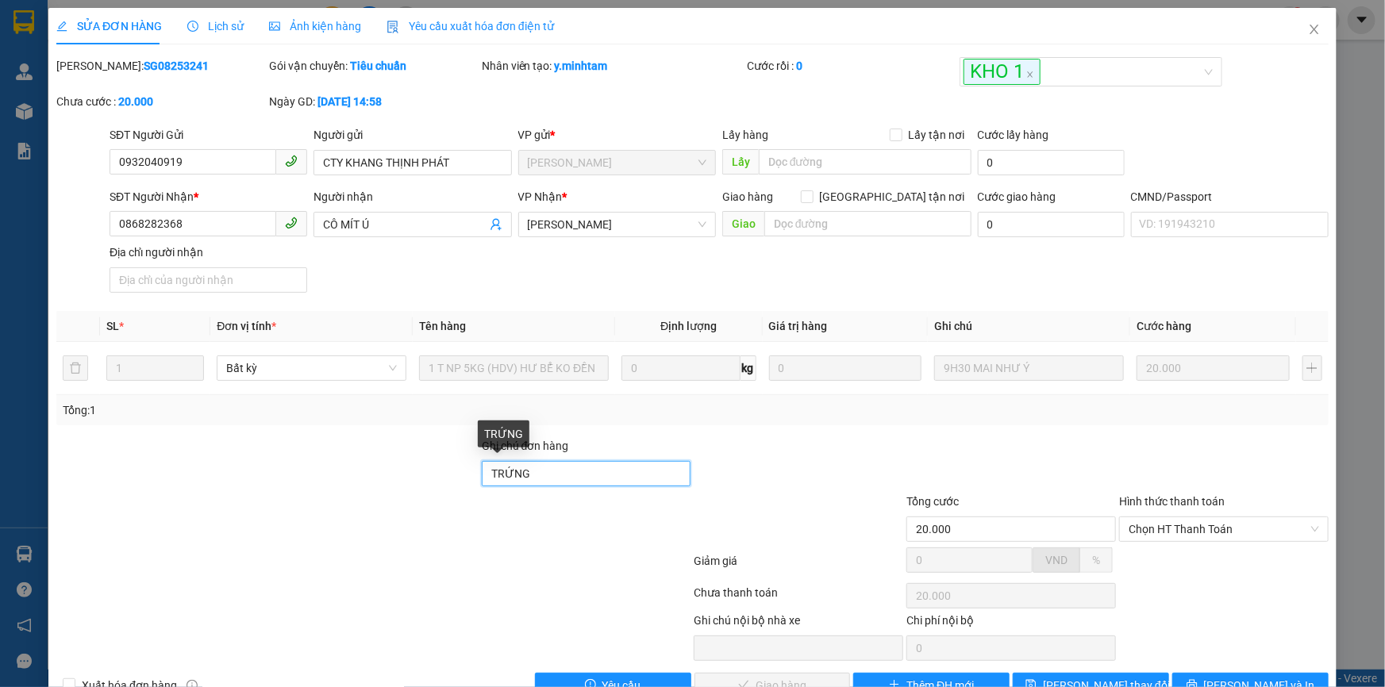
click at [571, 467] on input "TRỨNG" at bounding box center [586, 473] width 209 height 25
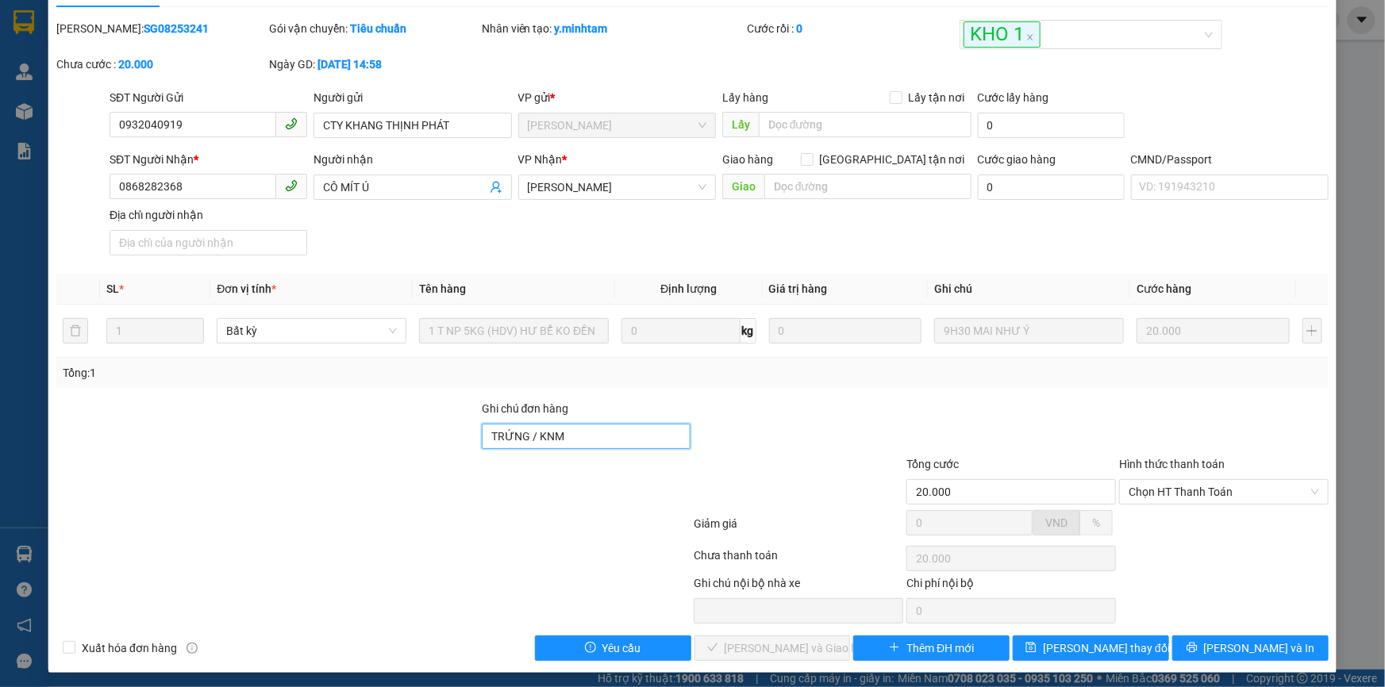
scroll to position [44, 0]
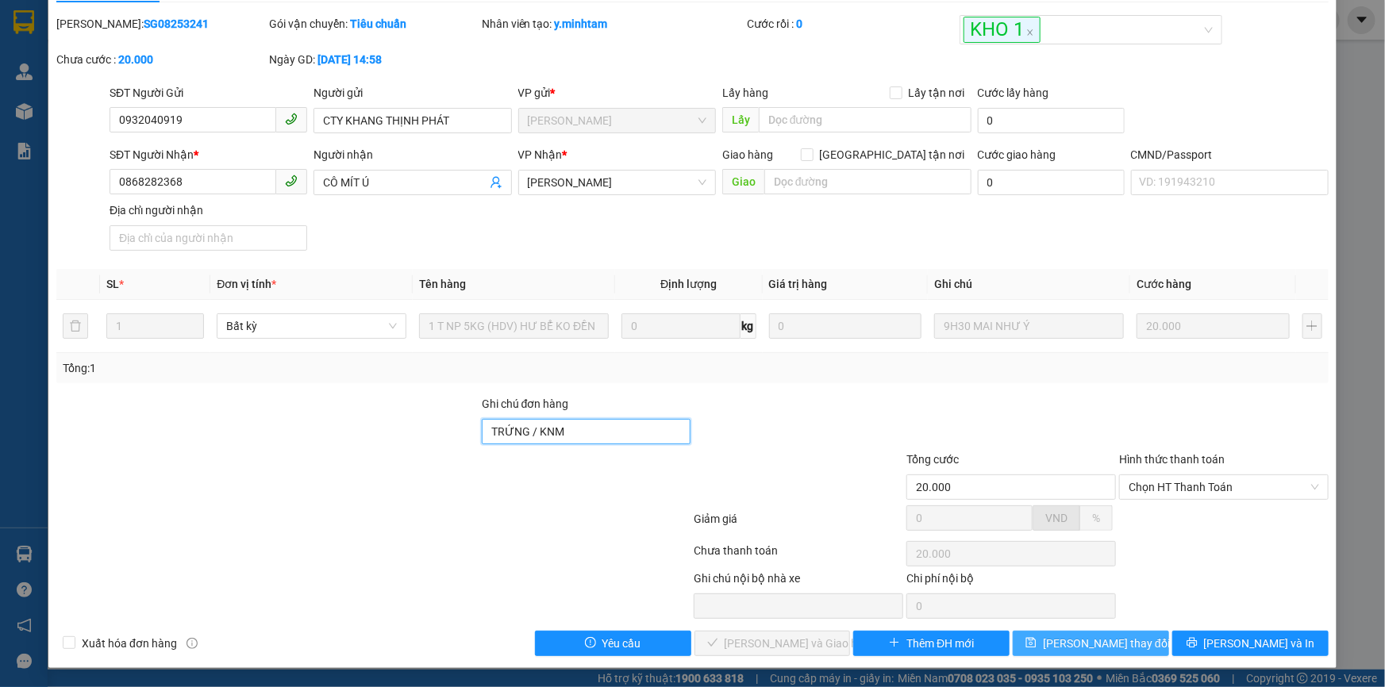
type input "TRỨNG / KNM"
click at [1104, 643] on span "Lưu thay đổi" at bounding box center [1106, 643] width 127 height 17
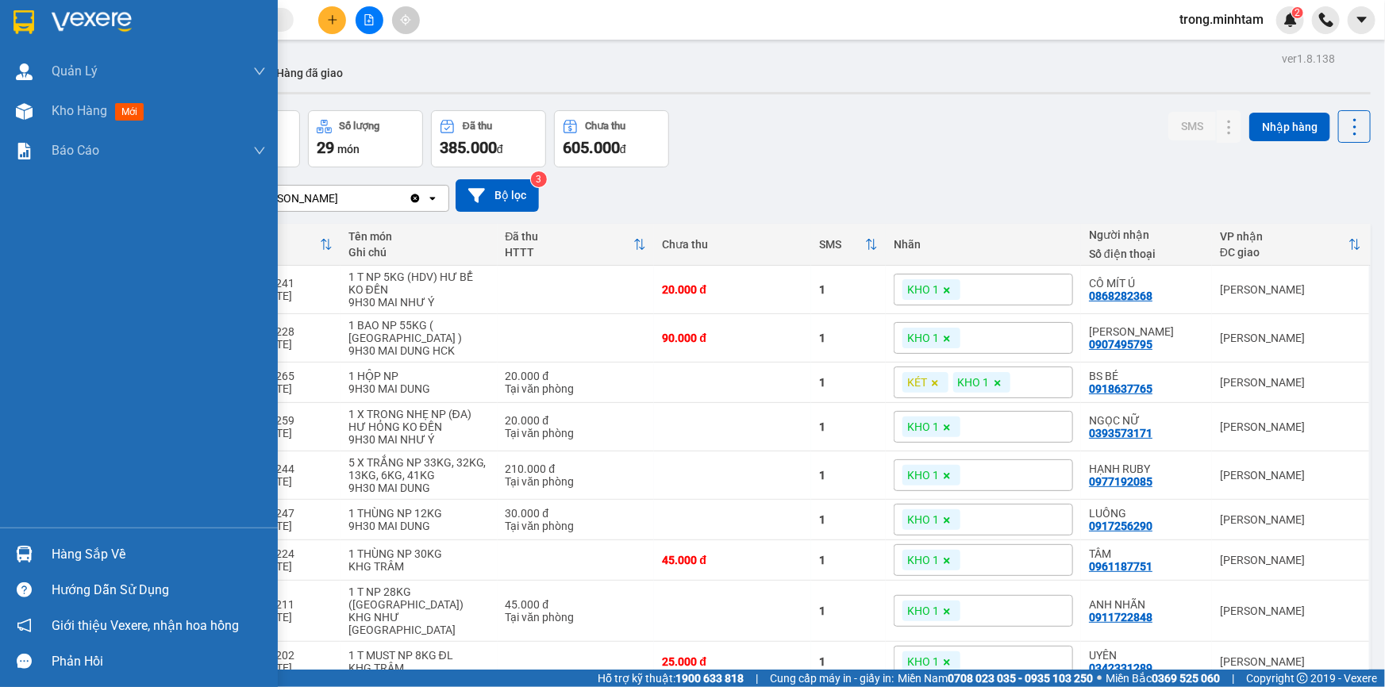
click at [93, 555] on div "Hàng sắp về" at bounding box center [159, 555] width 214 height 24
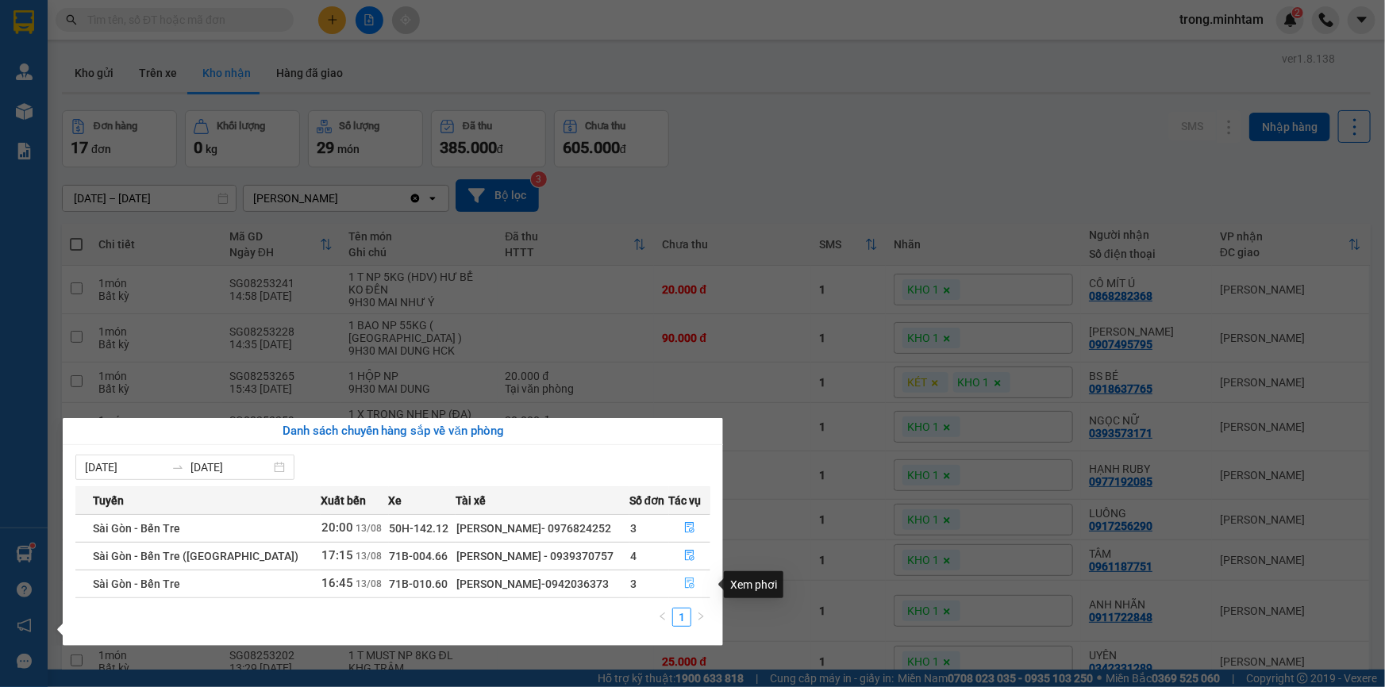
click at [686, 579] on icon "file-done" at bounding box center [690, 583] width 10 height 11
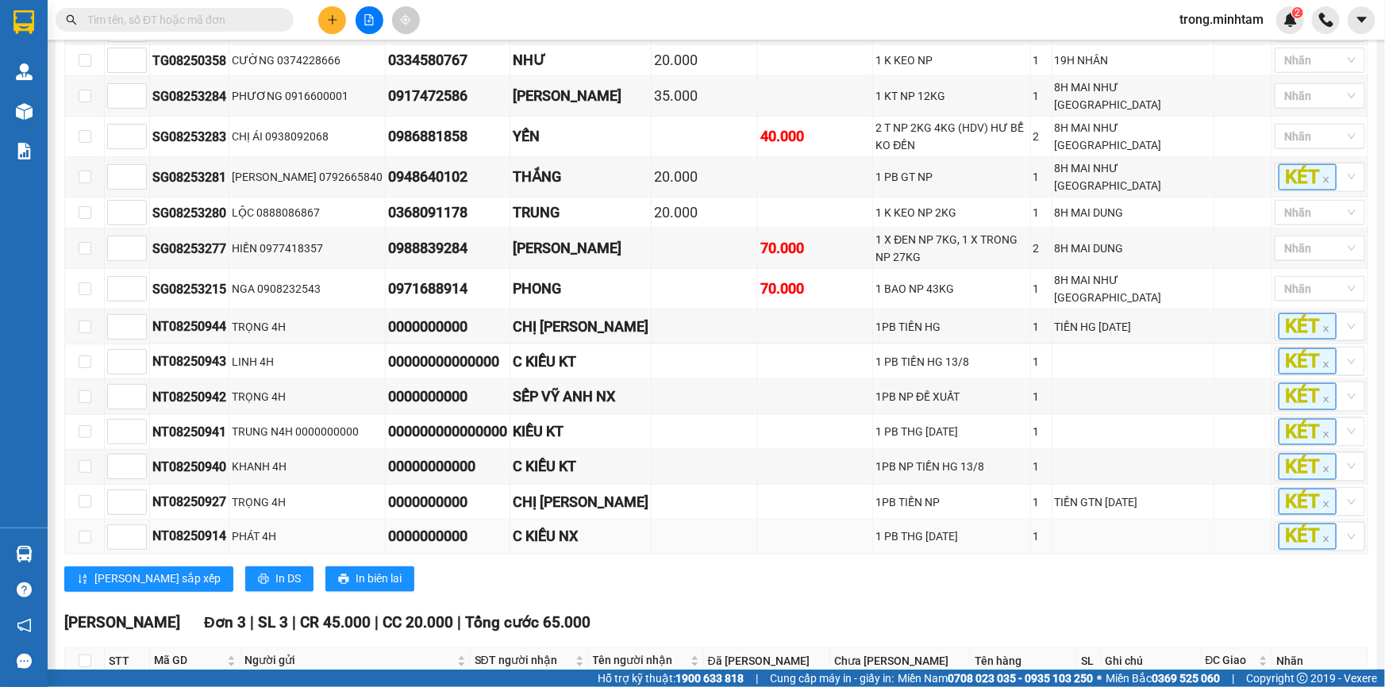
scroll to position [992, 0]
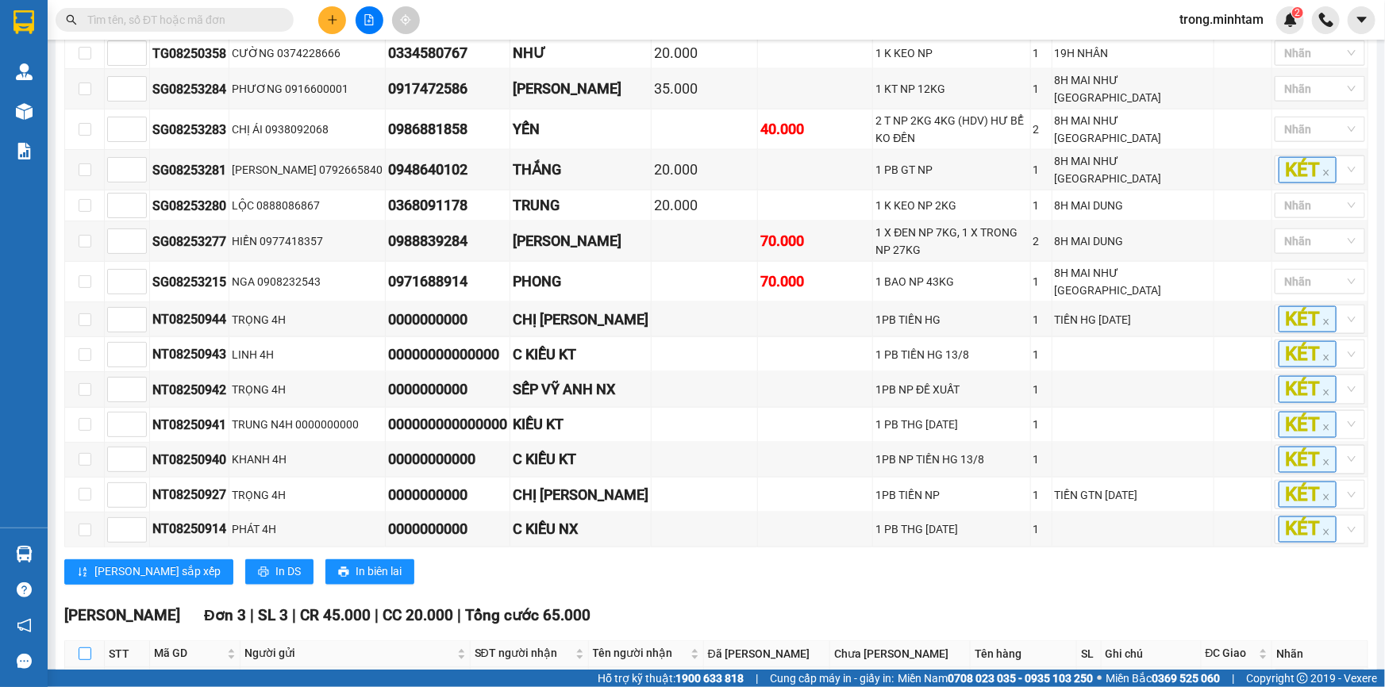
click at [84, 647] on input "checkbox" at bounding box center [85, 653] width 13 height 13
checkbox input "true"
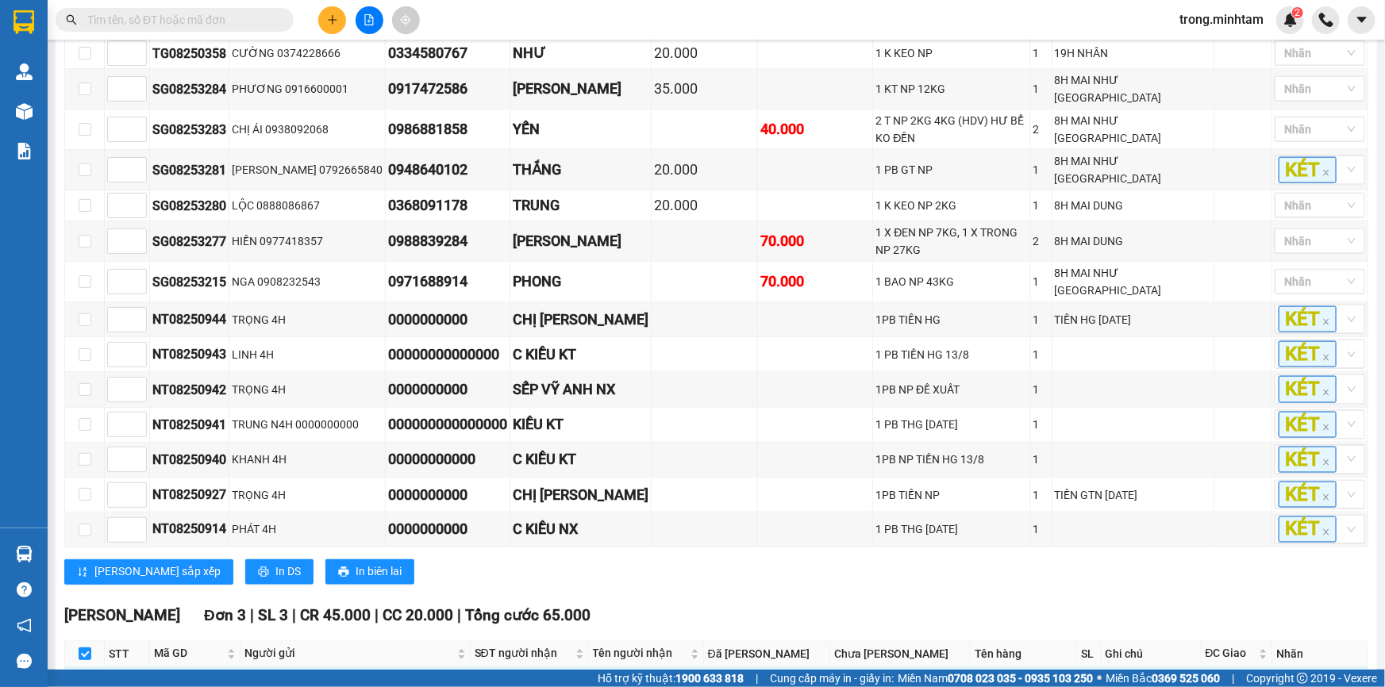
click at [1320, 673] on div at bounding box center [1311, 682] width 67 height 19
click at [1301, 303] on div "KHO 1" at bounding box center [1309, 302] width 71 height 17
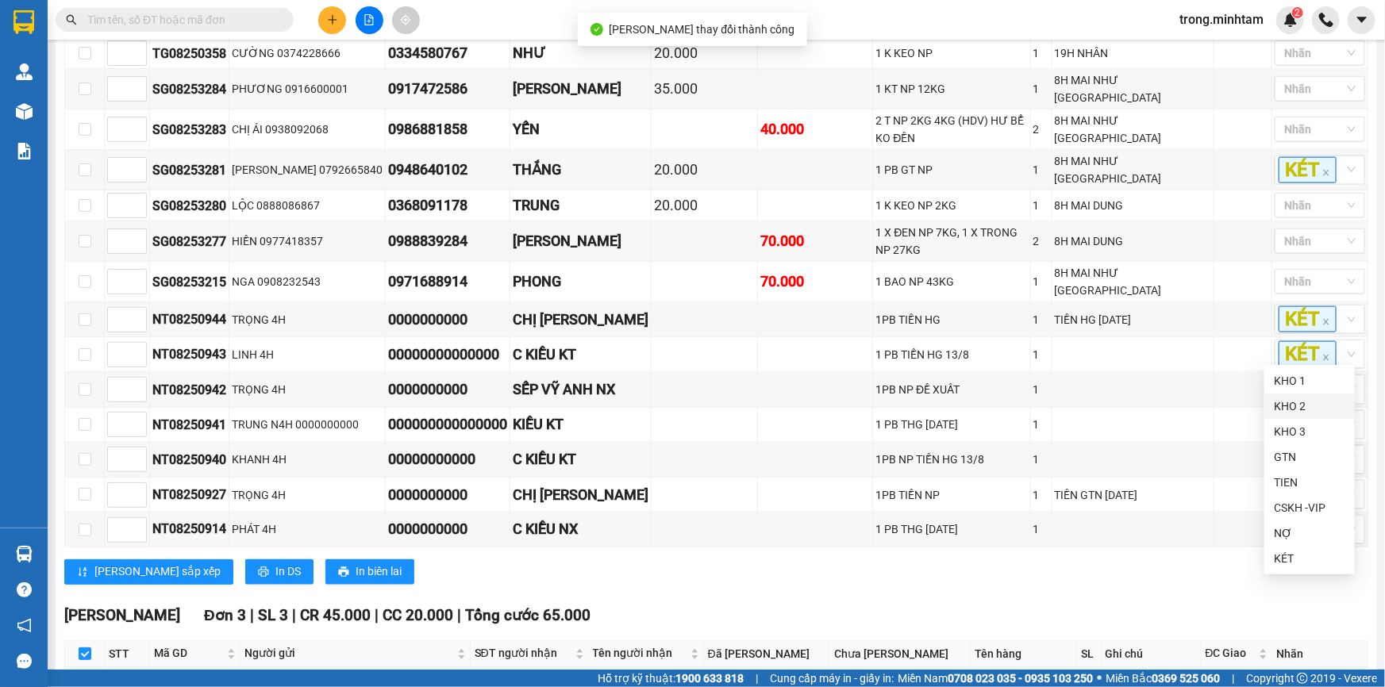
click at [1294, 404] on div "KHO 2" at bounding box center [1309, 406] width 71 height 17
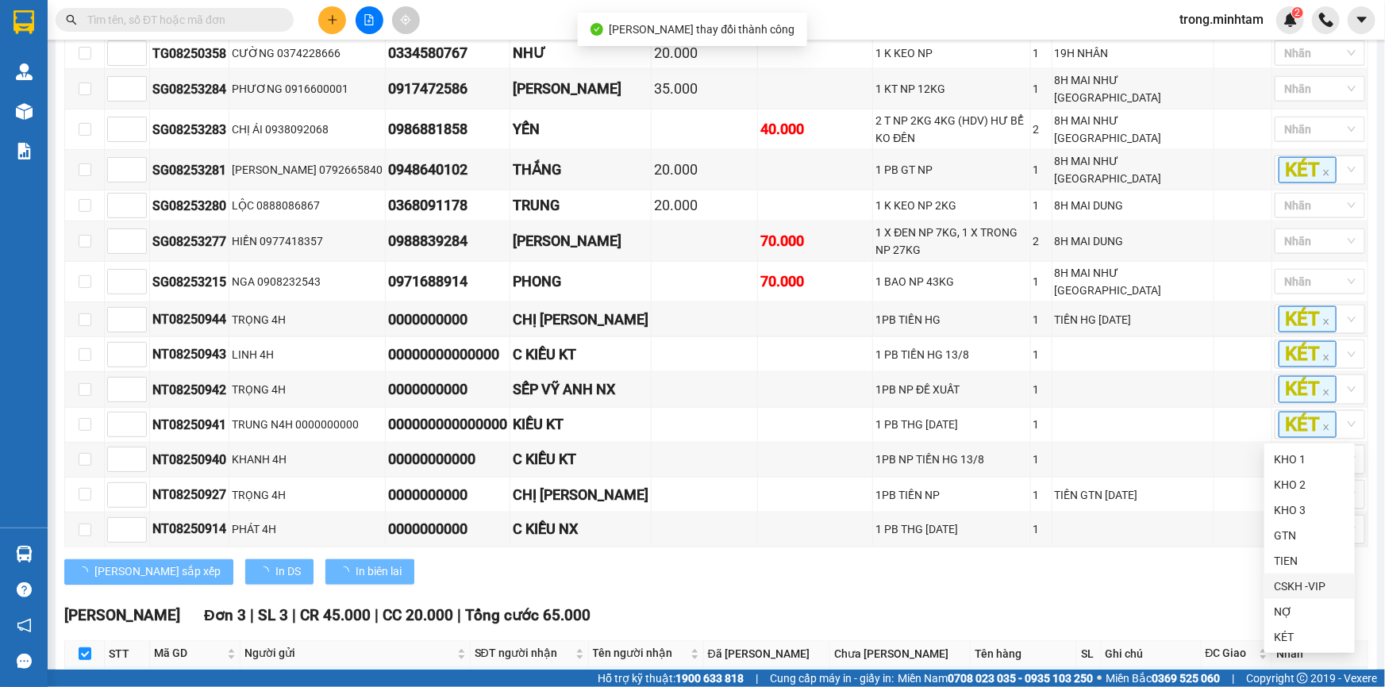
scroll to position [1000, 0]
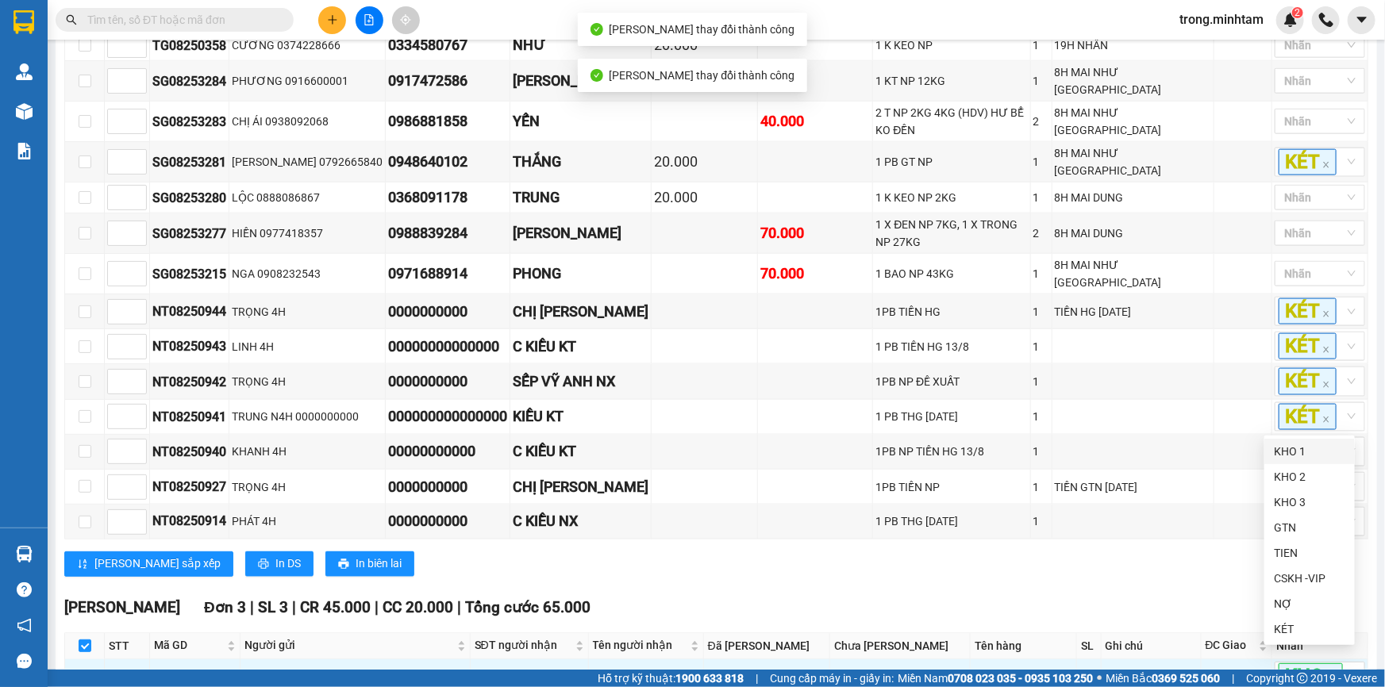
click at [1293, 460] on div "KHO 1" at bounding box center [1309, 451] width 90 height 25
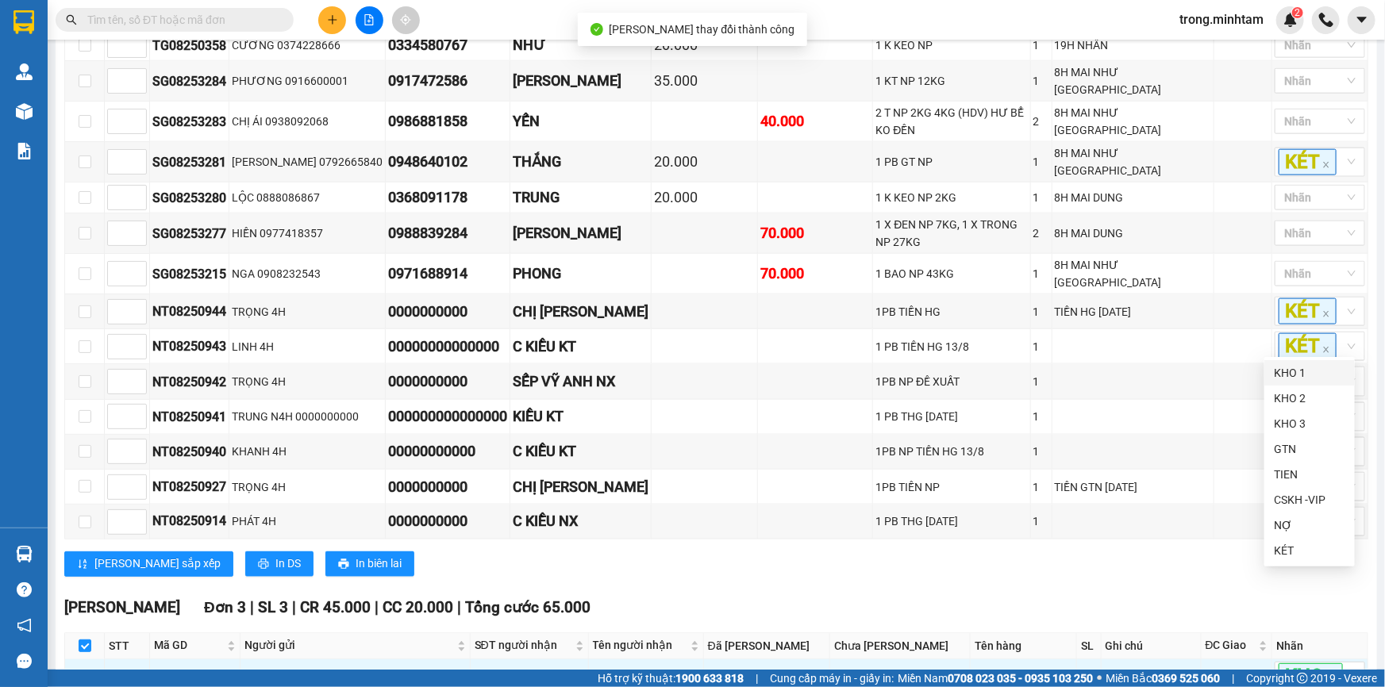
click at [1308, 366] on div "KHO 1" at bounding box center [1309, 372] width 71 height 17
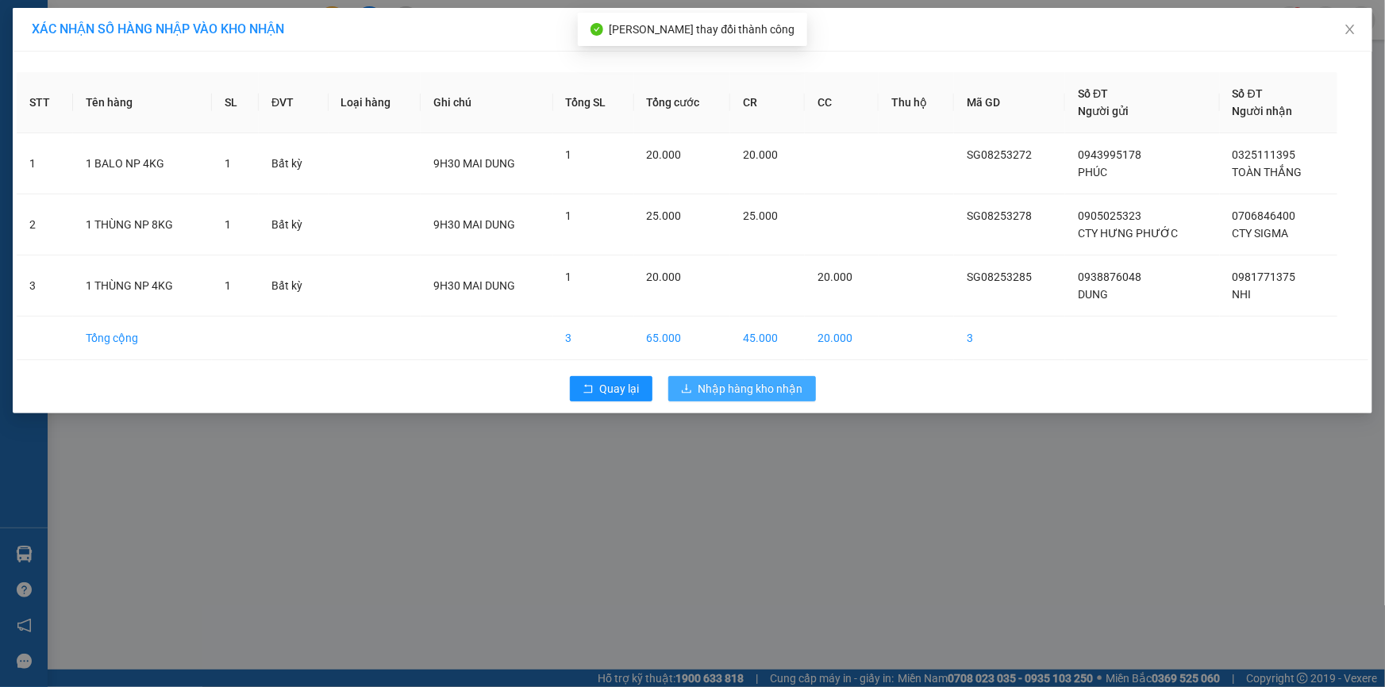
click at [728, 394] on span "Nhập hàng kho nhận" at bounding box center [750, 388] width 105 height 17
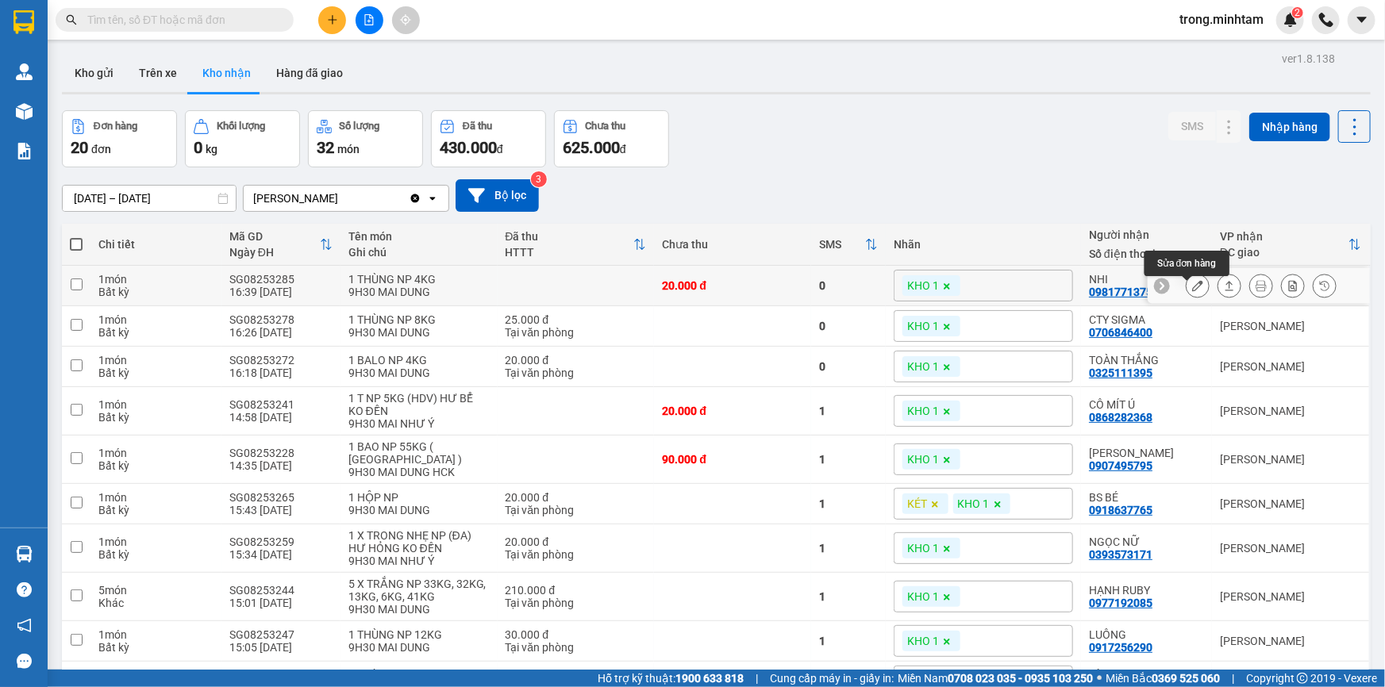
click at [1186, 286] on button at bounding box center [1197, 286] width 22 height 28
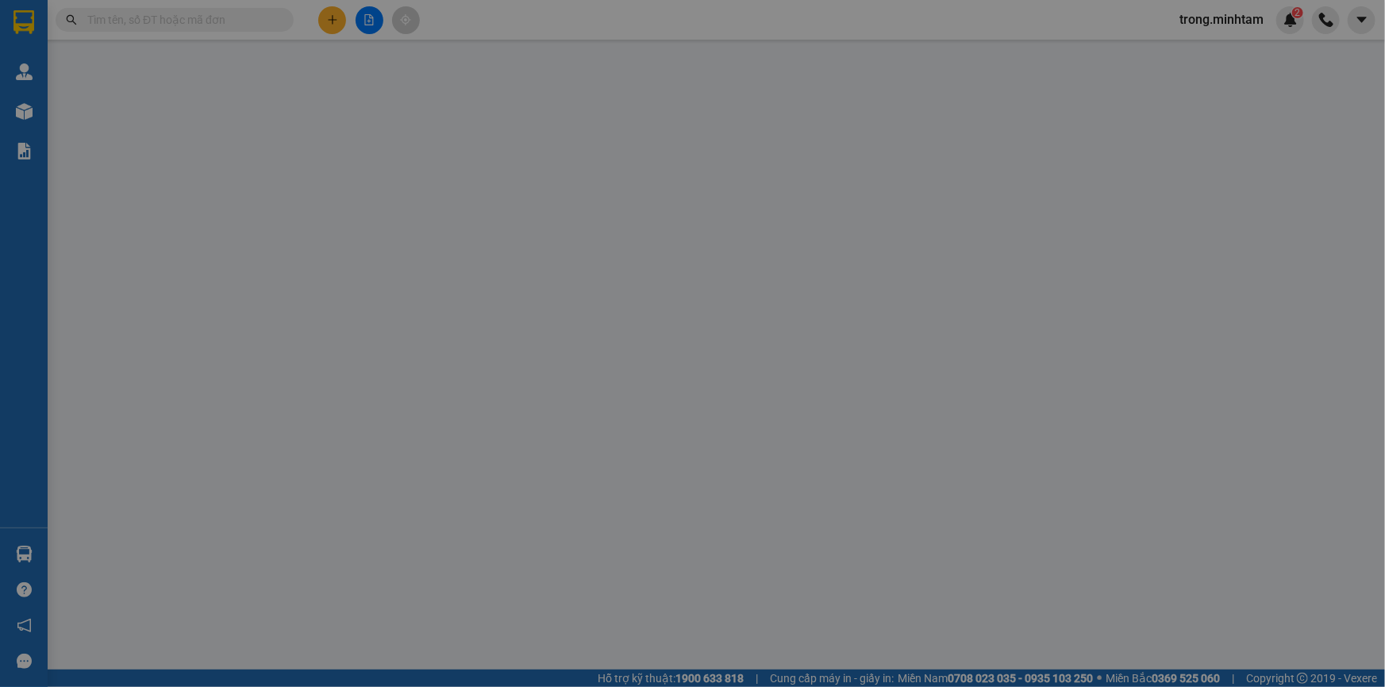
type input "0938876048"
type input "DUNG"
type input "0981771375"
type input "NHI"
type input "20.000"
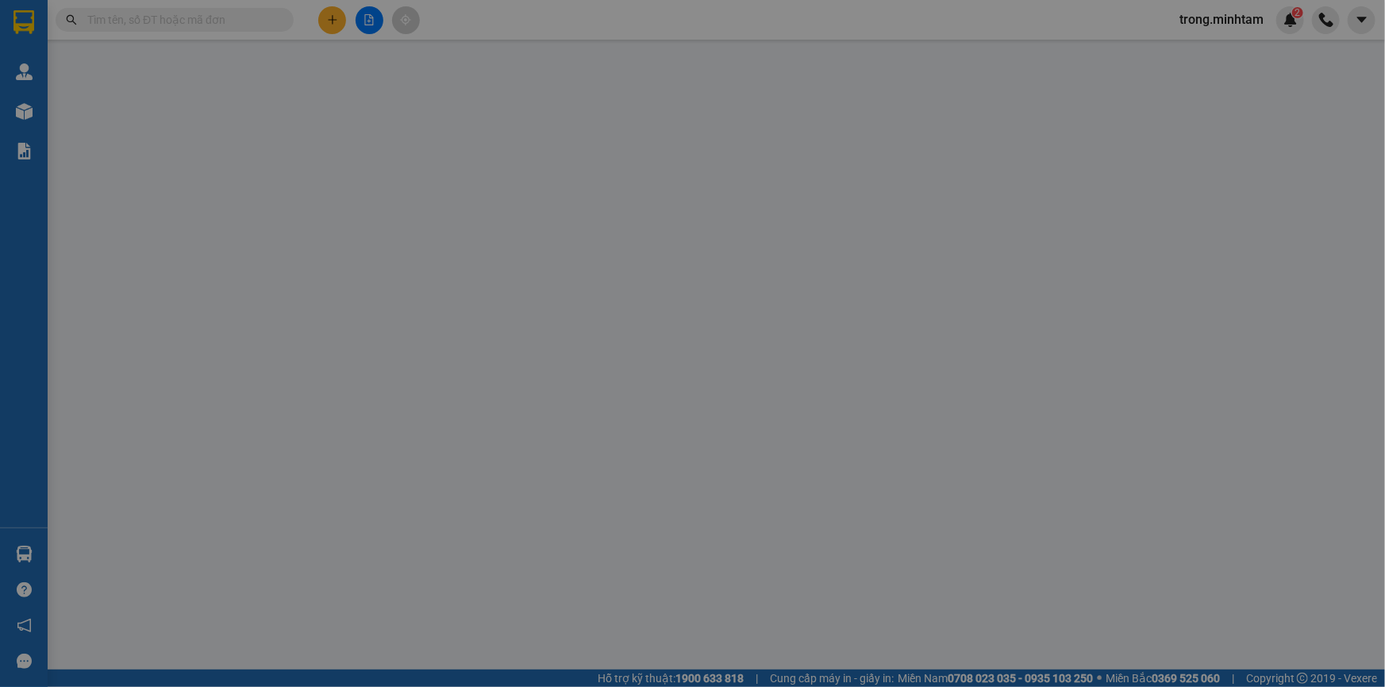
type input "20.000"
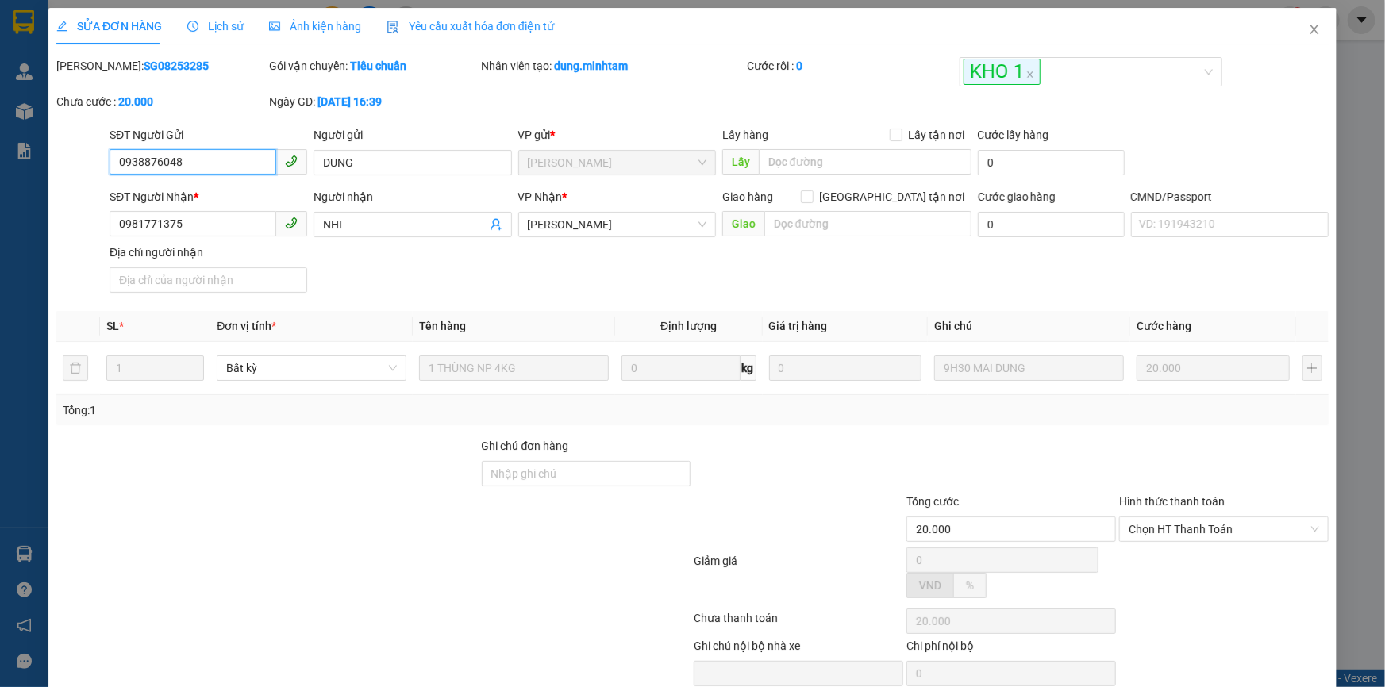
click at [579, 469] on div "SỬA ĐƠN HÀNG Lịch sử Ảnh kiện hàng Yêu cầu xuất hóa đơn điện tử Total Paid Fee …" at bounding box center [692, 343] width 1385 height 687
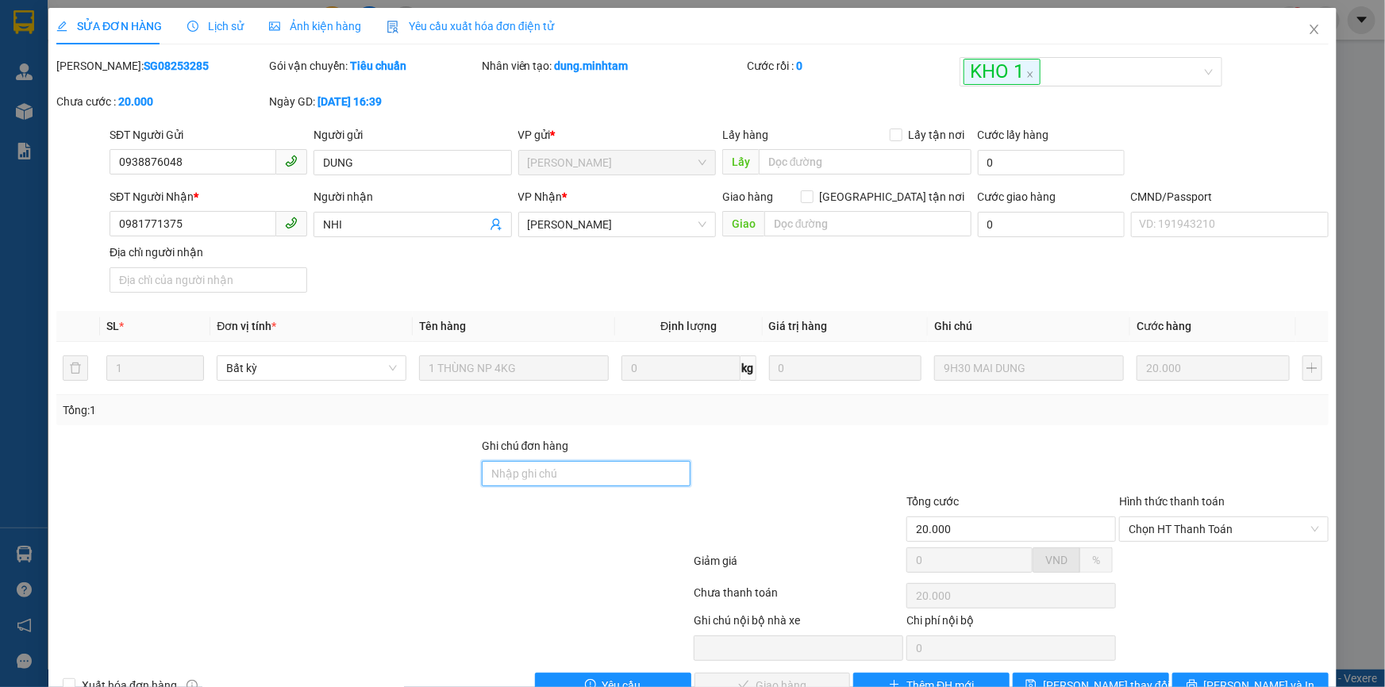
click at [581, 474] on input "Ghi chú đơn hàng" at bounding box center [586, 473] width 209 height 25
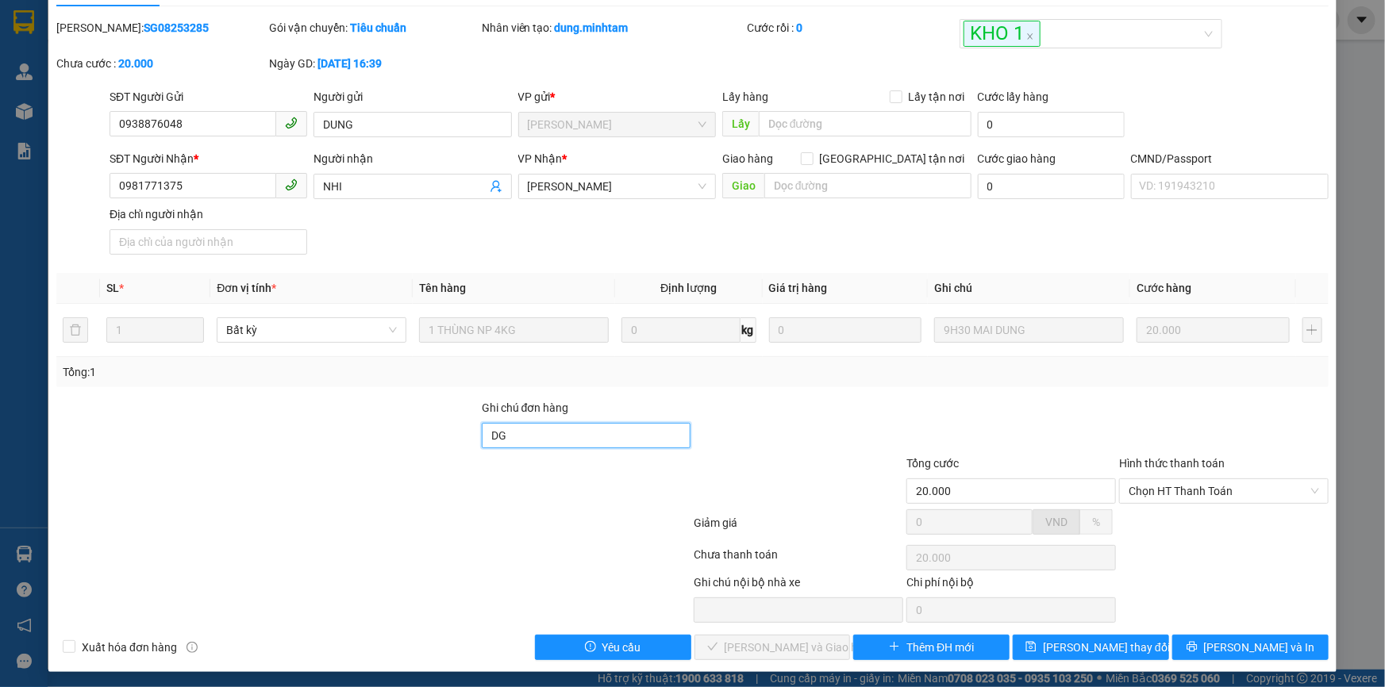
scroll to position [44, 0]
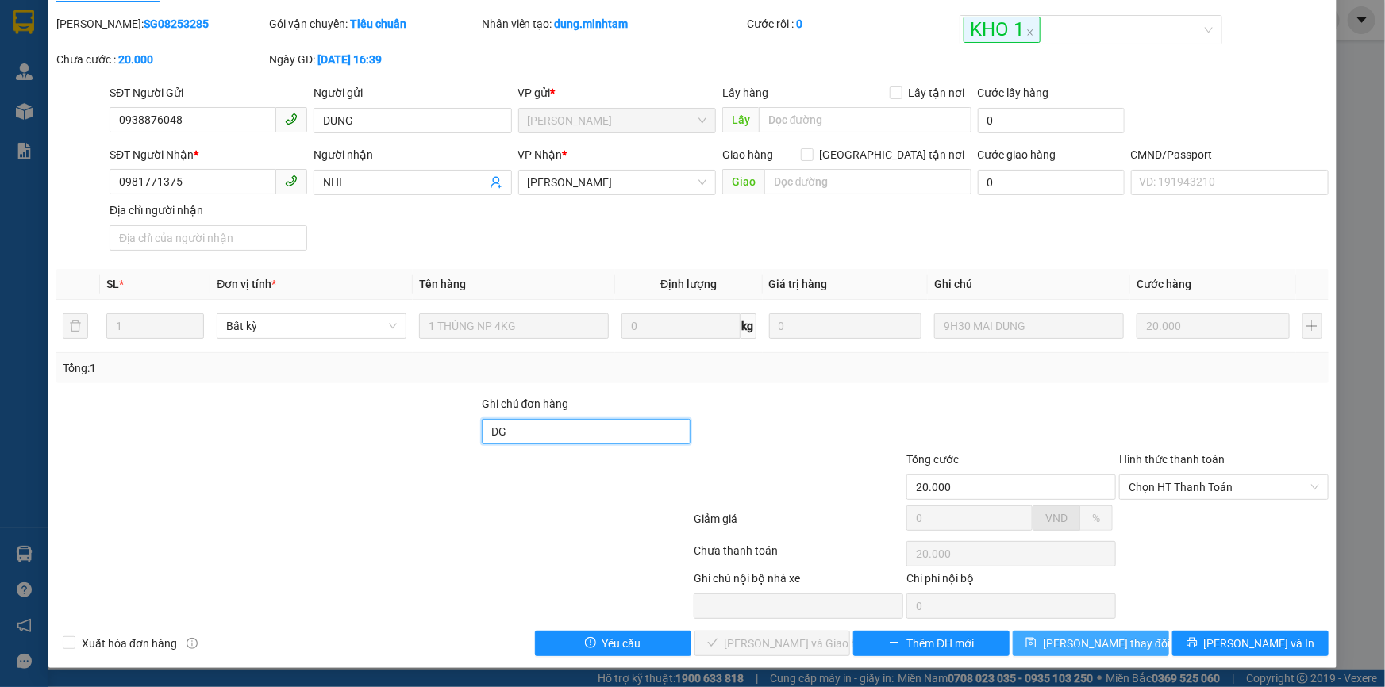
type input "DG"
click at [1036, 649] on span "save" at bounding box center [1030, 643] width 11 height 13
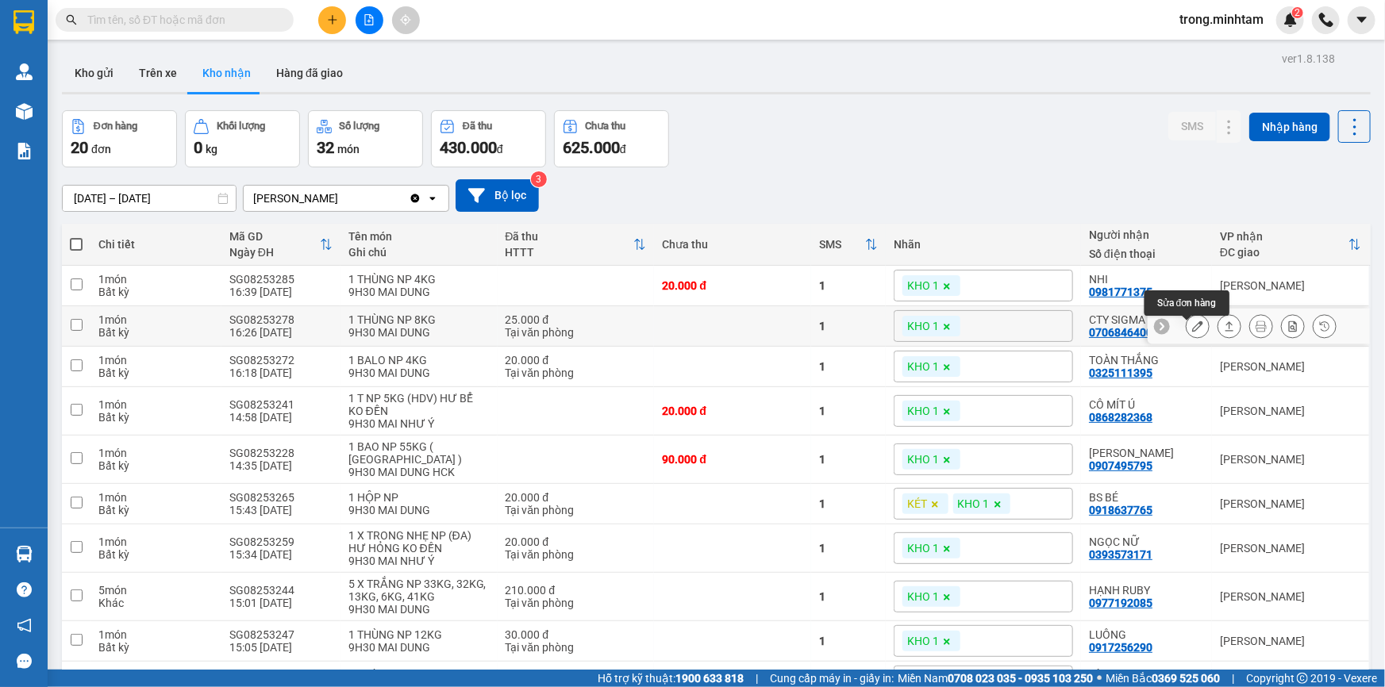
click at [1192, 332] on icon at bounding box center [1197, 326] width 11 height 11
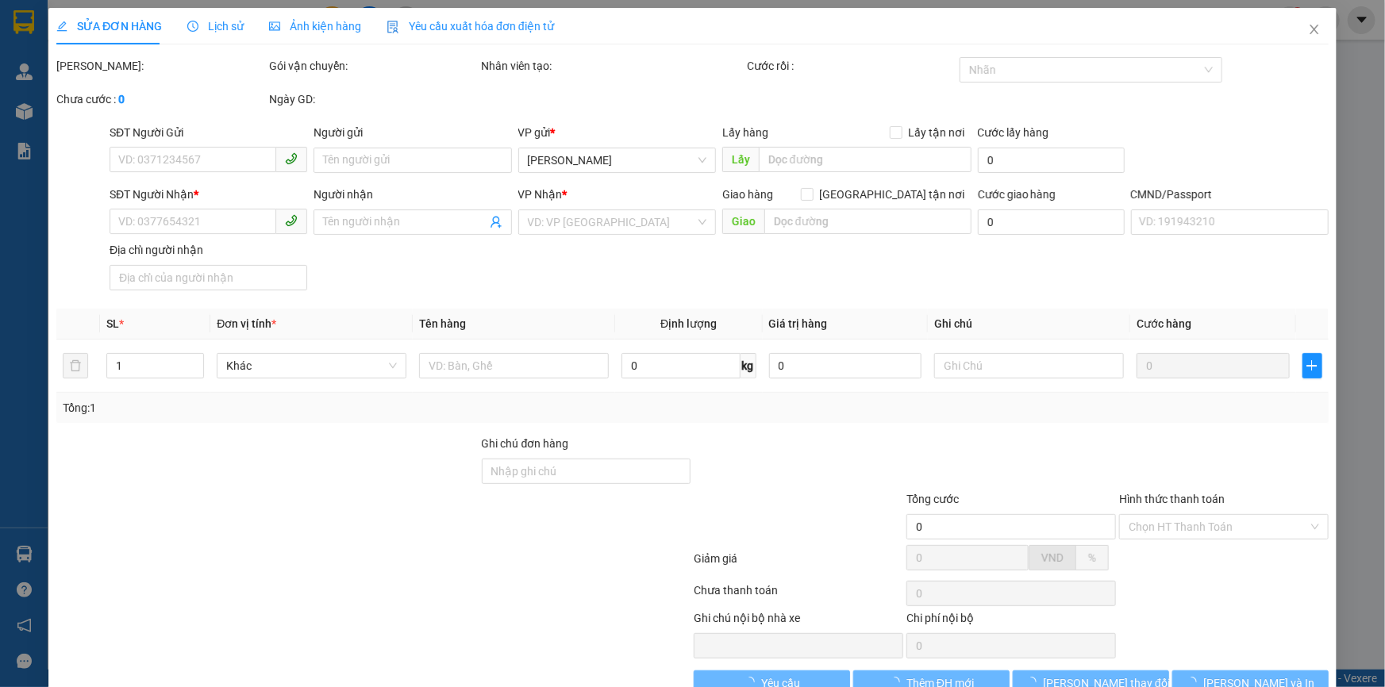
type input "0905025323"
type input "CTY HƯNG PHƯỚC"
type input "0706846400"
type input "CTY SIGMA"
type input "25.000"
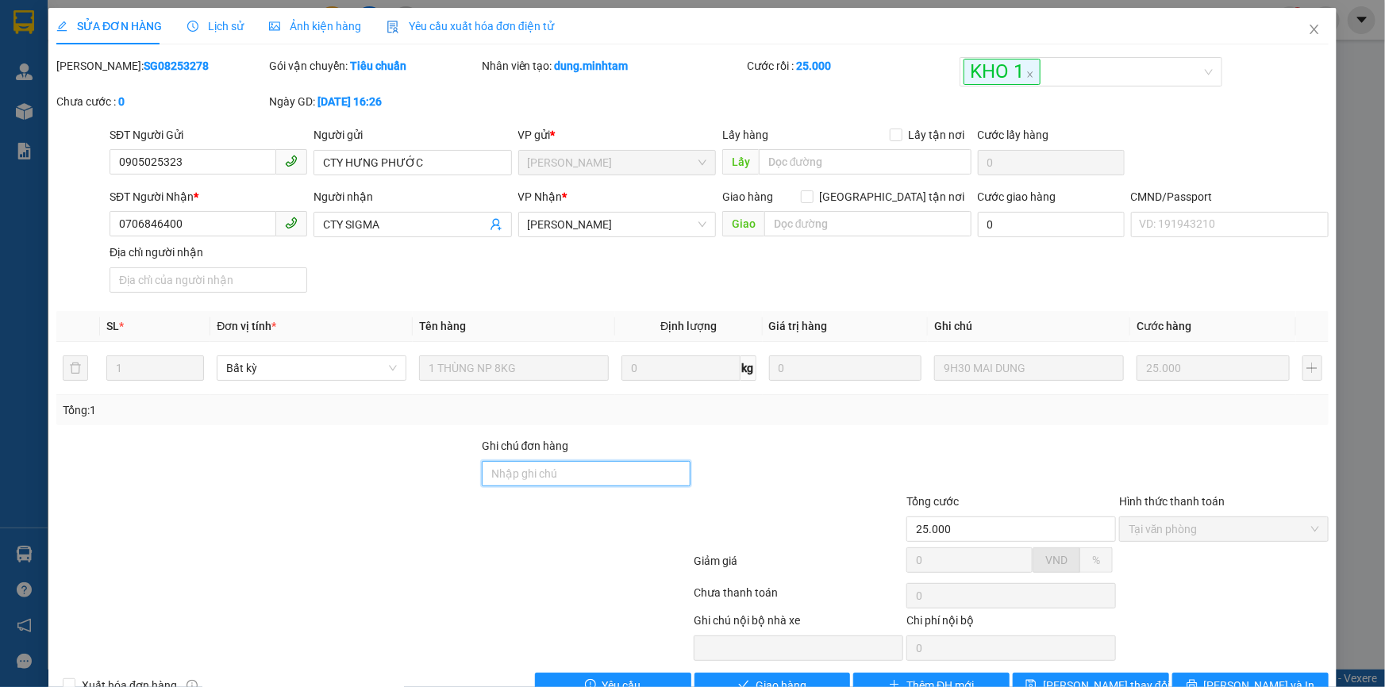
click at [546, 469] on input "Ghi chú đơn hàng" at bounding box center [586, 473] width 209 height 25
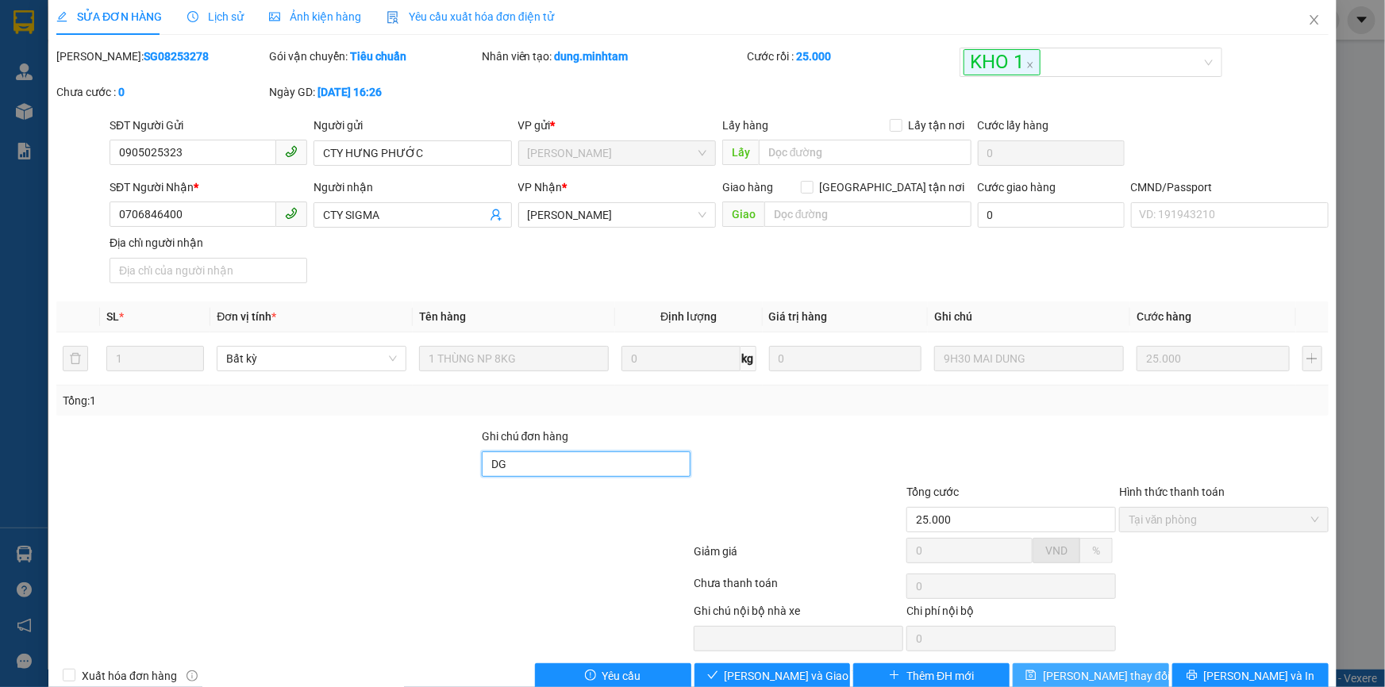
scroll to position [44, 0]
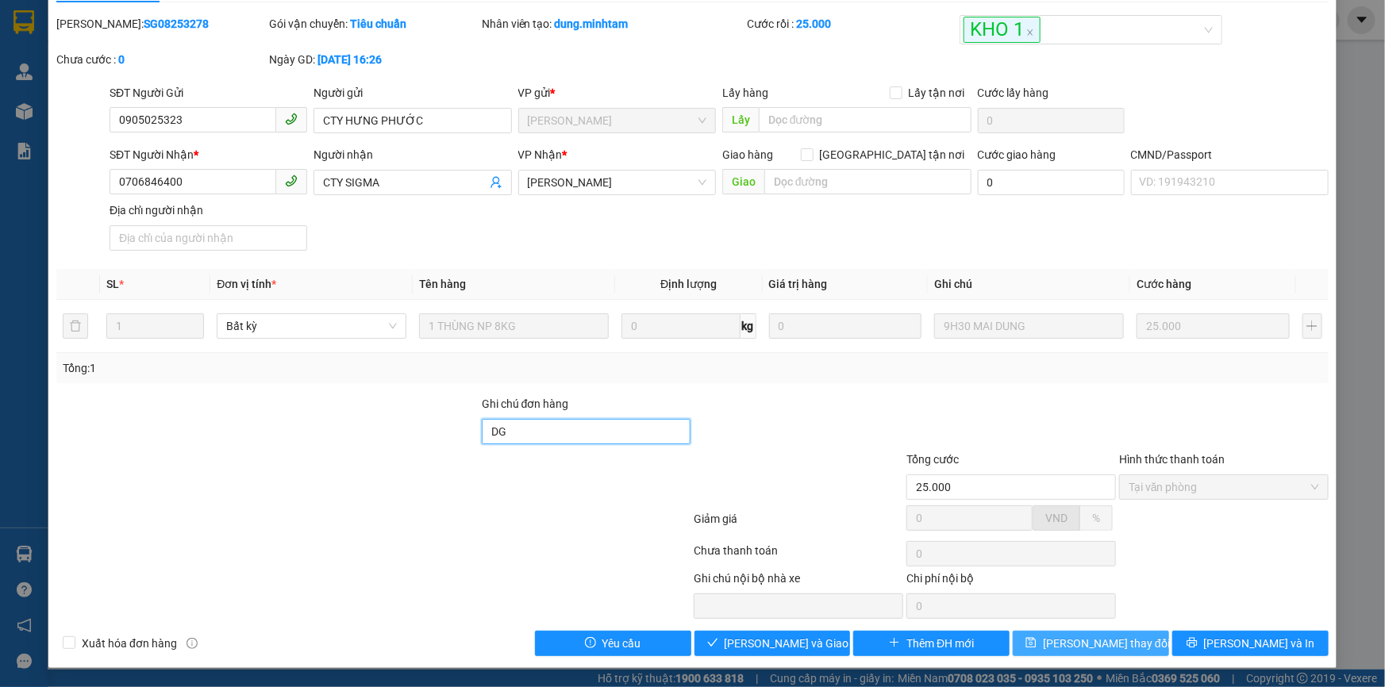
type input "DG"
click at [1094, 635] on span "Lưu thay đổi" at bounding box center [1106, 643] width 127 height 17
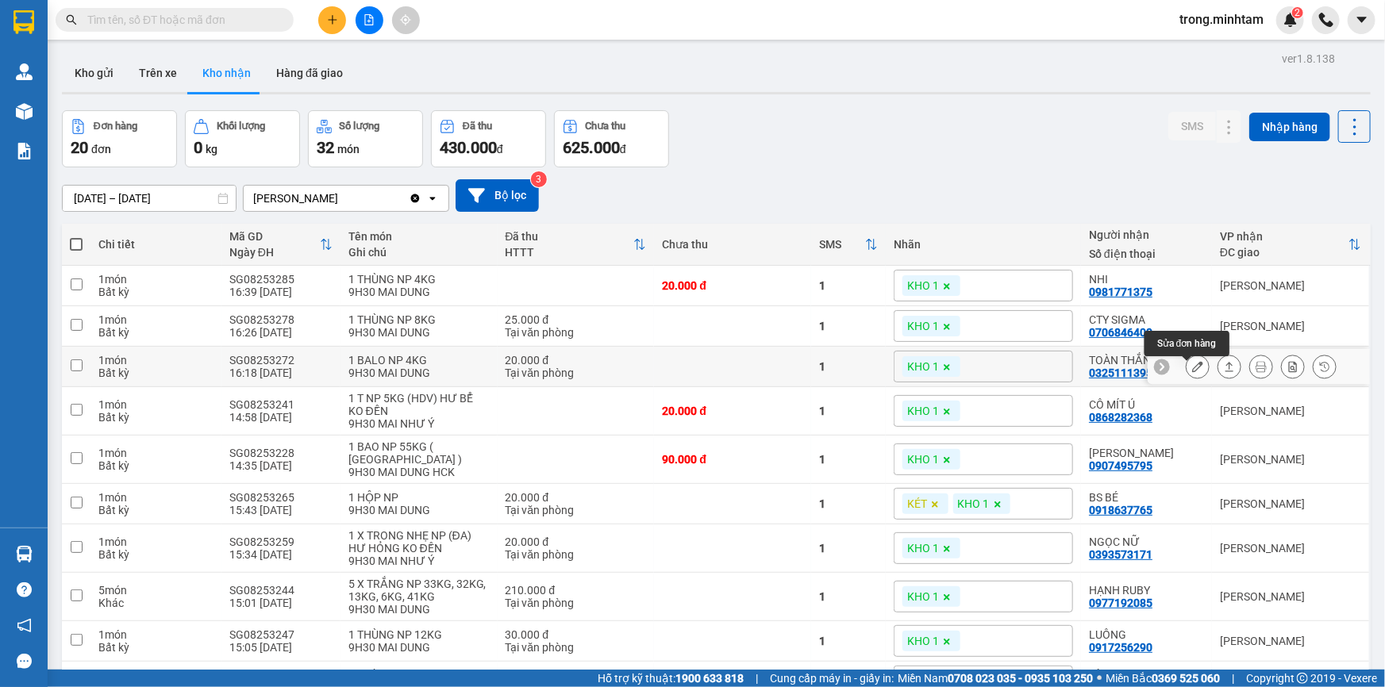
click at [1192, 372] on icon at bounding box center [1197, 366] width 11 height 11
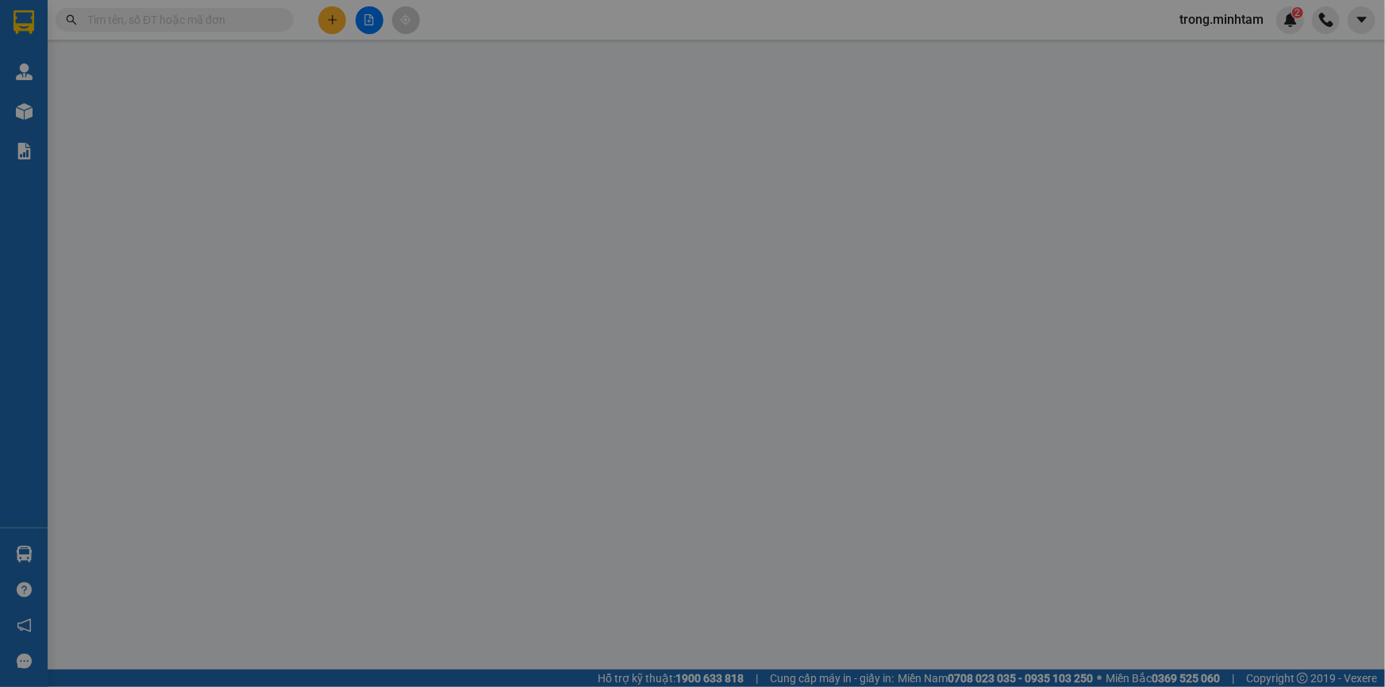
type input "0943995178"
type input "PHÚC"
type input "0325111395"
type input "TOÀN THẮNG"
type input "20.000"
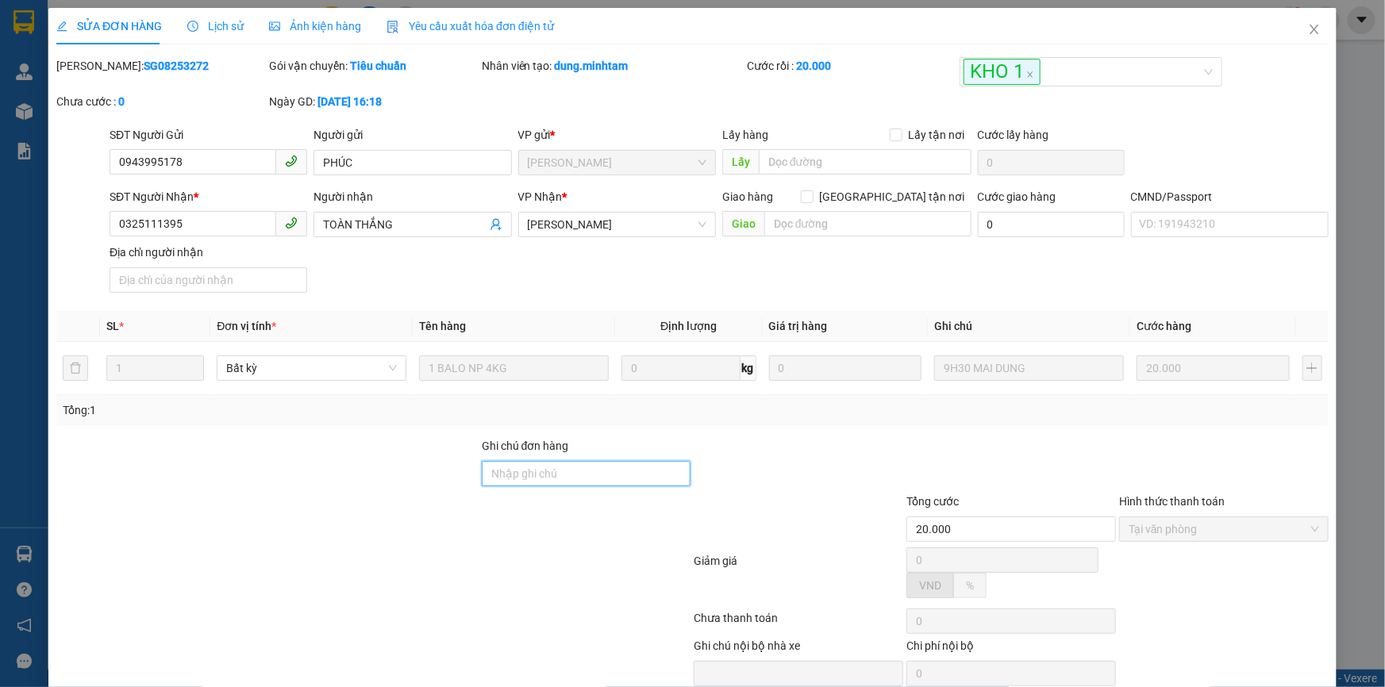
click at [577, 475] on input "Ghi chú đơn hàng" at bounding box center [586, 473] width 209 height 25
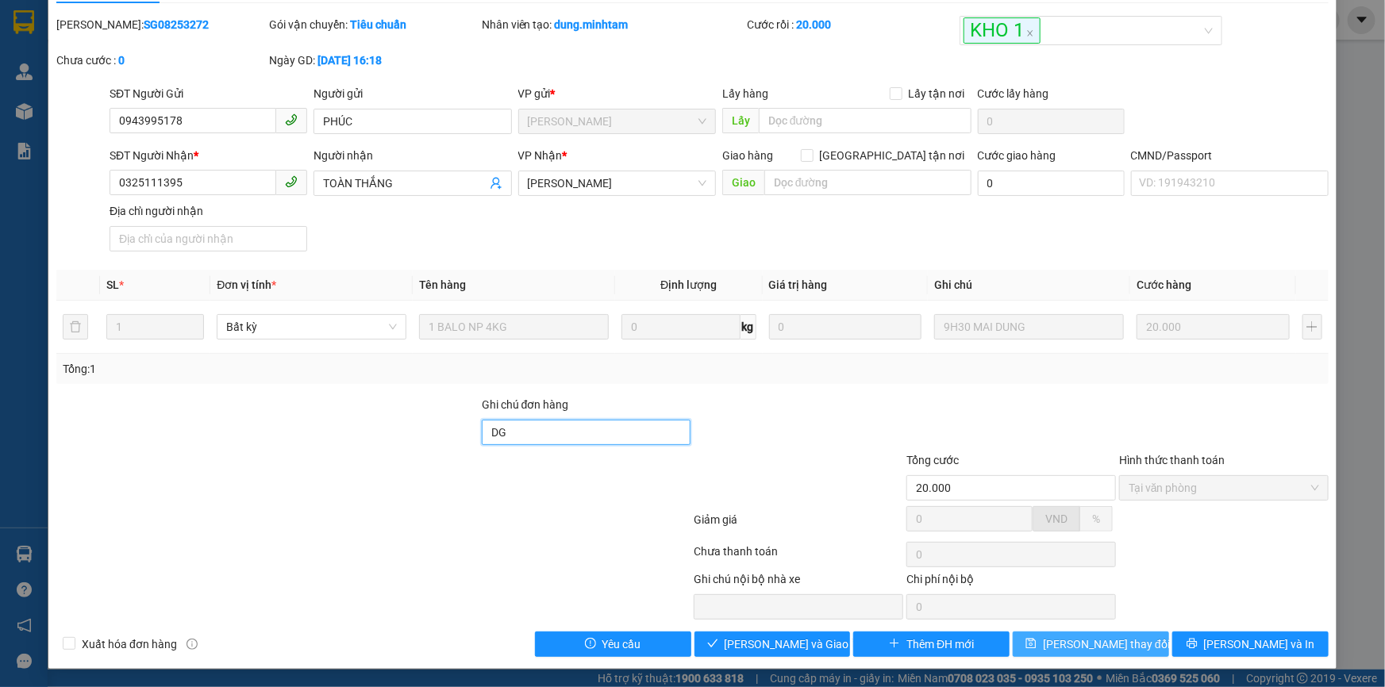
scroll to position [44, 0]
type input "DG"
click at [1106, 647] on span "Lưu thay đổi" at bounding box center [1106, 643] width 127 height 17
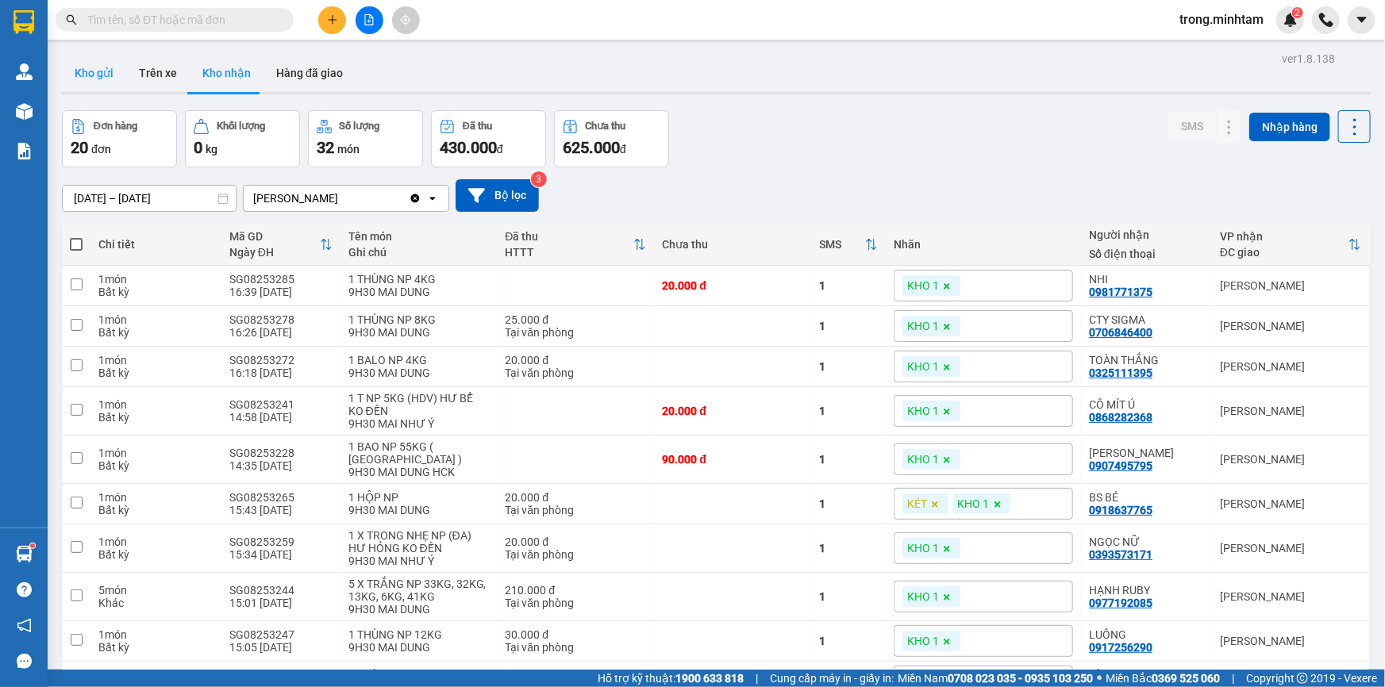
click at [89, 73] on button "Kho gửi" at bounding box center [94, 73] width 64 height 38
